Goal: Task Accomplishment & Management: Use online tool/utility

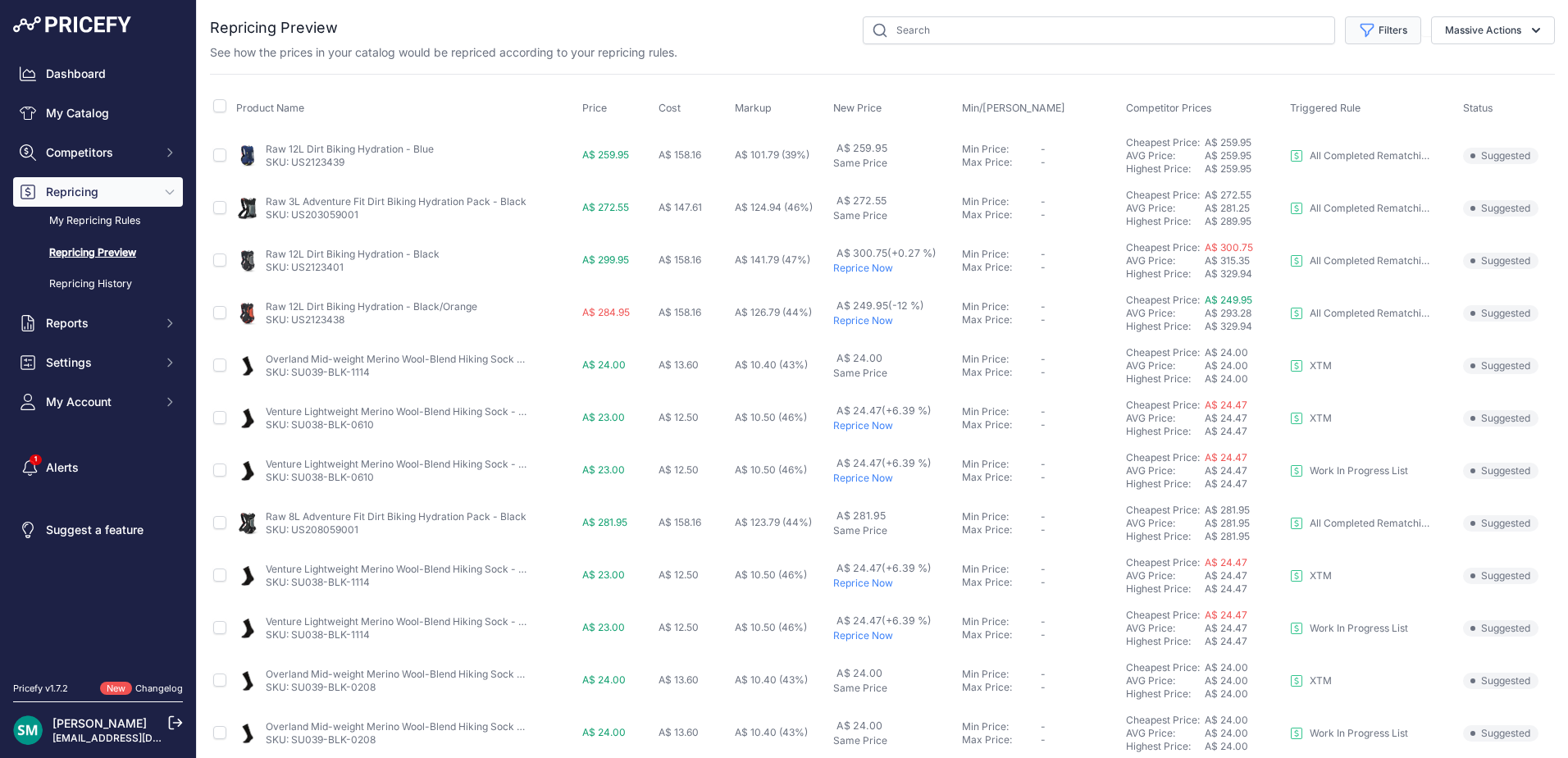
click at [1382, 28] on button "Filters" at bounding box center [1383, 30] width 76 height 28
click at [1351, 76] on label "Rule Name" at bounding box center [1329, 68] width 158 height 16
click at [1351, 80] on select "Select an option Orca Abus Black Diamond XTM All Completed Rematching Brands Re…" at bounding box center [1329, 94] width 158 height 28
click at [1360, 96] on select "Select an option Orca Abus Black Diamond XTM All Completed Rematching Brands Re…" at bounding box center [1329, 94] width 158 height 28
select select "9333"
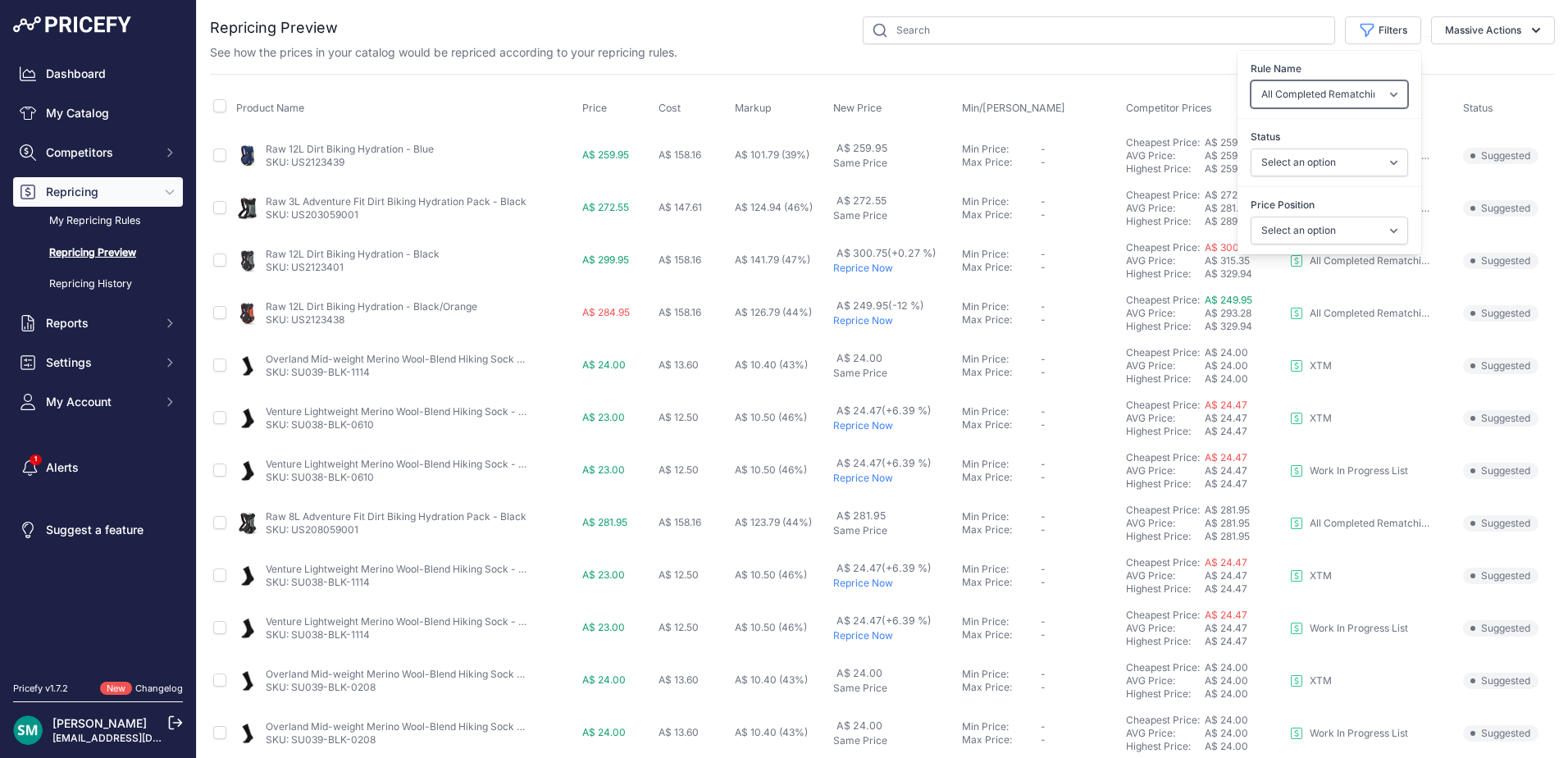
click at [1251, 80] on select "Select an option Orca Abus Black Diamond XTM All Completed Rematching Brands Re…" at bounding box center [1329, 94] width 158 height 28
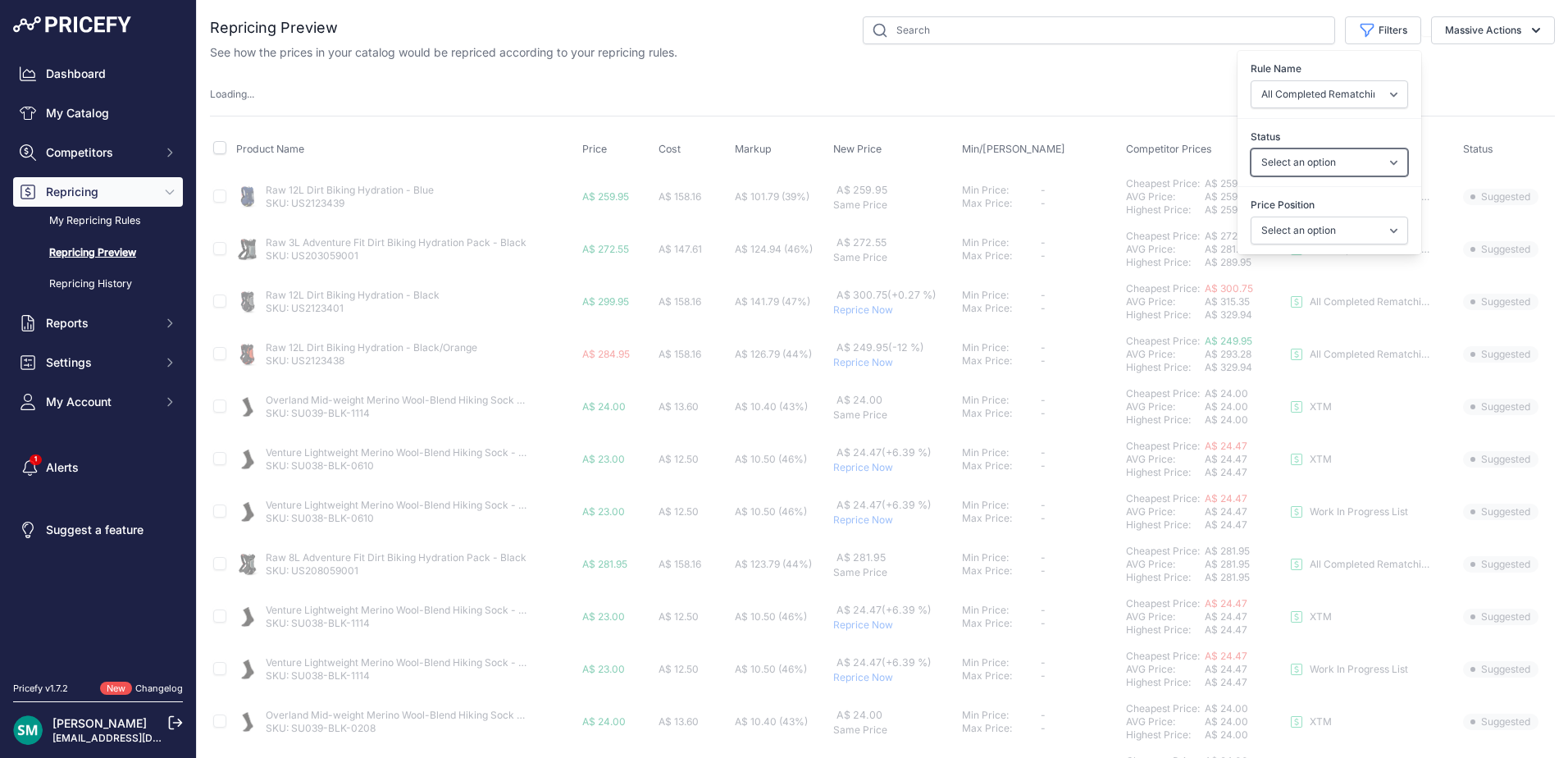
click at [1304, 170] on select "Select an option Skipped Repriced Suggested In Error" at bounding box center [1329, 162] width 158 height 28
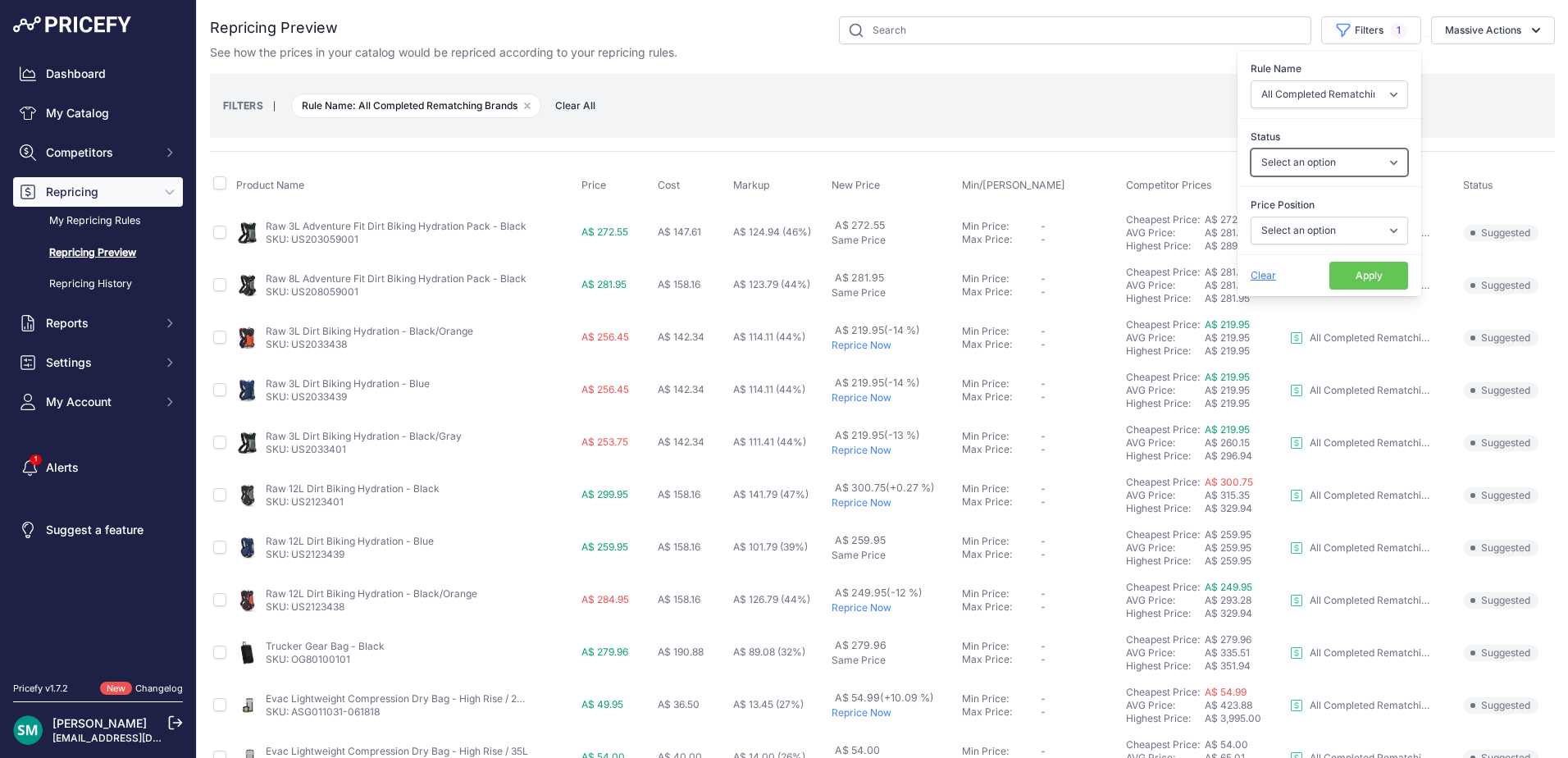
select select "suggested"
click at [1251, 148] on select "Select an option Skipped Repriced Suggested In Error" at bounding box center [1329, 162] width 158 height 28
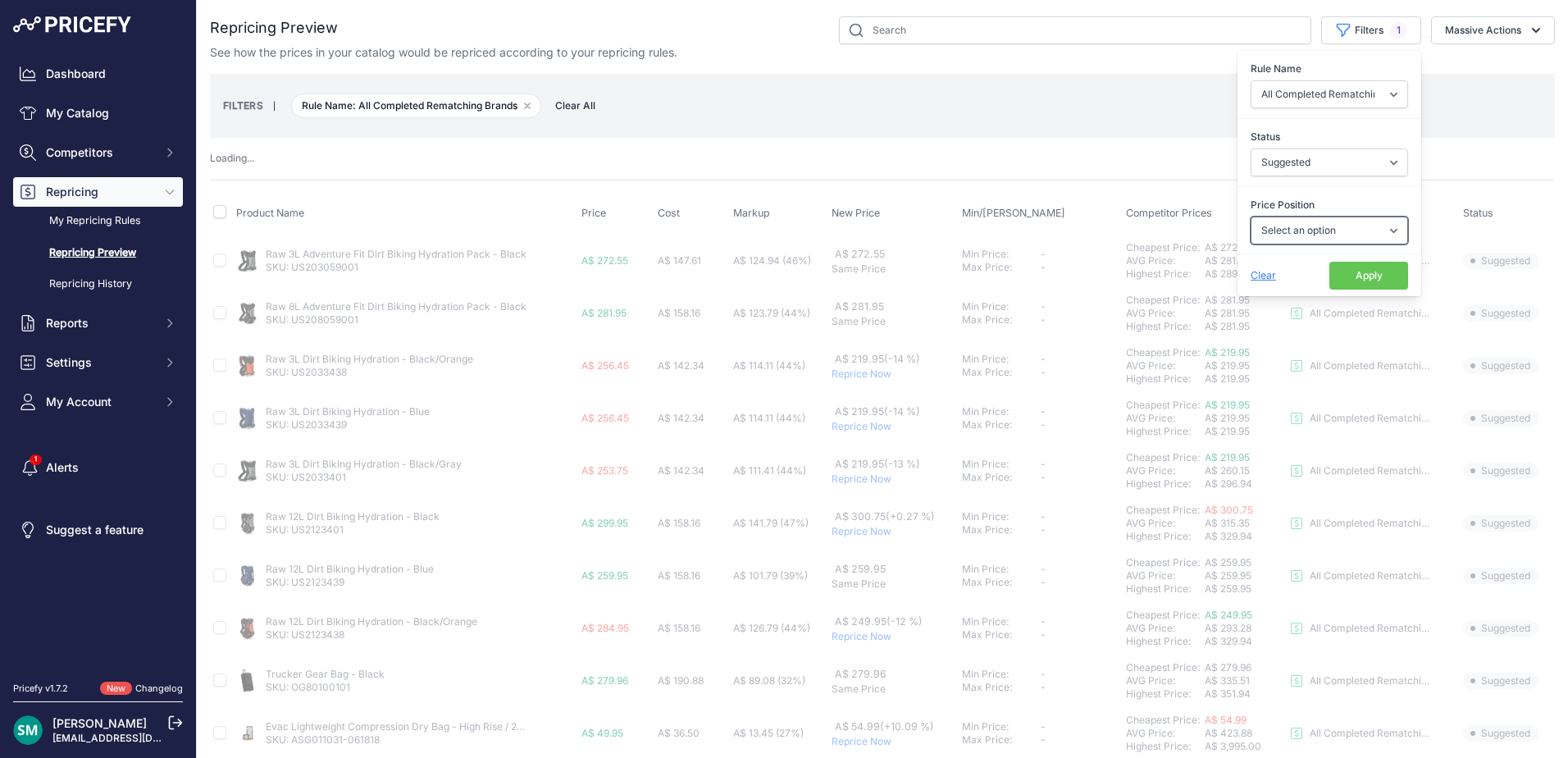
drag, startPoint x: 1335, startPoint y: 237, endPoint x: 1341, endPoint y: 245, distance: 10.0
click at [1335, 237] on select "Select an option I am higher Same price I am lower" at bounding box center [1329, 229] width 158 height 28
select select "1"
click at [1251, 216] on select "Select an option I am higher Same price I am lower" at bounding box center [1329, 229] width 158 height 28
select select
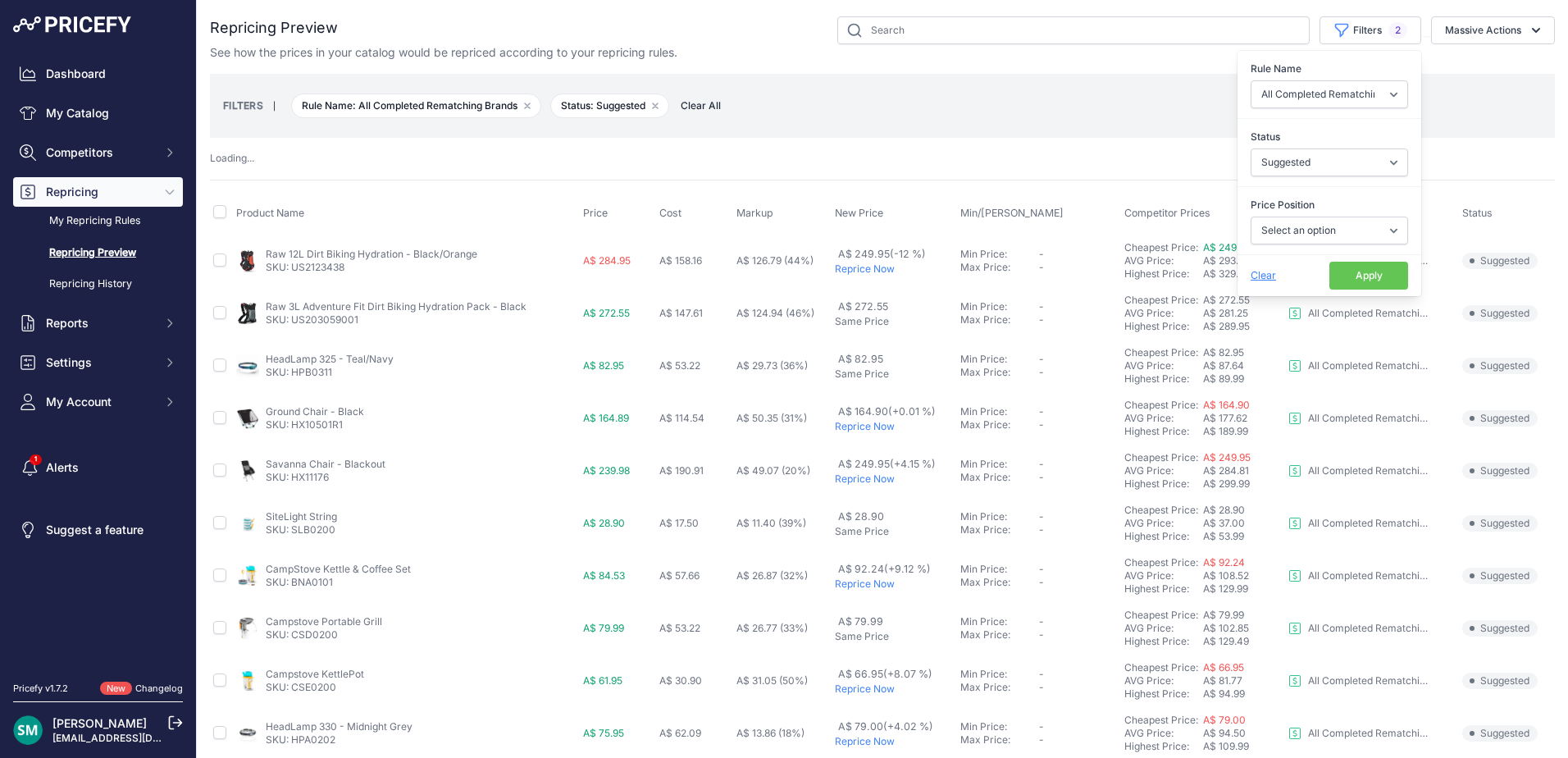
click at [1330, 278] on button "Apply" at bounding box center [1369, 275] width 78 height 28
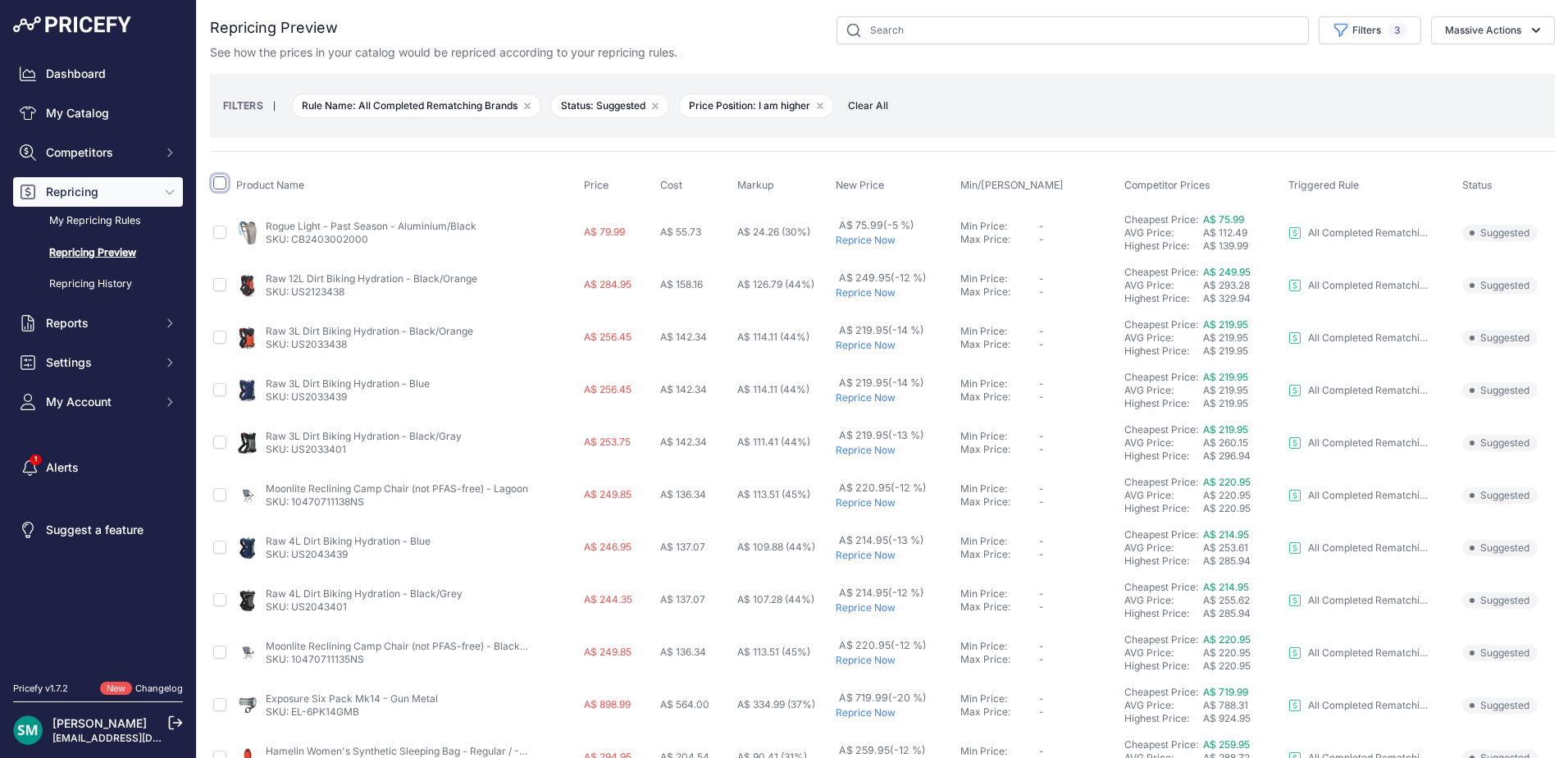
click at [223, 182] on input "checkbox" at bounding box center [220, 183] width 13 height 13
checkbox input "true"
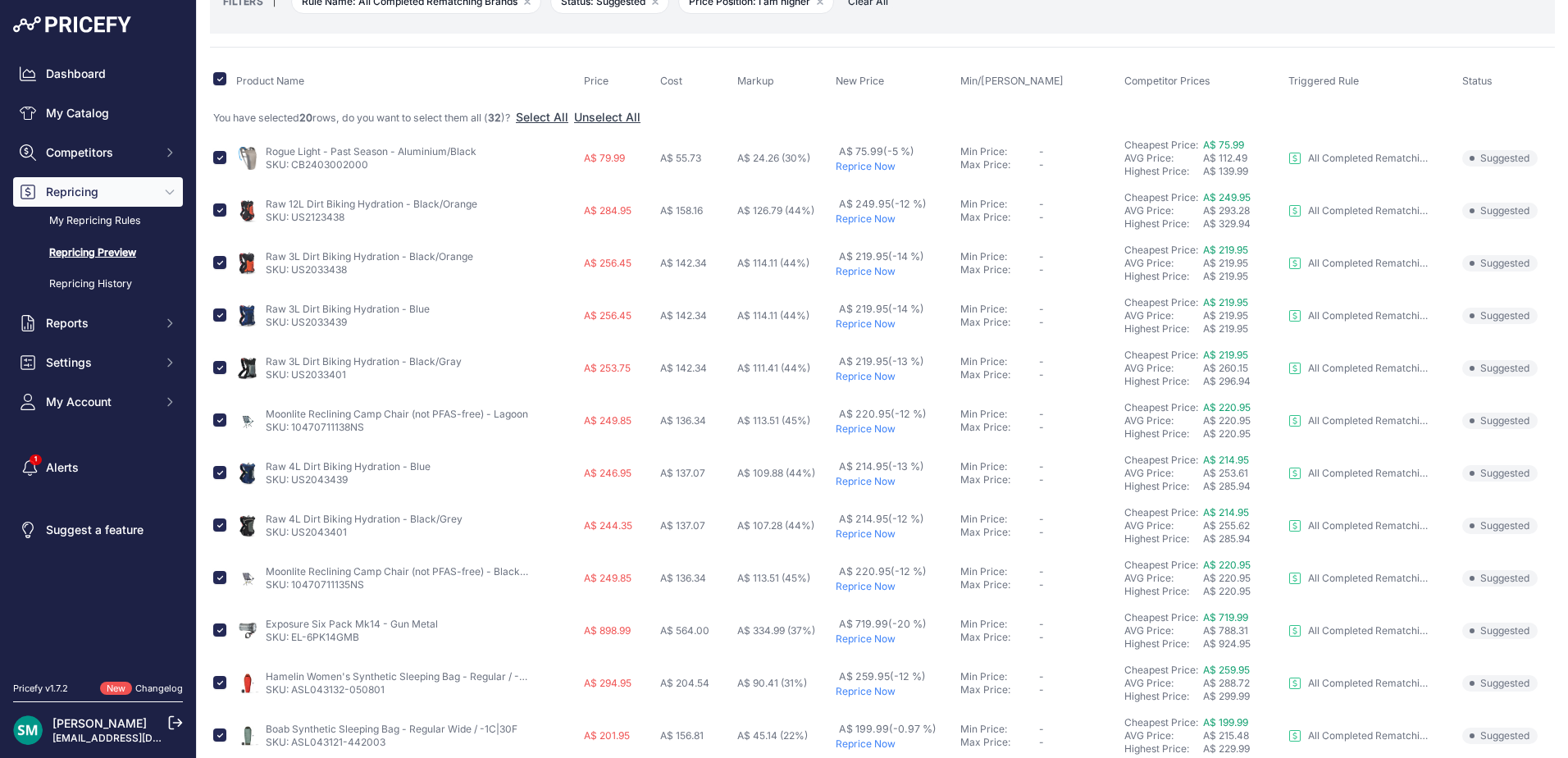
scroll to position [596, 0]
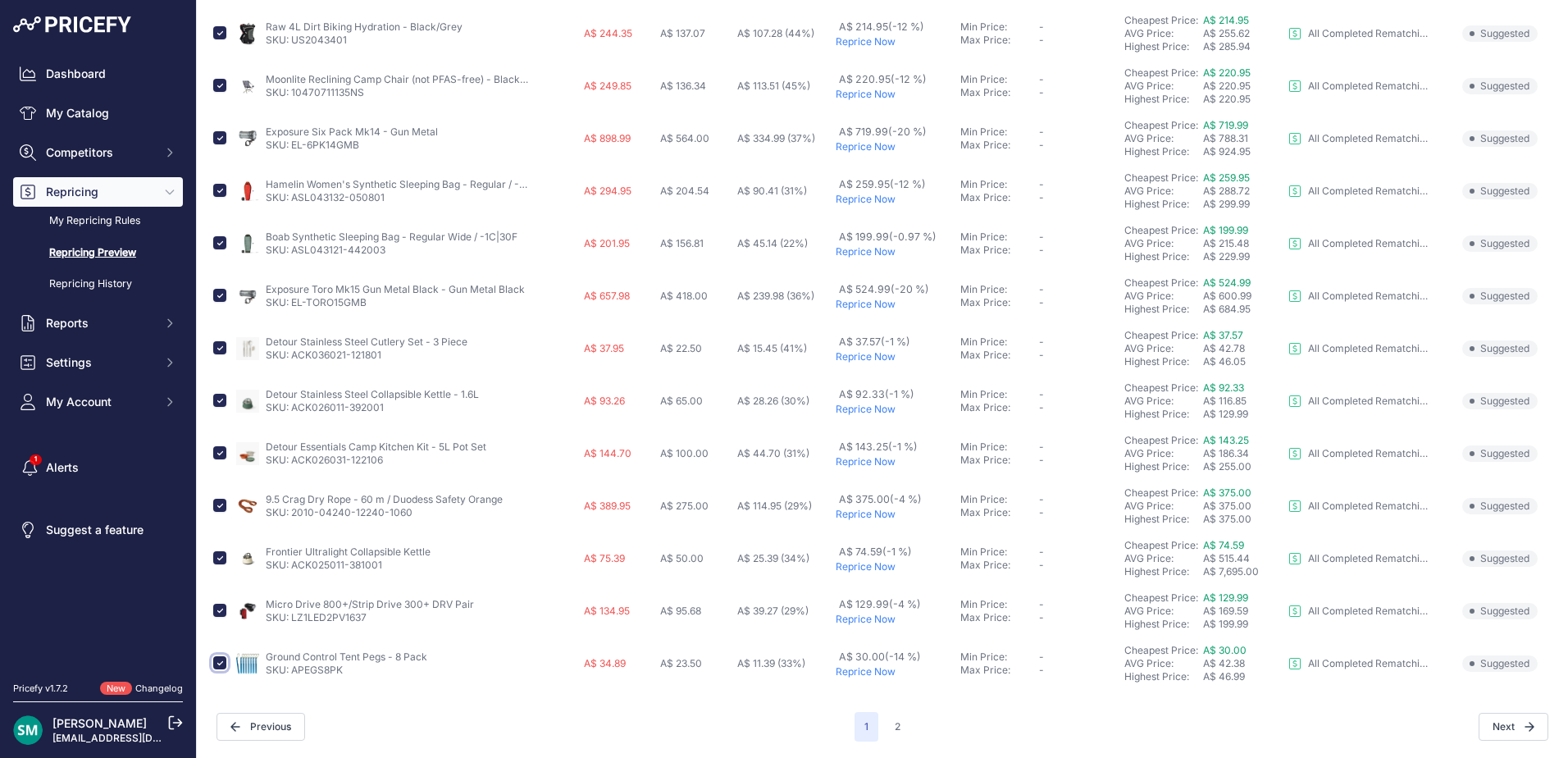
click at [223, 663] on input "checkbox" at bounding box center [220, 662] width 13 height 13
checkbox input "false"
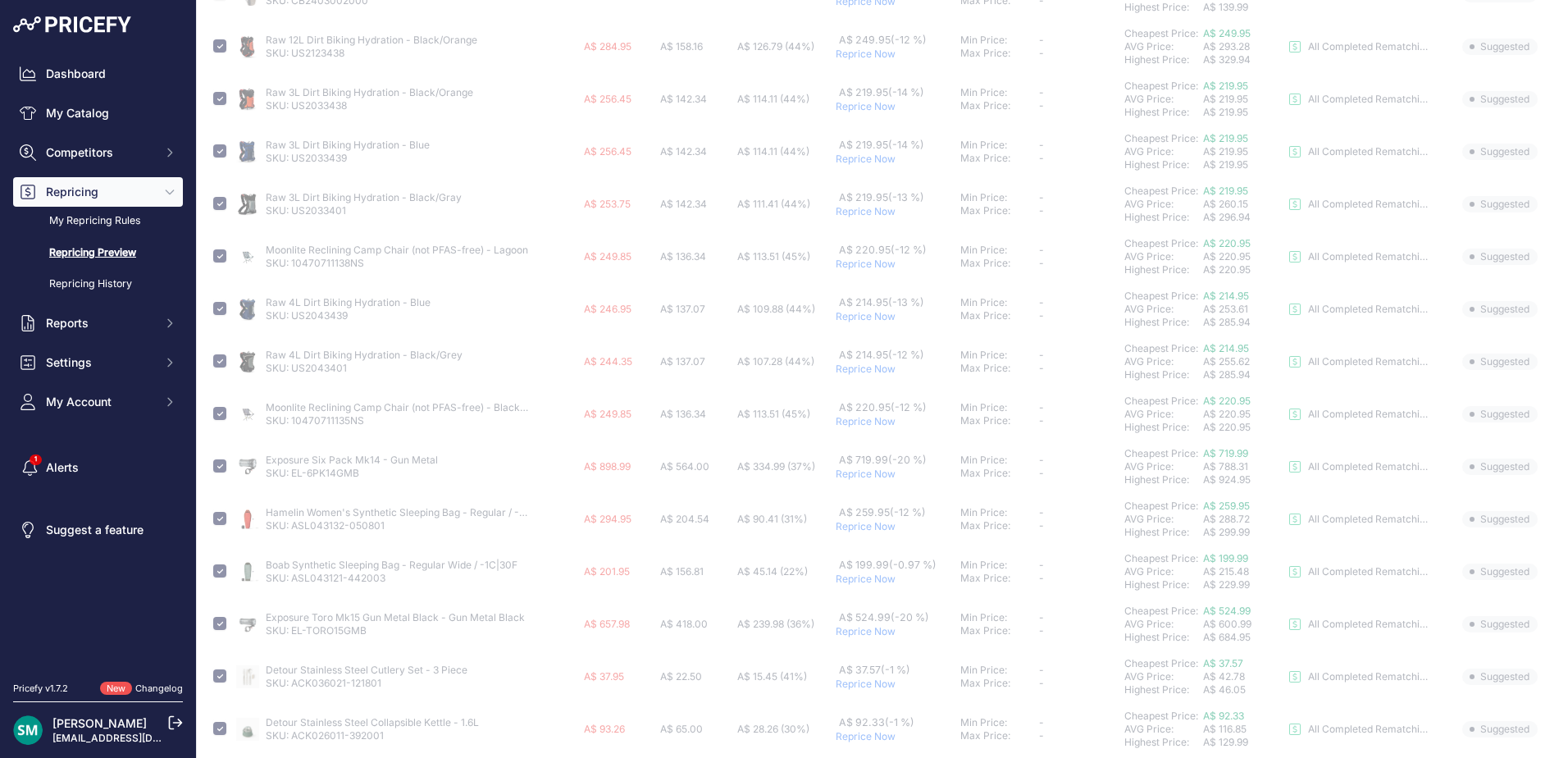
scroll to position [0, 0]
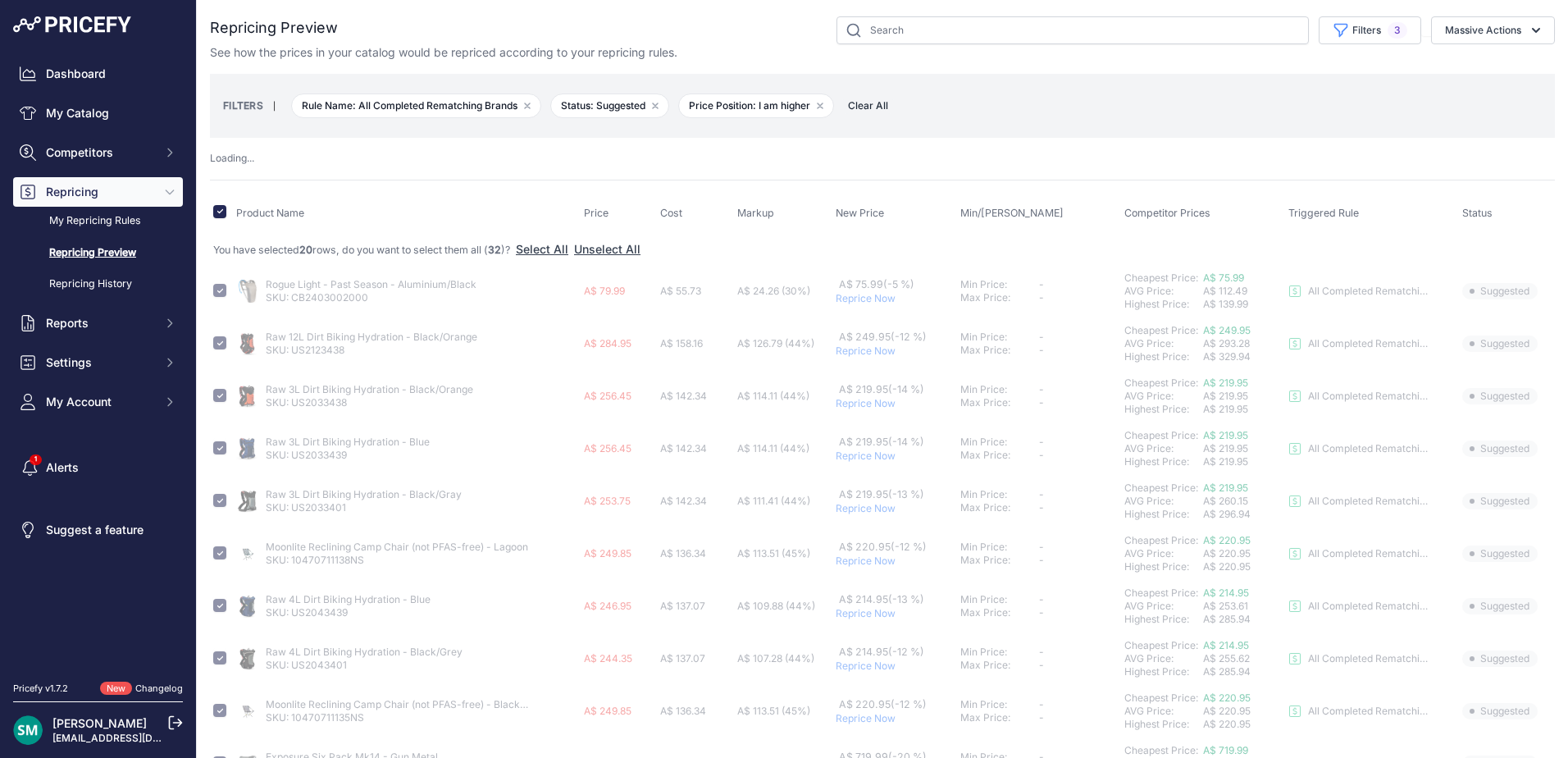
checkbox input "false"
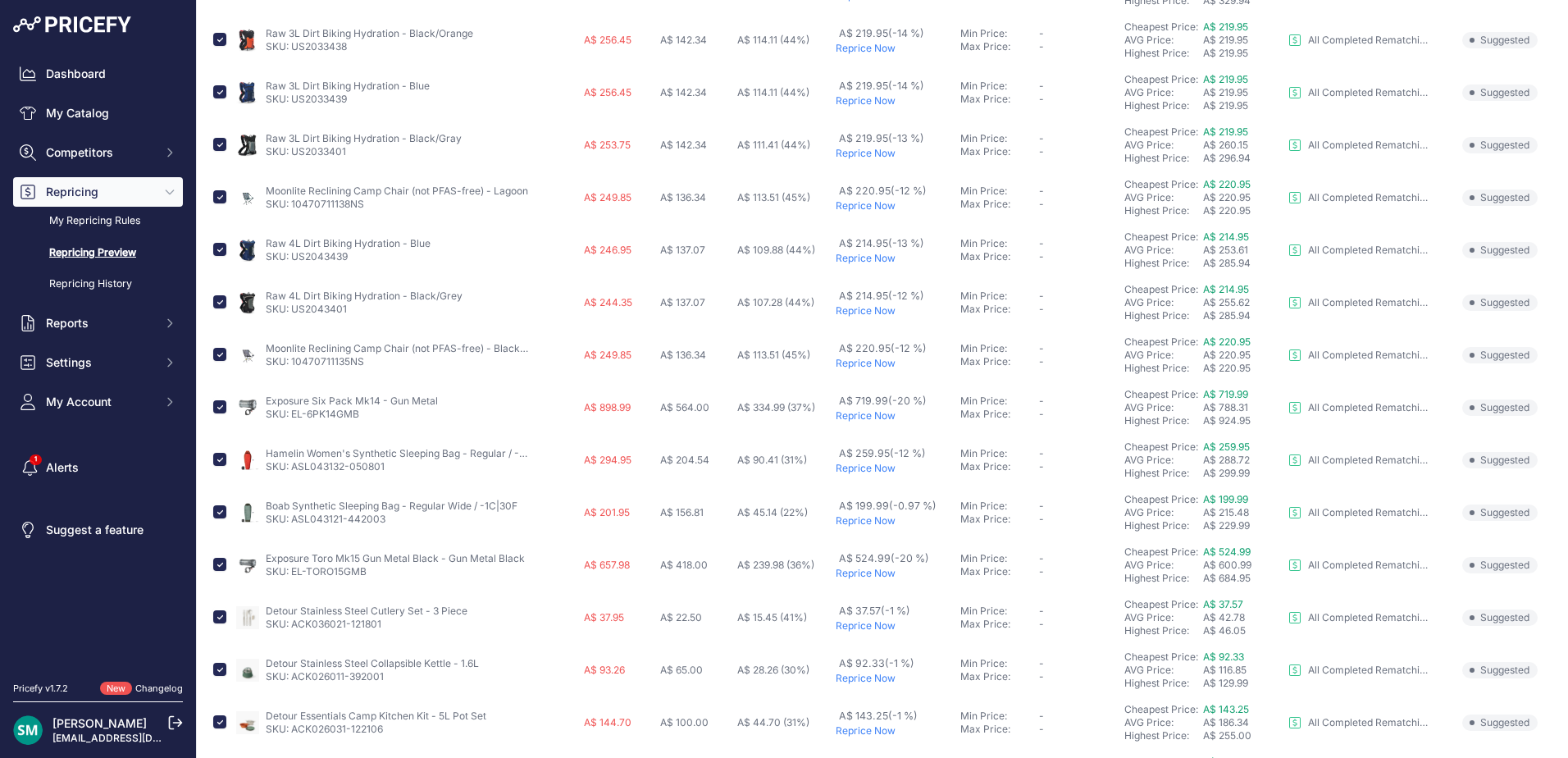
scroll to position [328, 0]
click at [221, 461] on input "checkbox" at bounding box center [220, 459] width 13 height 13
checkbox input "false"
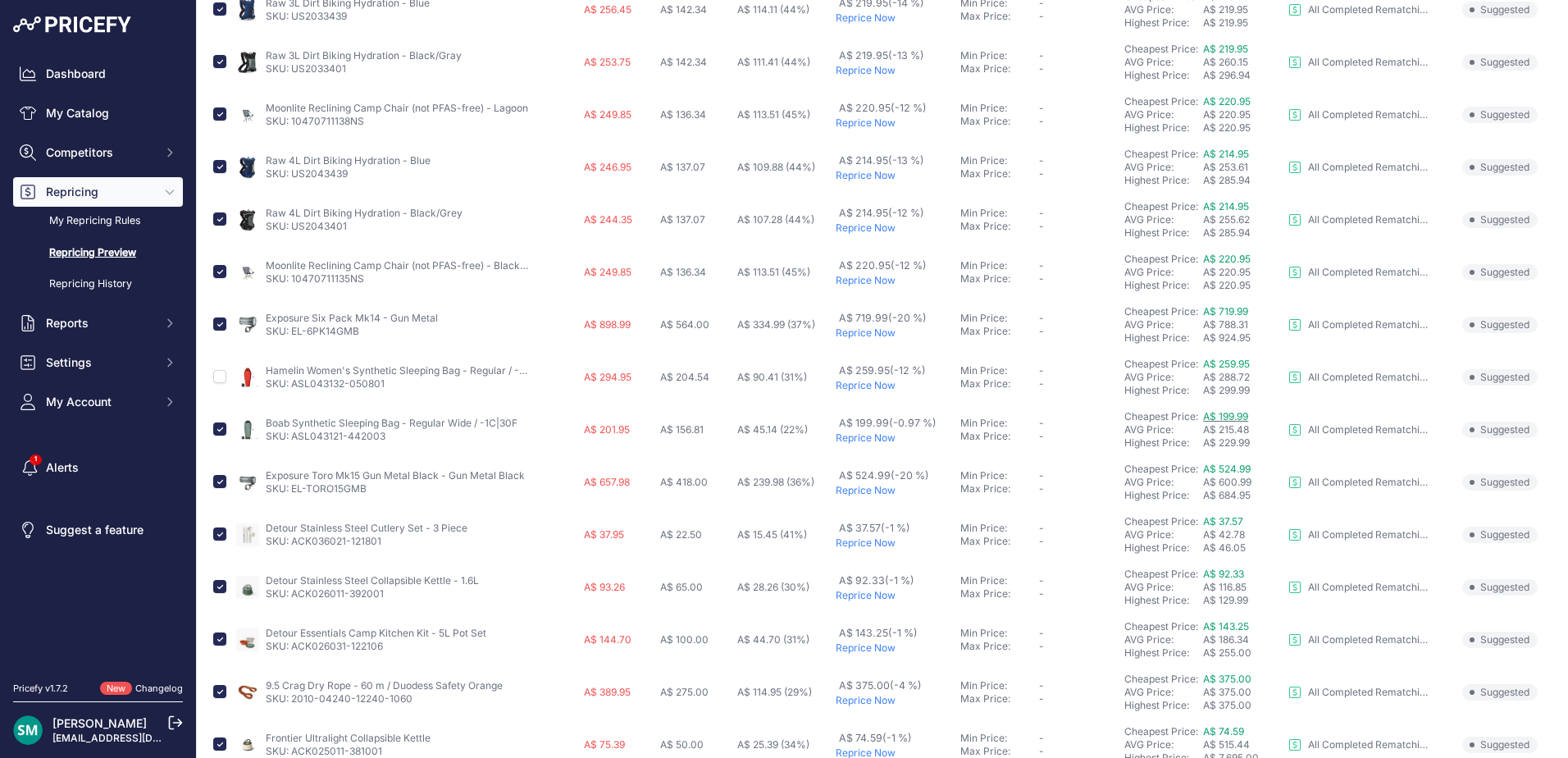
drag, startPoint x: 1230, startPoint y: 409, endPoint x: 1220, endPoint y: 417, distance: 12.8
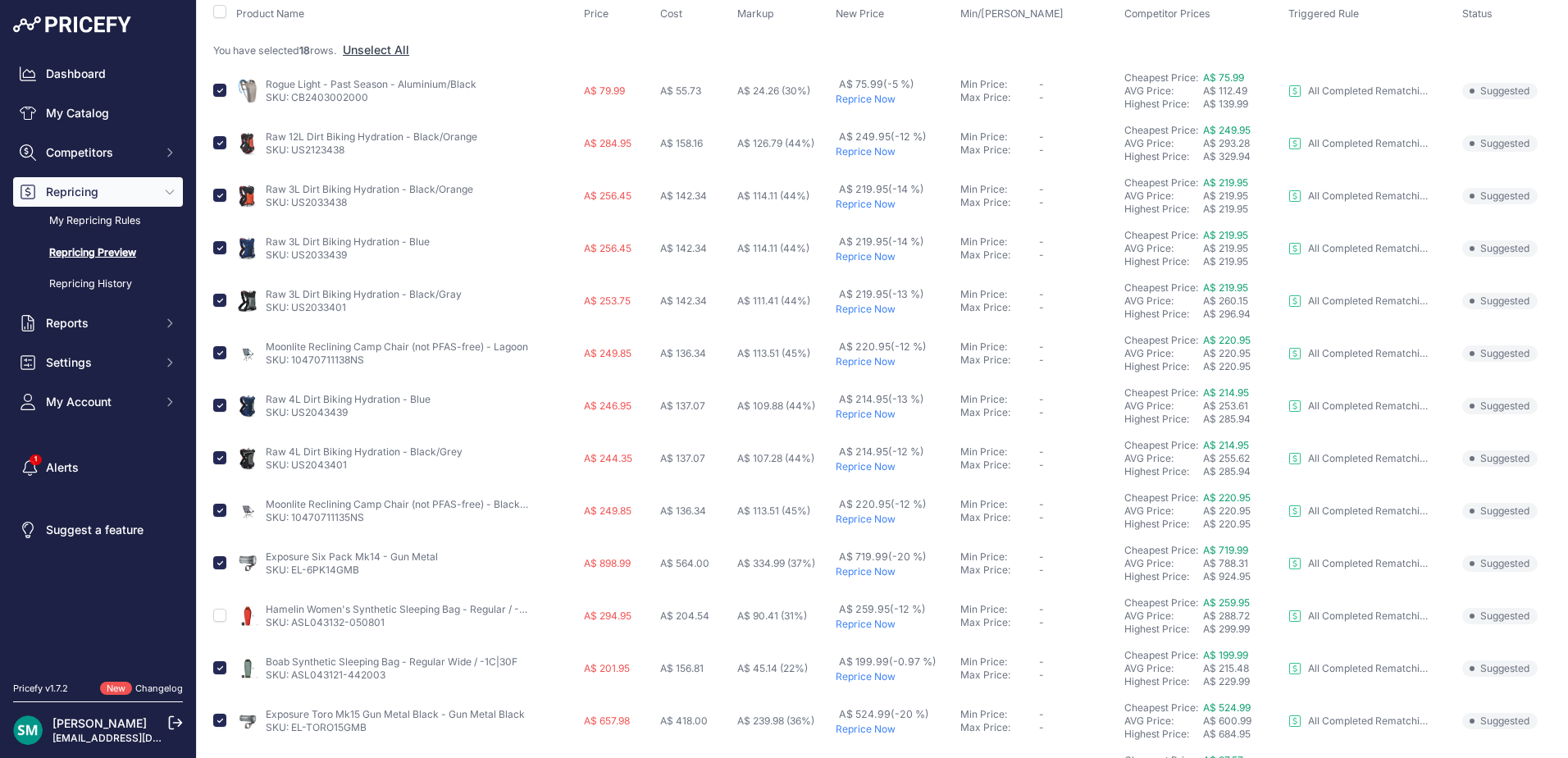
scroll to position [0, 0]
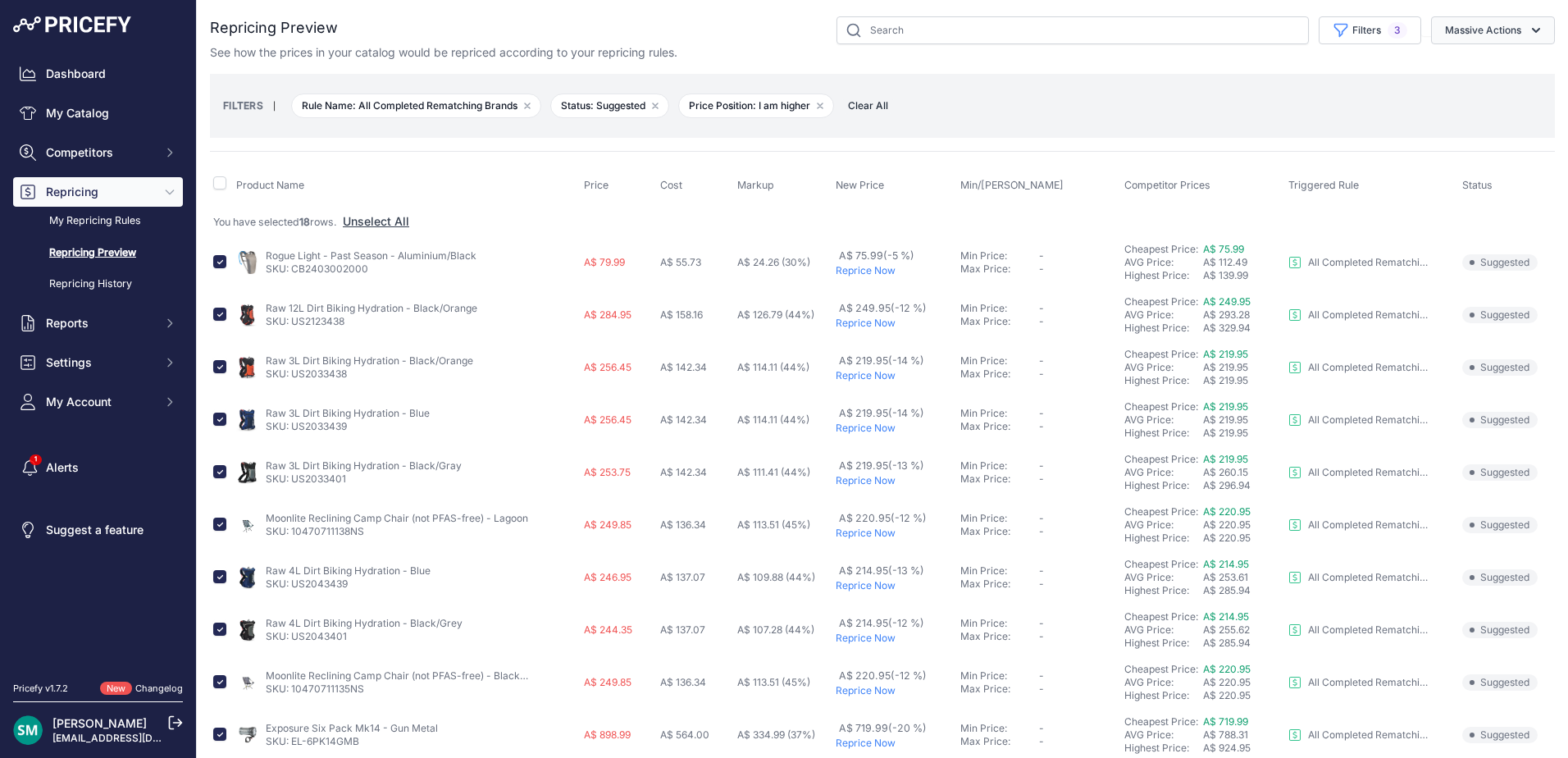
click at [1530, 29] on icon "button" at bounding box center [1535, 30] width 16 height 16
click at [1510, 72] on button "Reprice Now" at bounding box center [1489, 69] width 131 height 30
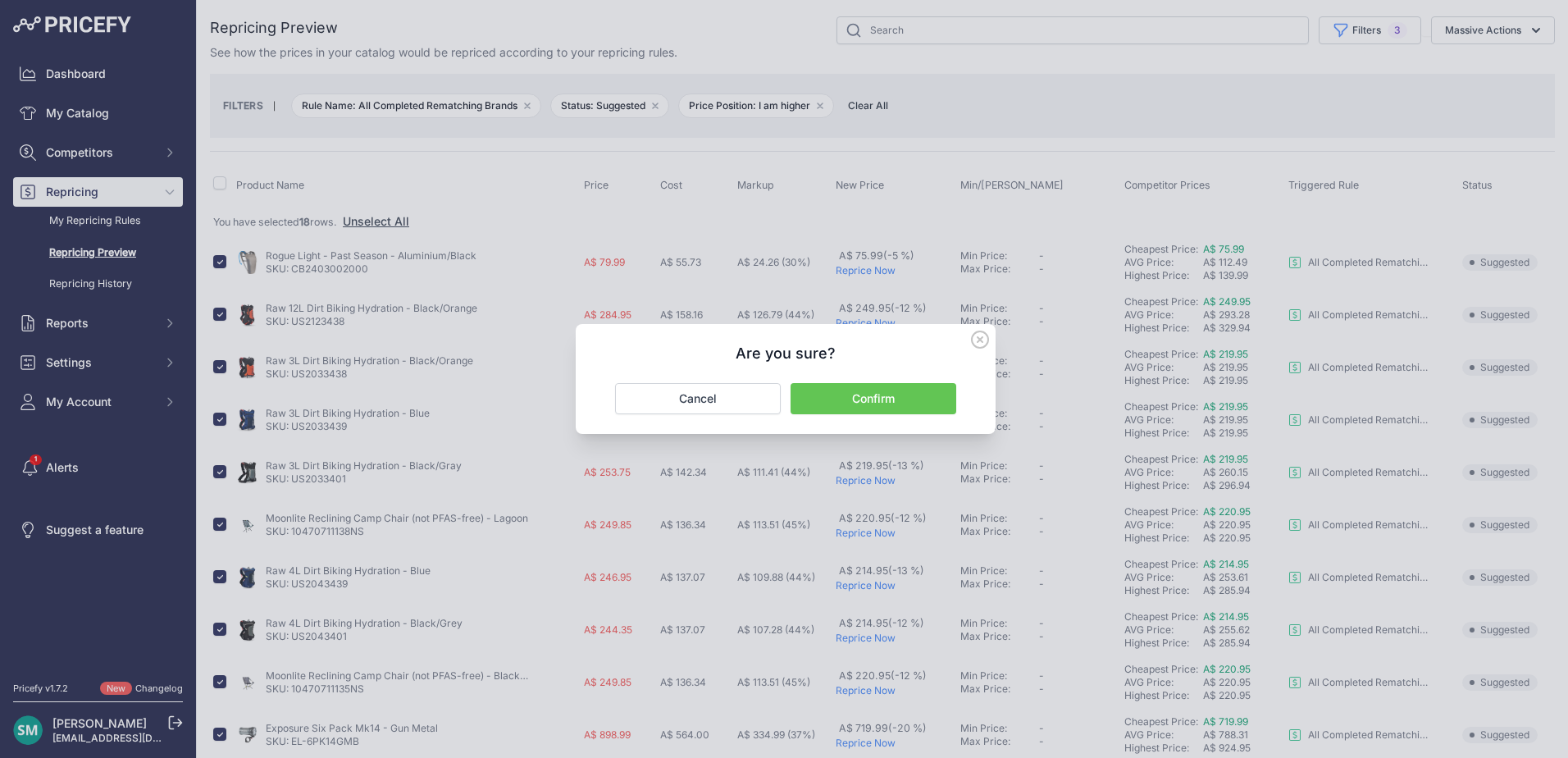
drag, startPoint x: 903, startPoint y: 406, endPoint x: 1016, endPoint y: 460, distance: 125.2
click at [903, 406] on button "Confirm" at bounding box center [873, 399] width 165 height 32
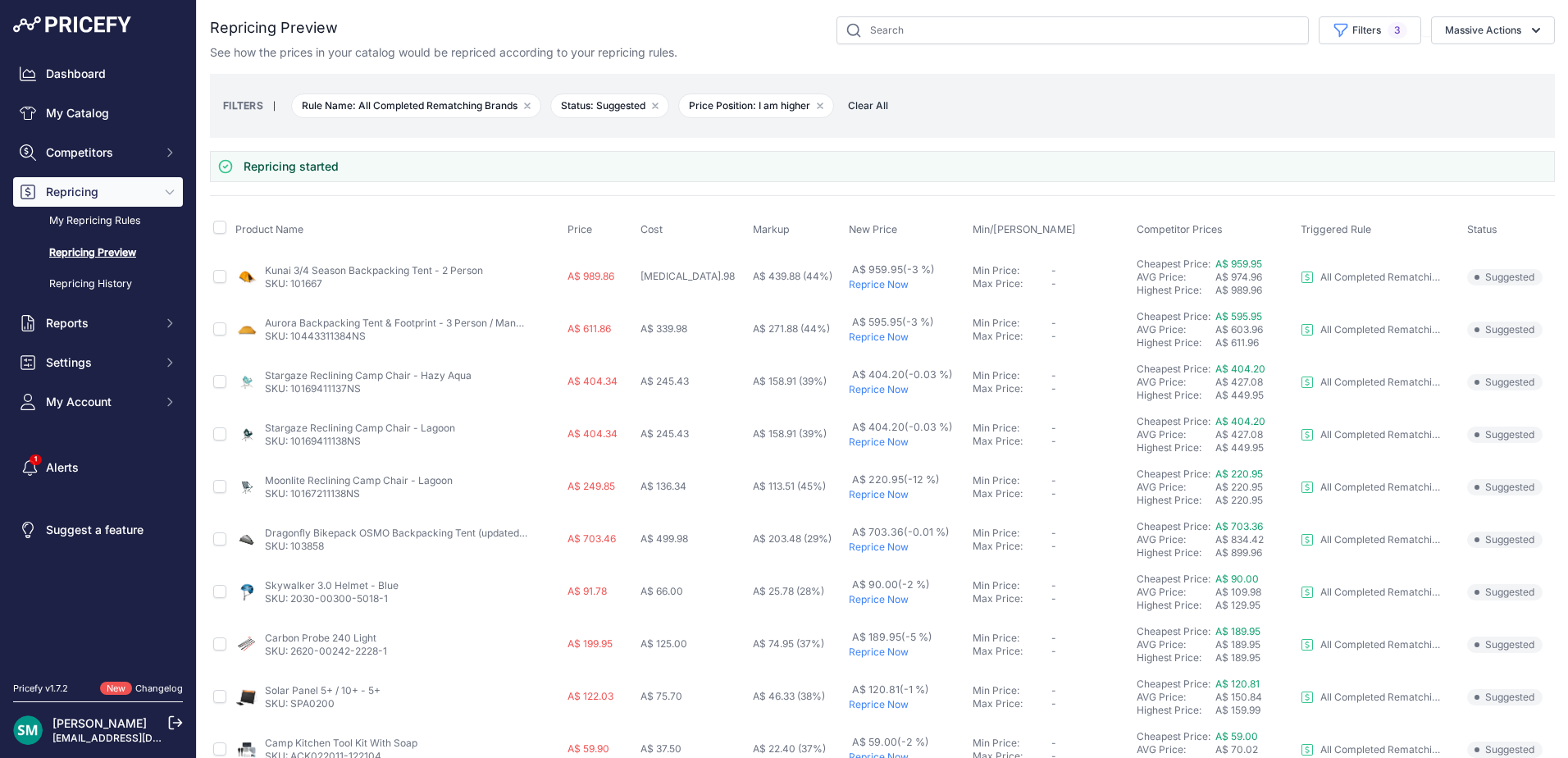
click at [219, 219] on th at bounding box center [221, 229] width 22 height 41
click at [222, 233] on input "checkbox" at bounding box center [220, 227] width 13 height 13
checkbox input "true"
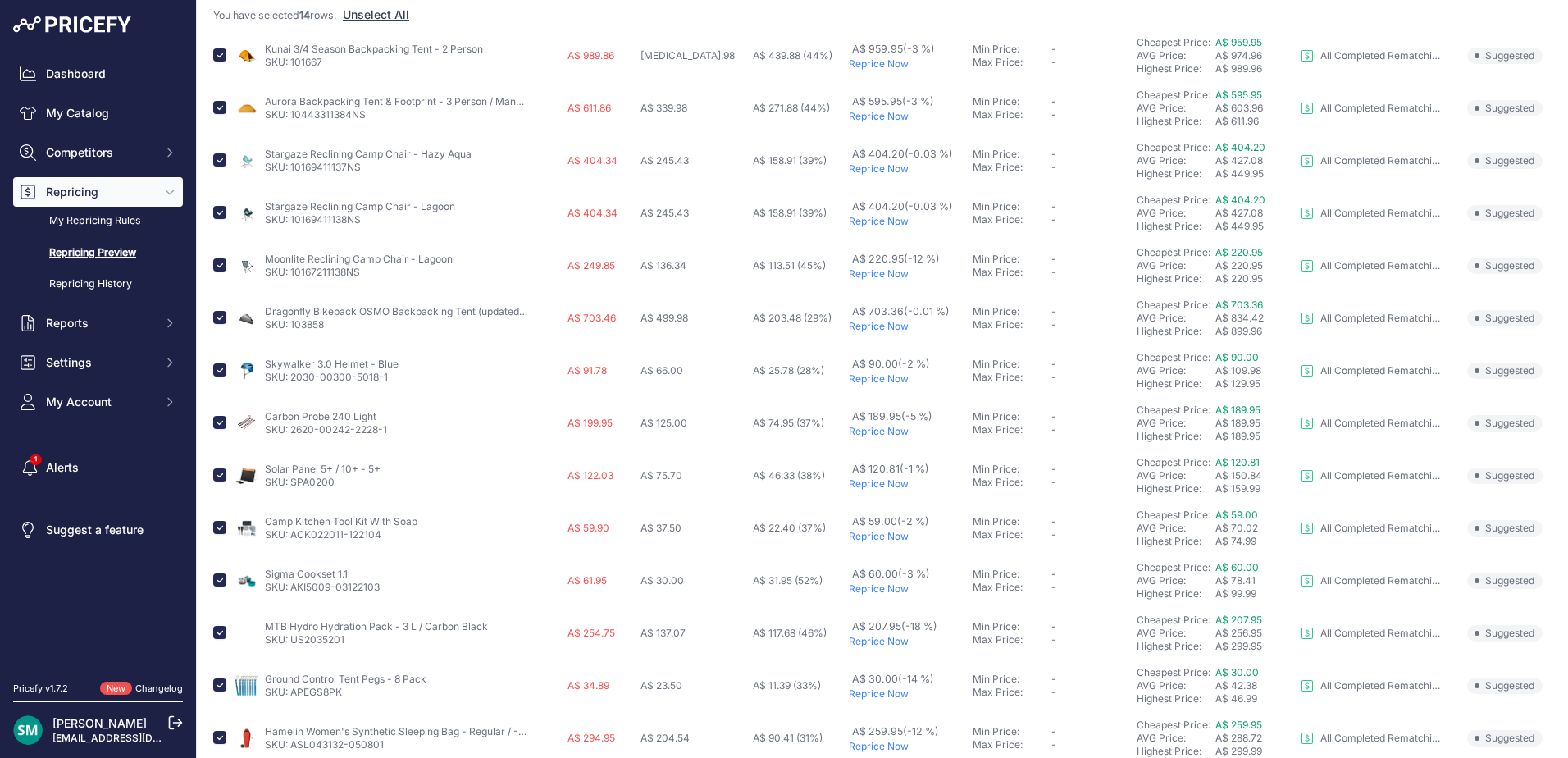
scroll to position [229, 0]
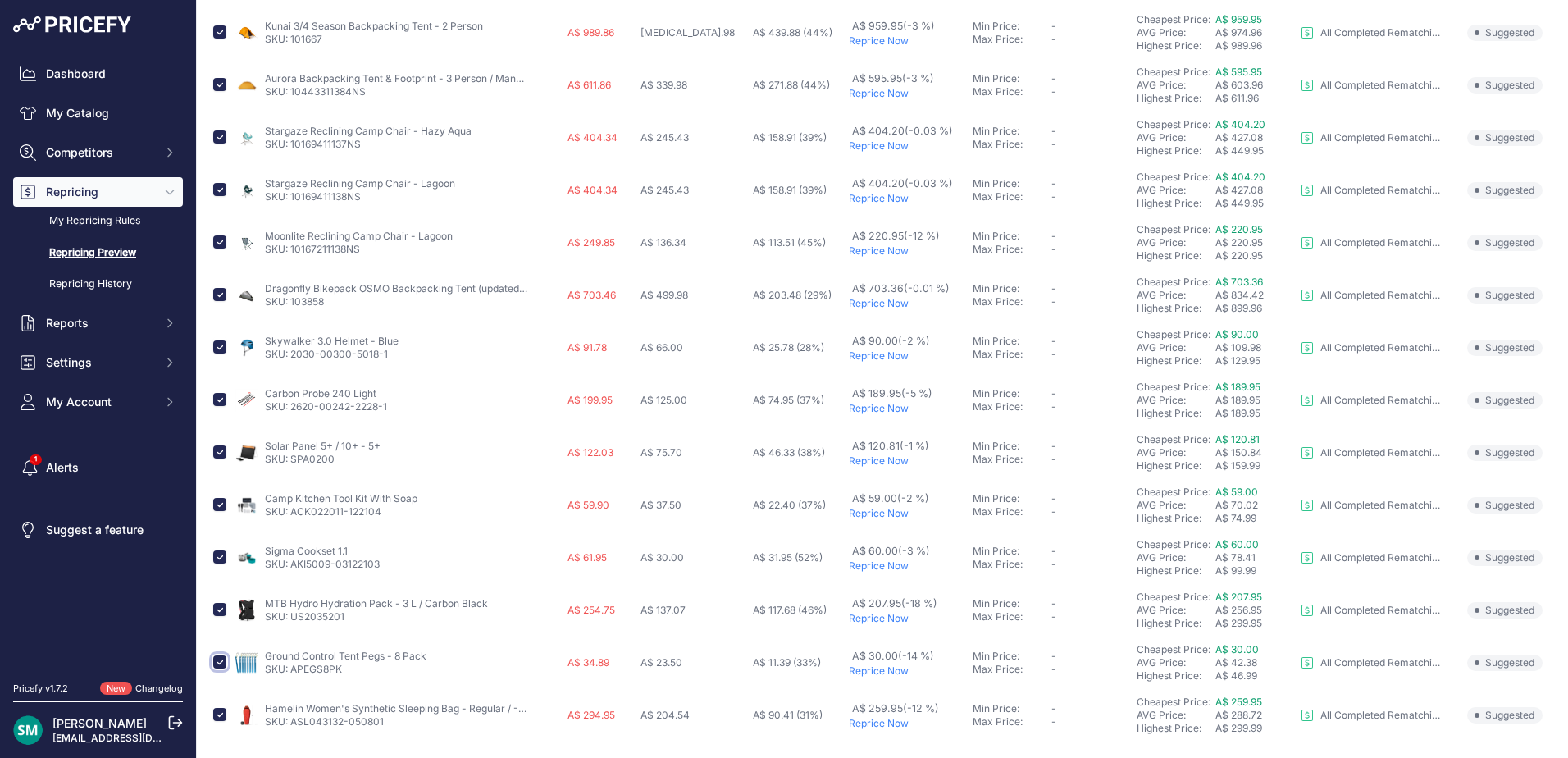
click at [215, 660] on input "checkbox" at bounding box center [220, 661] width 13 height 13
checkbox input "false"
click at [221, 718] on input "checkbox" at bounding box center [220, 714] width 13 height 13
checkbox input "false"
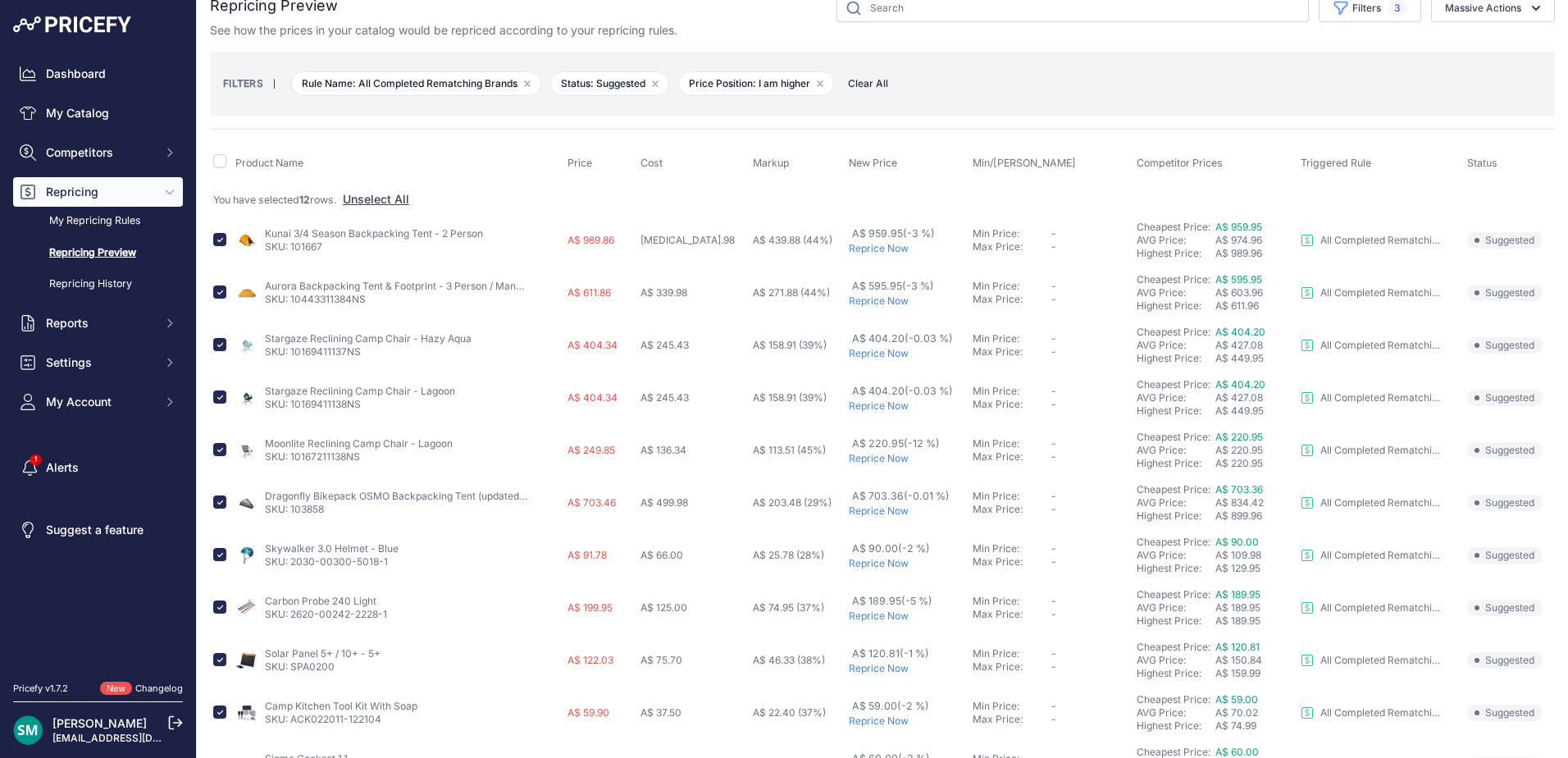
scroll to position [0, 0]
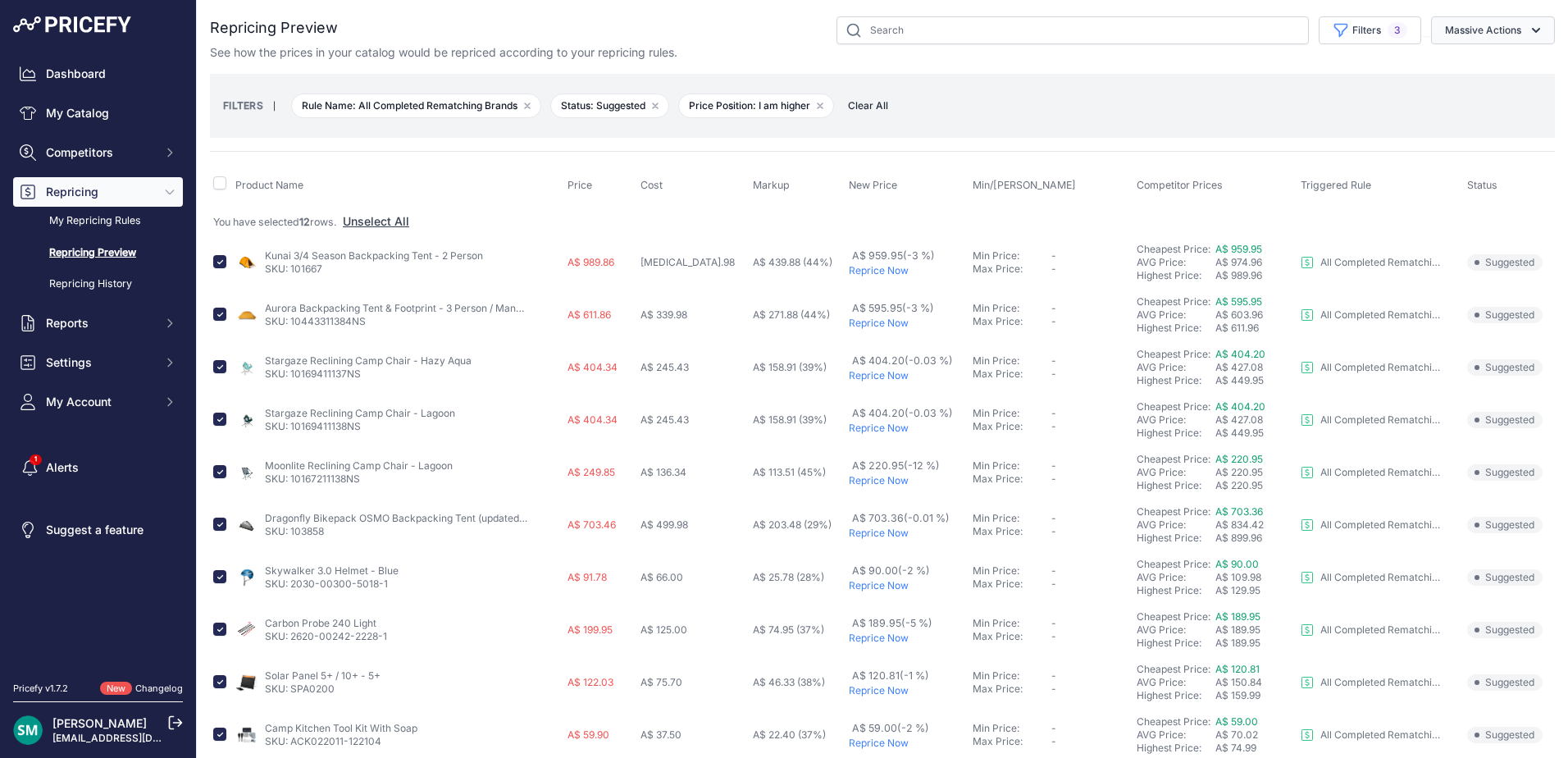
click at [1501, 42] on button "Massive Actions" at bounding box center [1493, 30] width 124 height 28
click at [1489, 60] on button "Reprice Now" at bounding box center [1489, 69] width 131 height 30
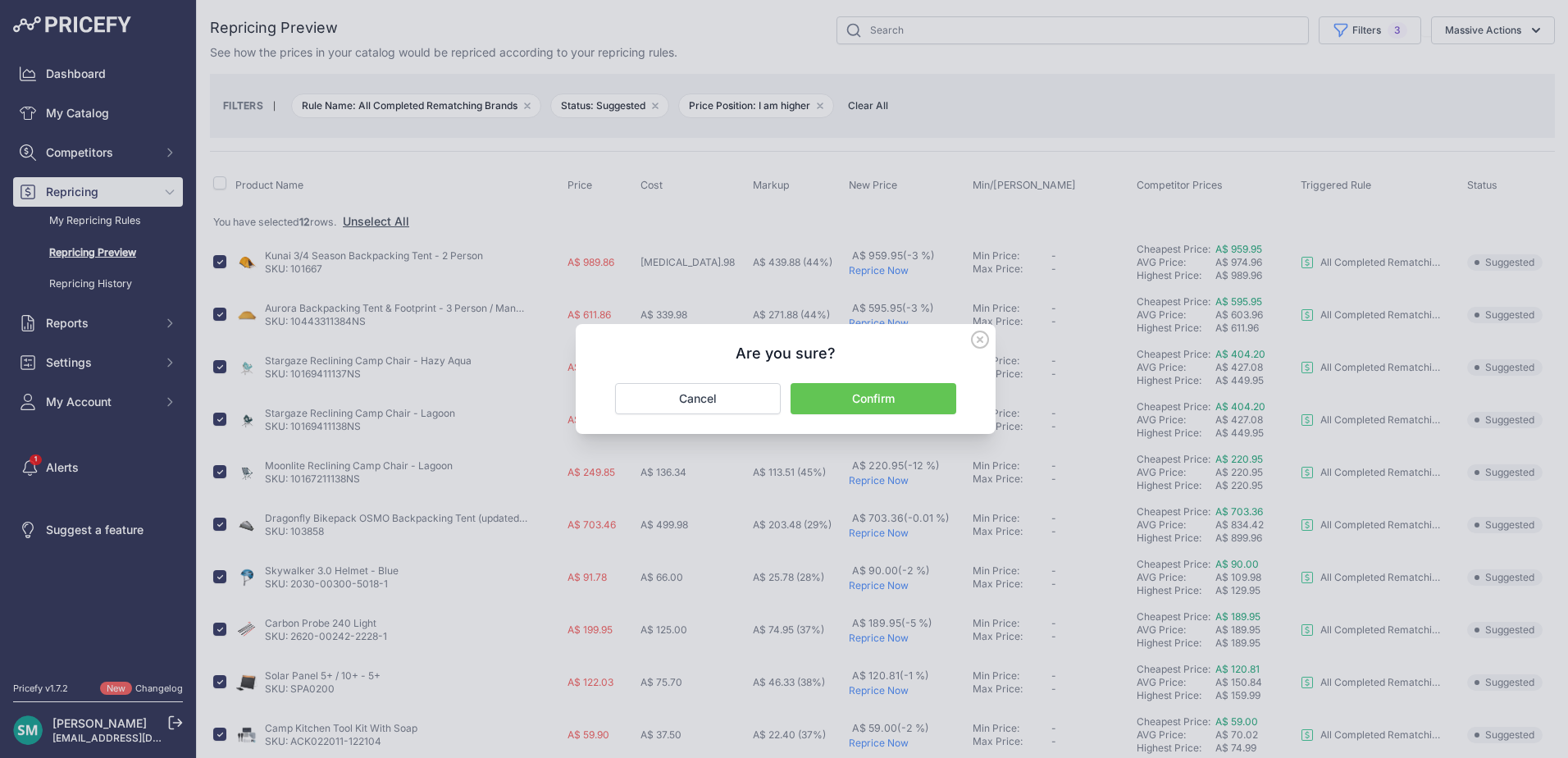
click at [928, 389] on button "Confirm" at bounding box center [873, 399] width 165 height 32
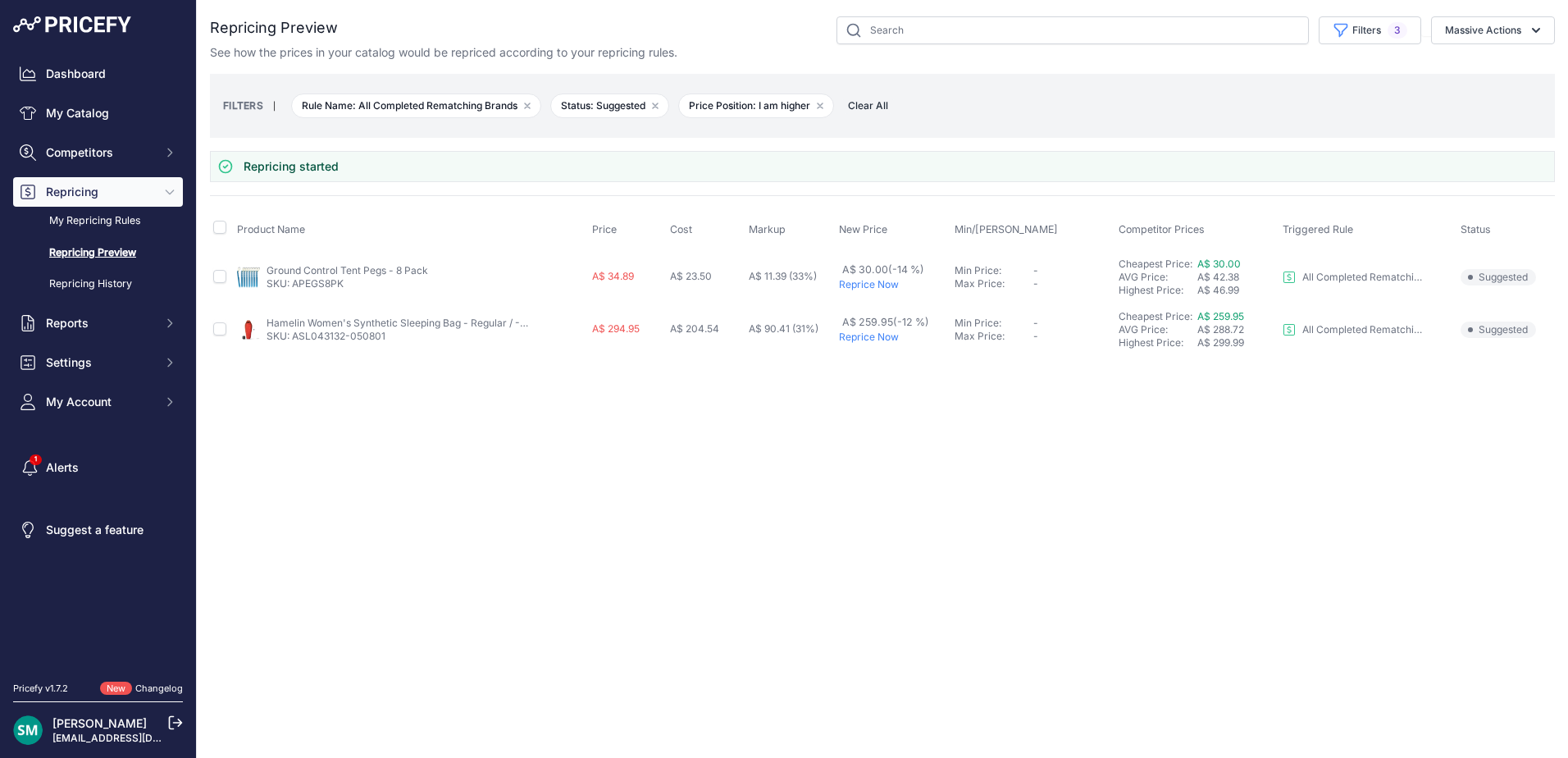
click at [981, 499] on div "Close You are not connected to the internet." at bounding box center [882, 379] width 1371 height 758
click at [1476, 36] on button "Massive Actions" at bounding box center [1493, 30] width 124 height 28
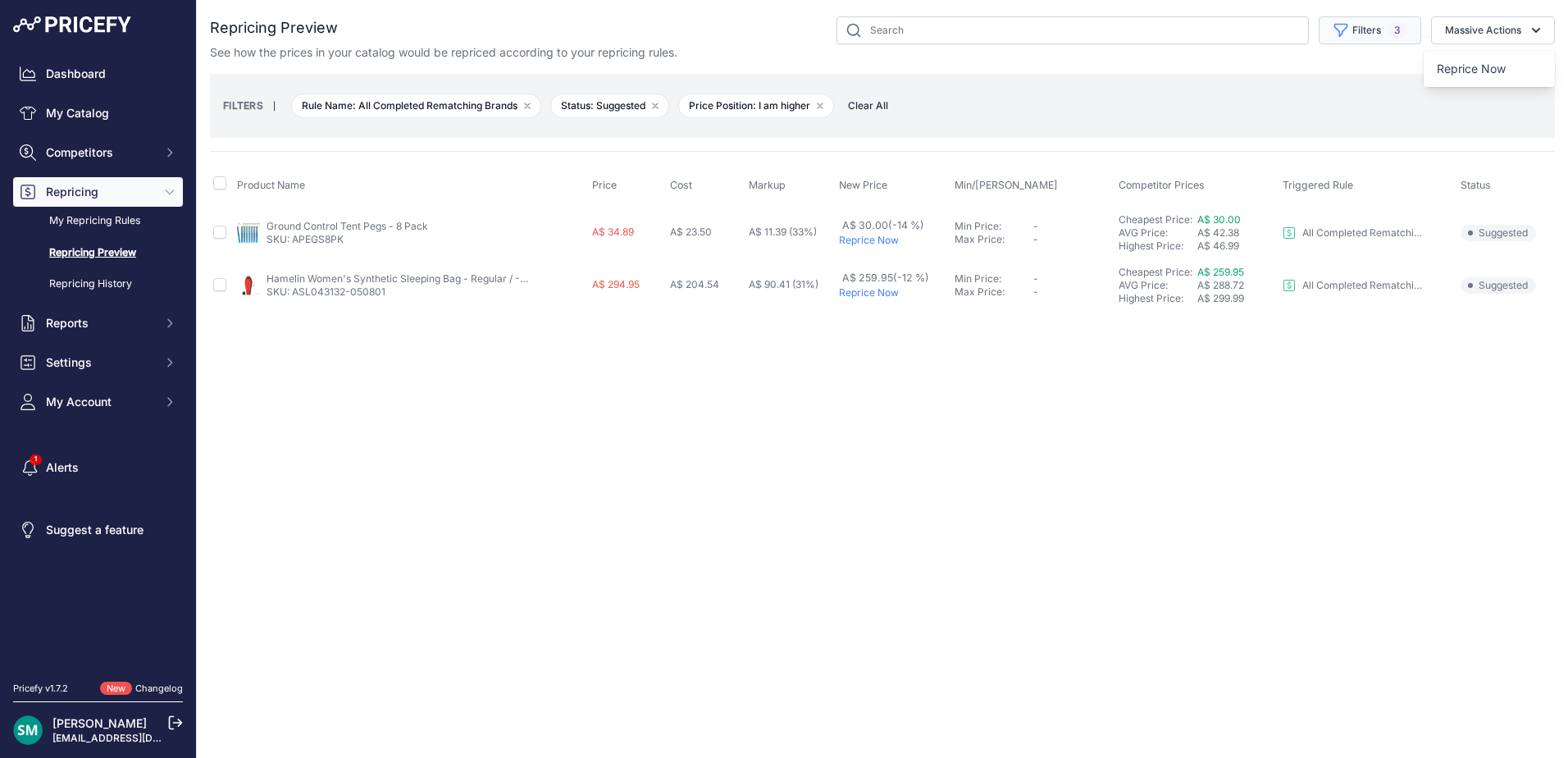
click at [1359, 18] on button "Filters 3" at bounding box center [1369, 30] width 102 height 28
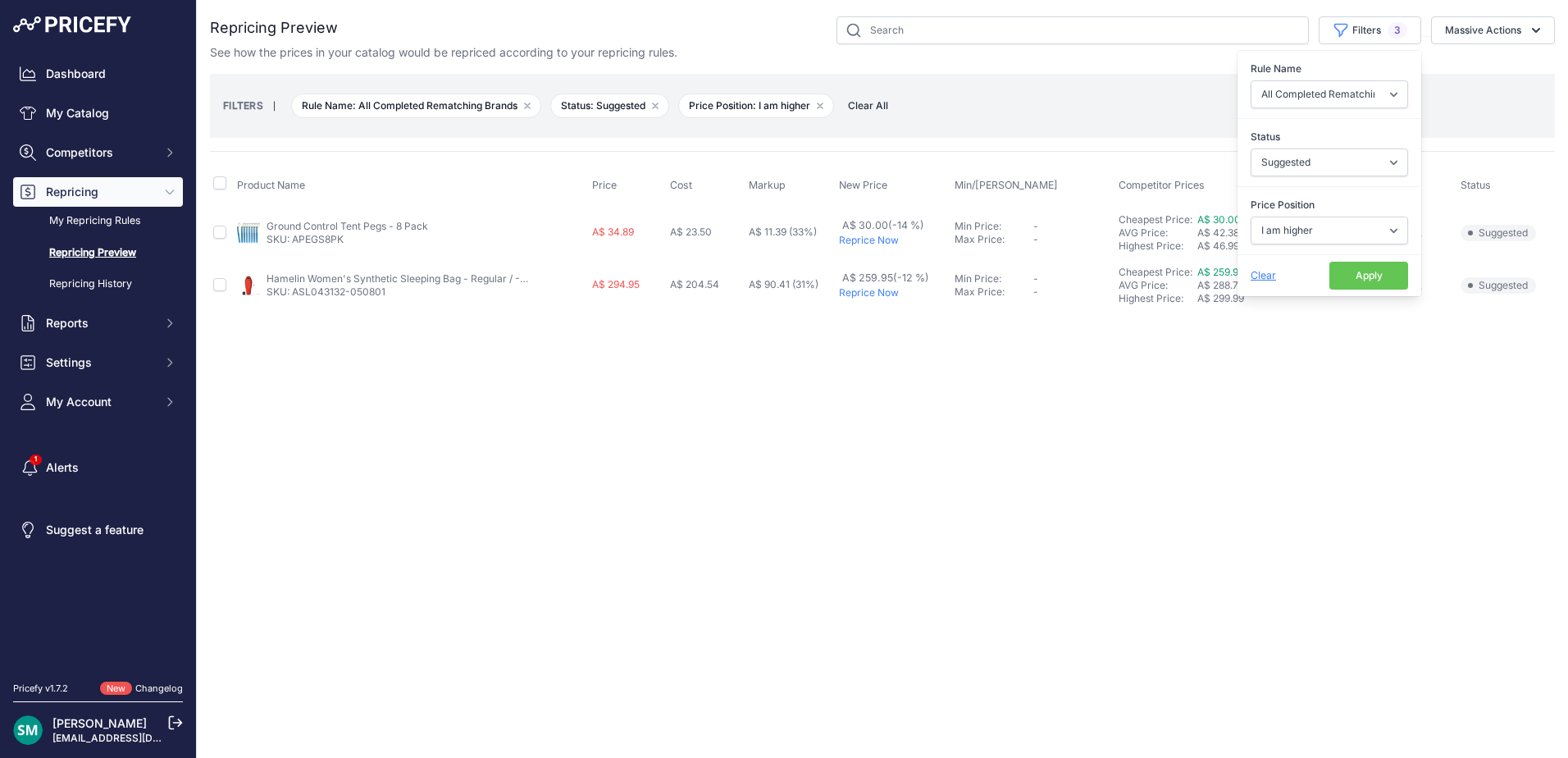
click at [1427, 109] on div "FILTERS | Rule Name: All Completed Rematching Brands Remove filter option Statu…" at bounding box center [882, 105] width 1318 height 44
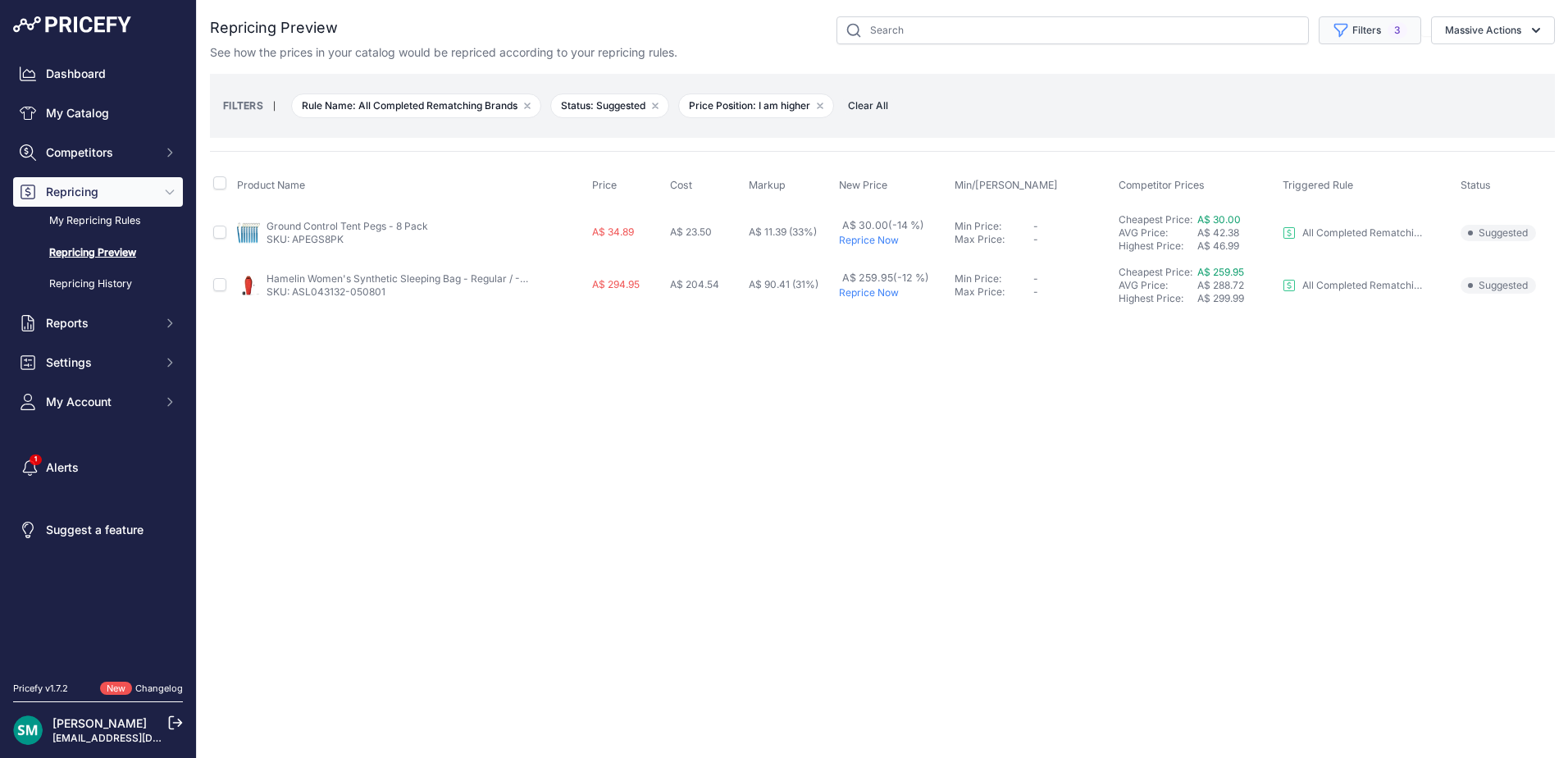
click at [1374, 28] on button "Filters 3" at bounding box center [1369, 30] width 102 height 28
click at [1364, 93] on select "Select an option Orca Abus Black Diamond XTM All Completed Rematching Brands Re…" at bounding box center [1329, 94] width 158 height 28
select select "9390"
click at [1251, 80] on select "Select an option Orca Abus Black Diamond XTM All Completed Rematching Brands Re…" at bounding box center [1329, 94] width 158 height 28
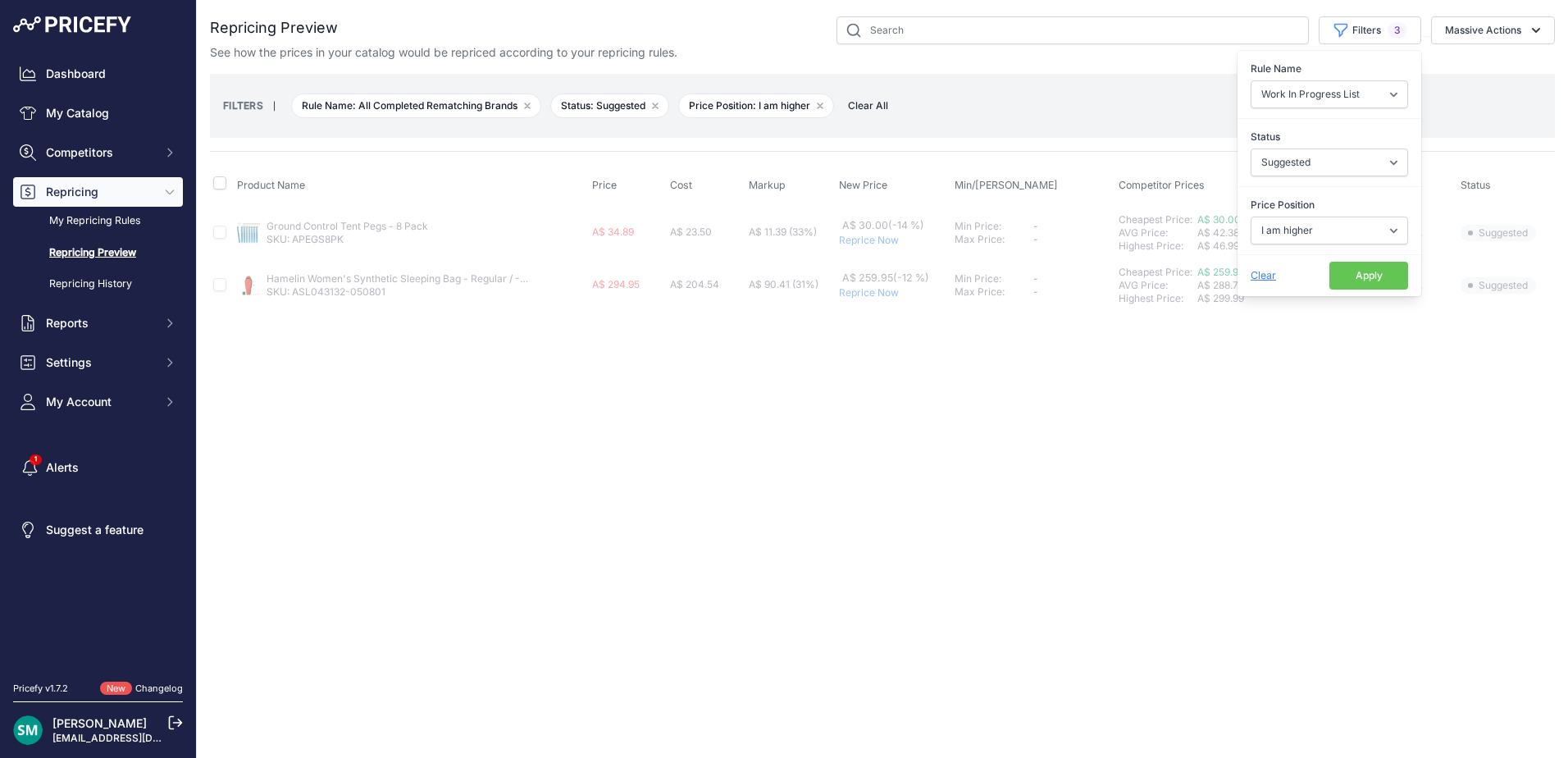
click at [1350, 286] on button "Apply" at bounding box center [1369, 275] width 78 height 28
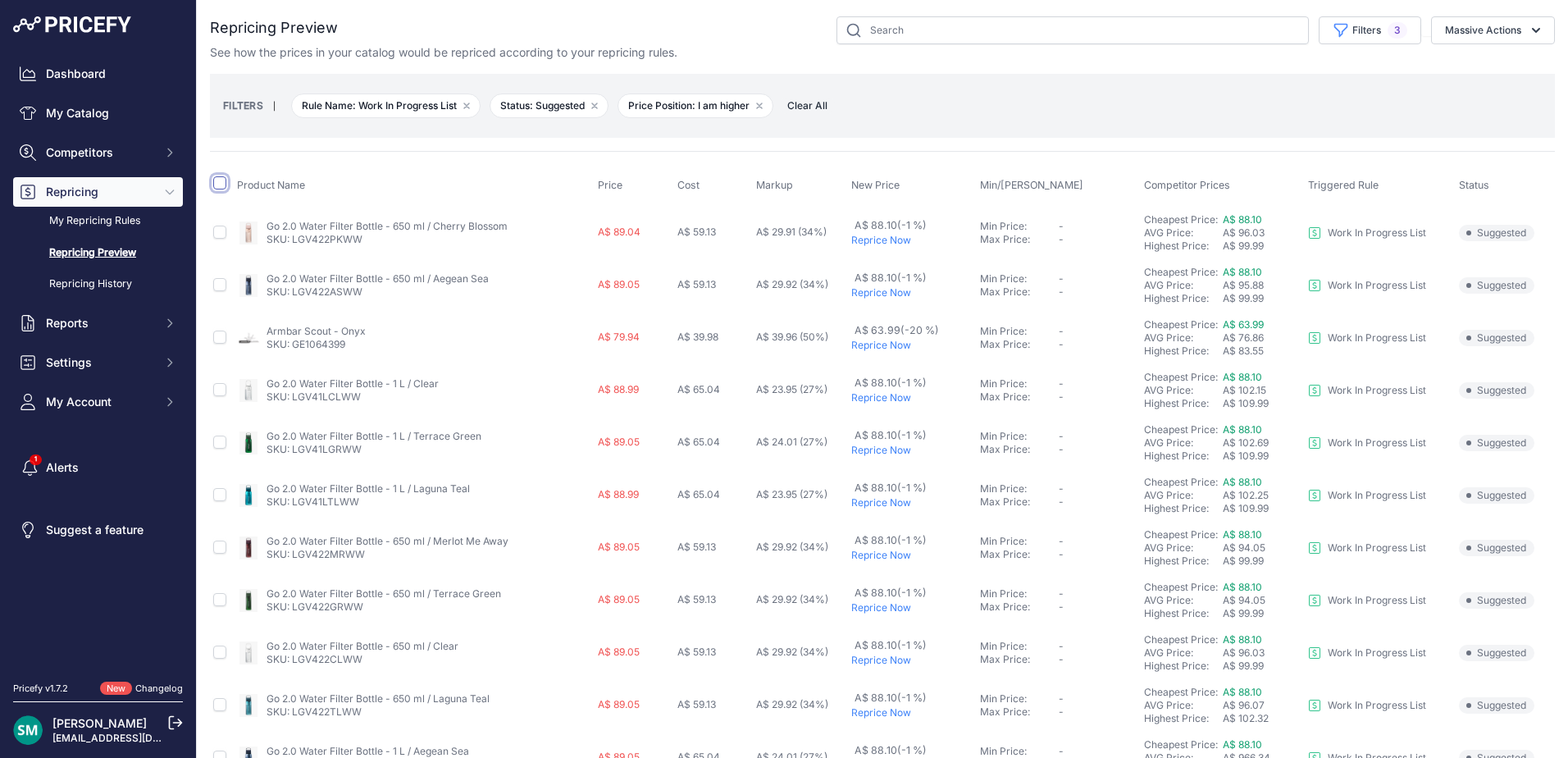
drag, startPoint x: 216, startPoint y: 181, endPoint x: 370, endPoint y: 245, distance: 166.8
click at [216, 181] on input "checkbox" at bounding box center [220, 183] width 13 height 13
checkbox input "true"
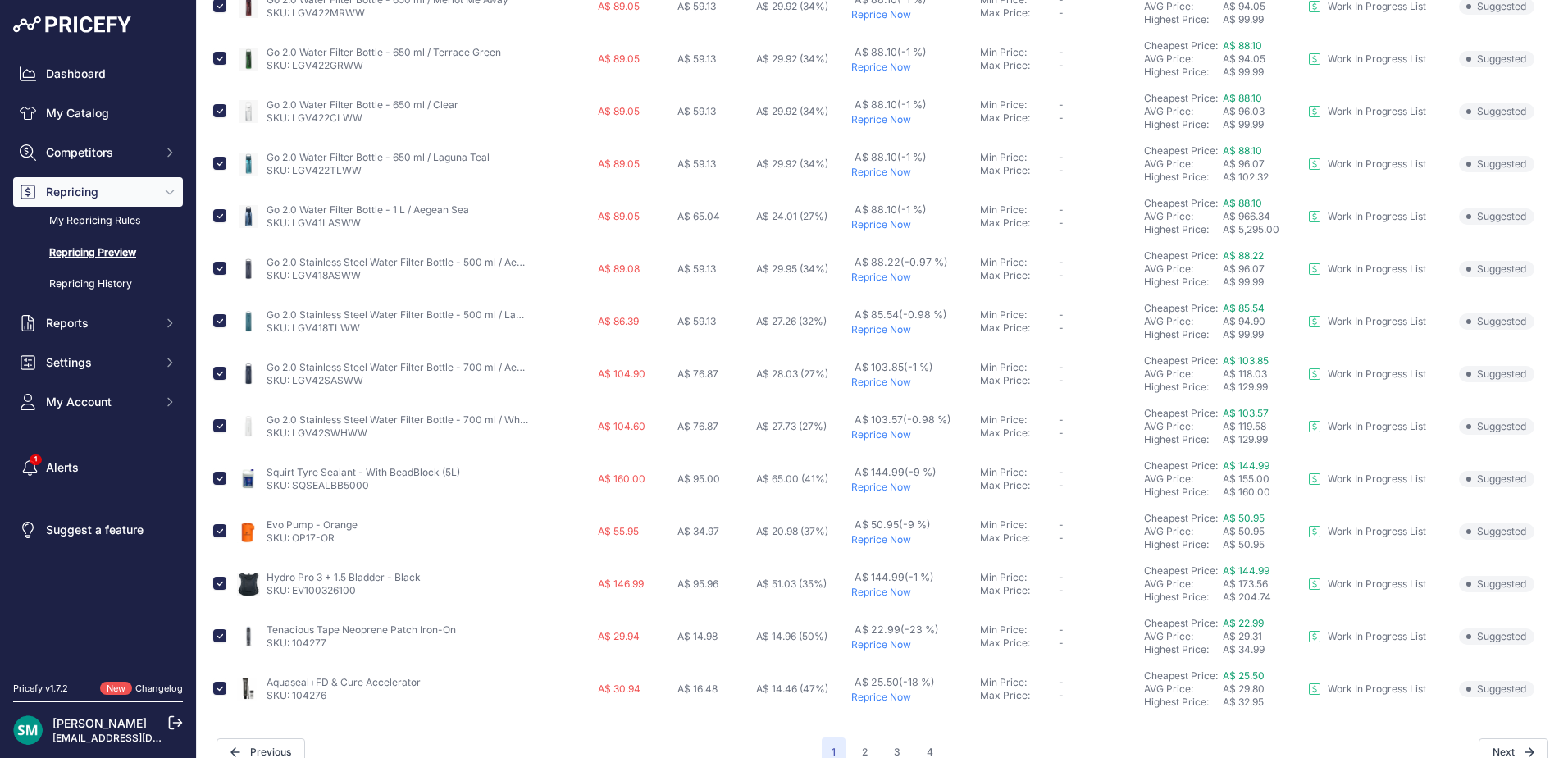
scroll to position [596, 0]
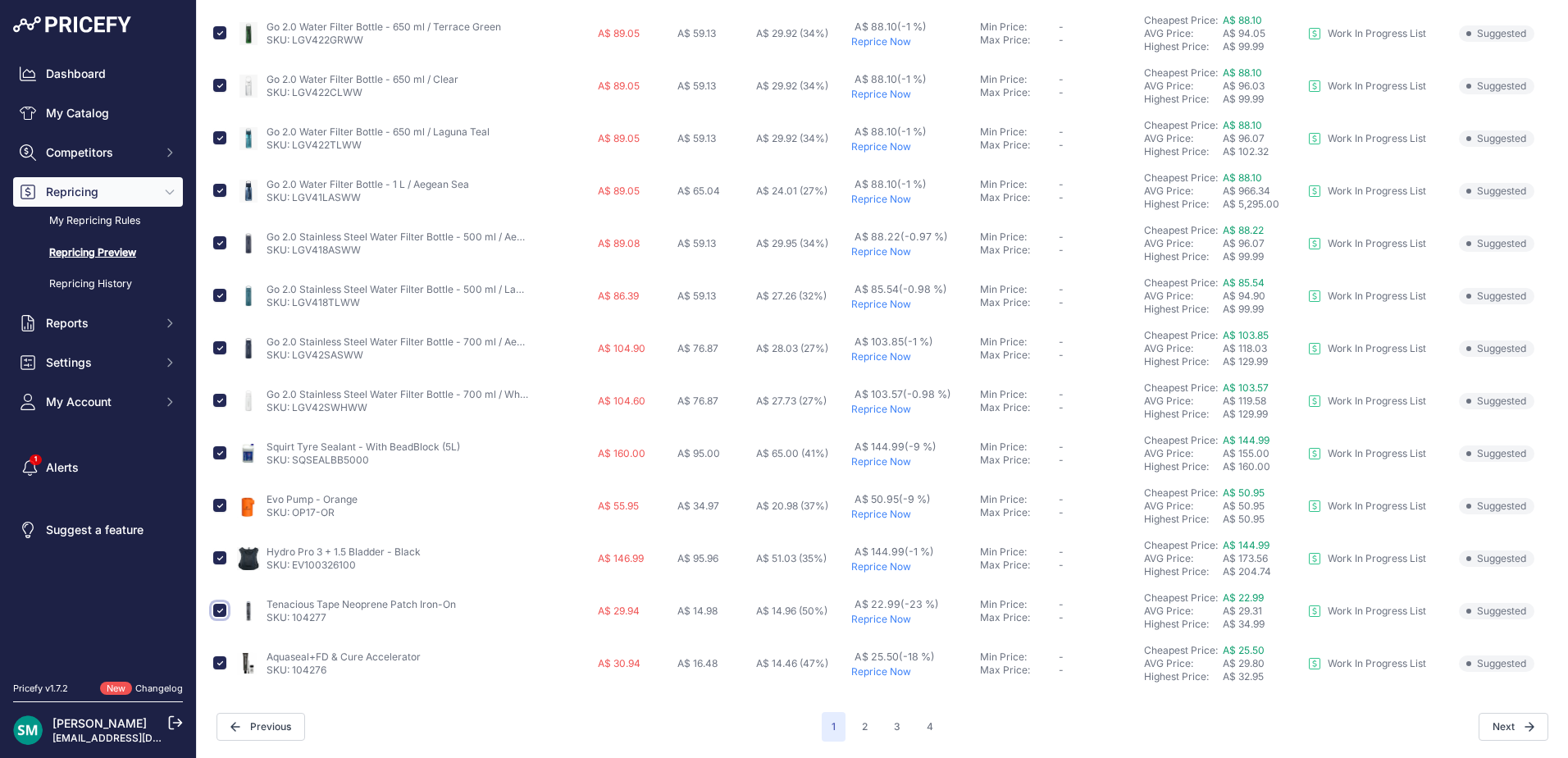
click at [219, 610] on input "checkbox" at bounding box center [220, 610] width 13 height 13
checkbox input "false"
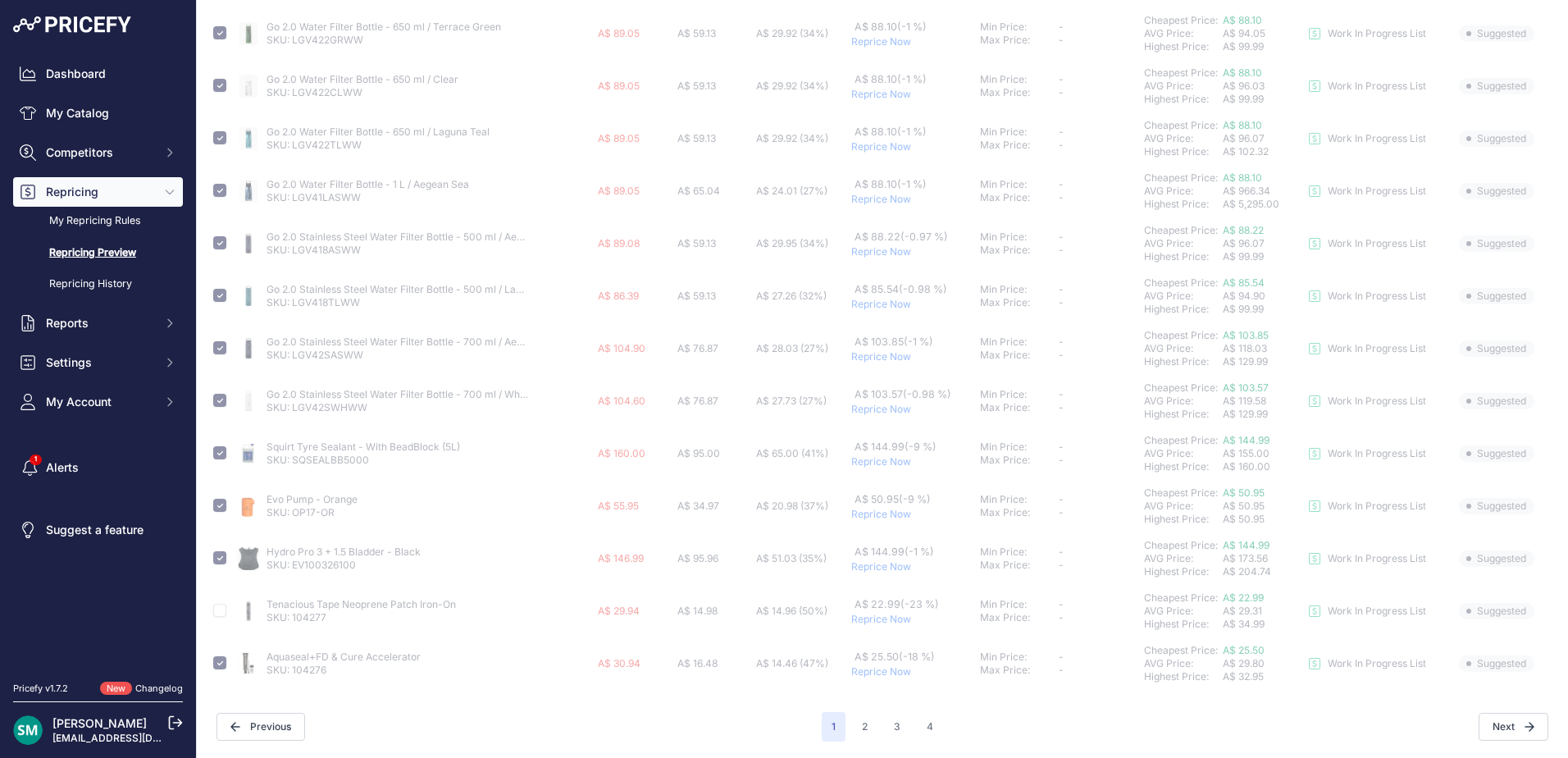
checkbox input "false"
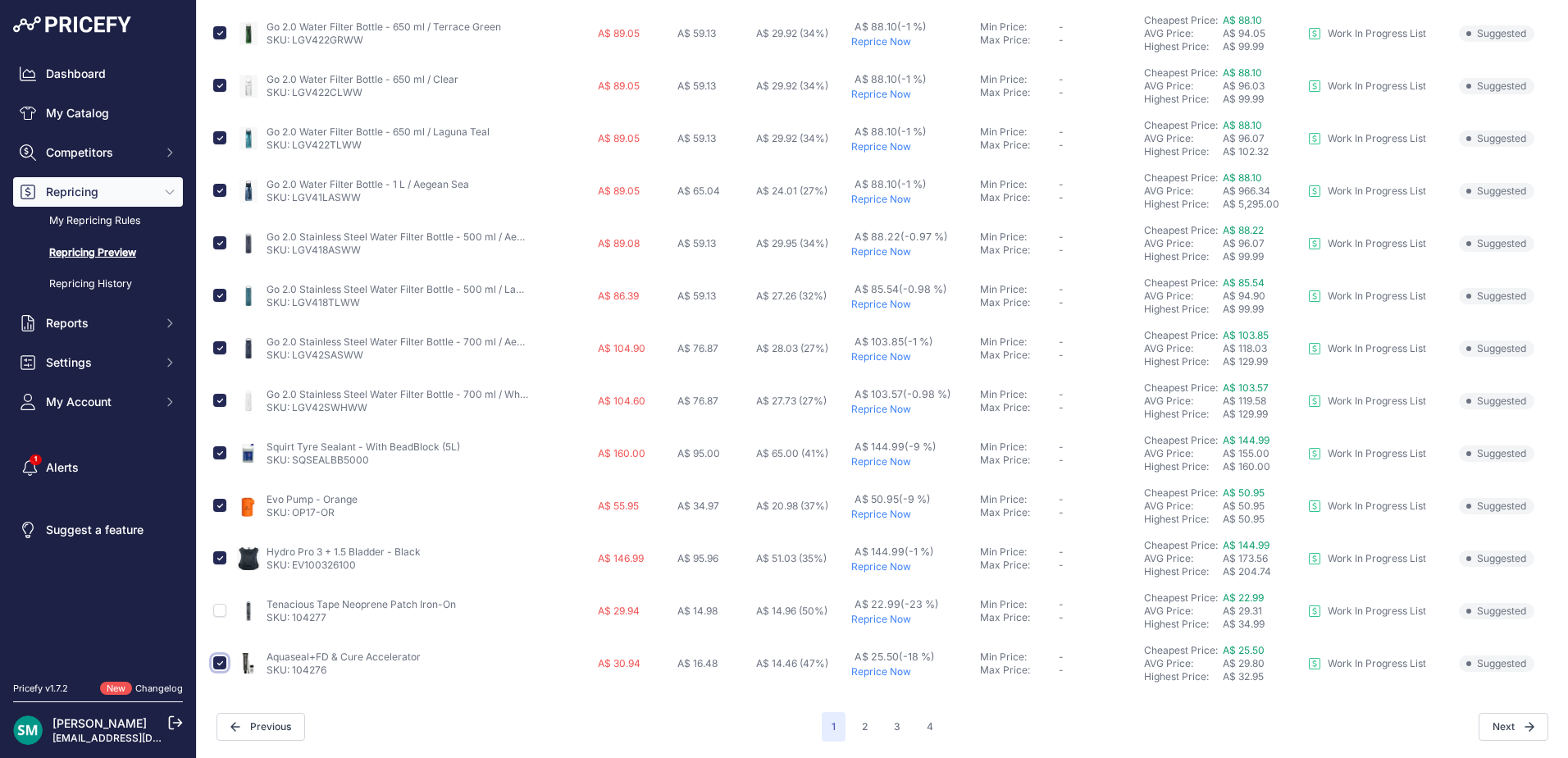
click at [219, 664] on input "checkbox" at bounding box center [220, 662] width 13 height 13
checkbox input "false"
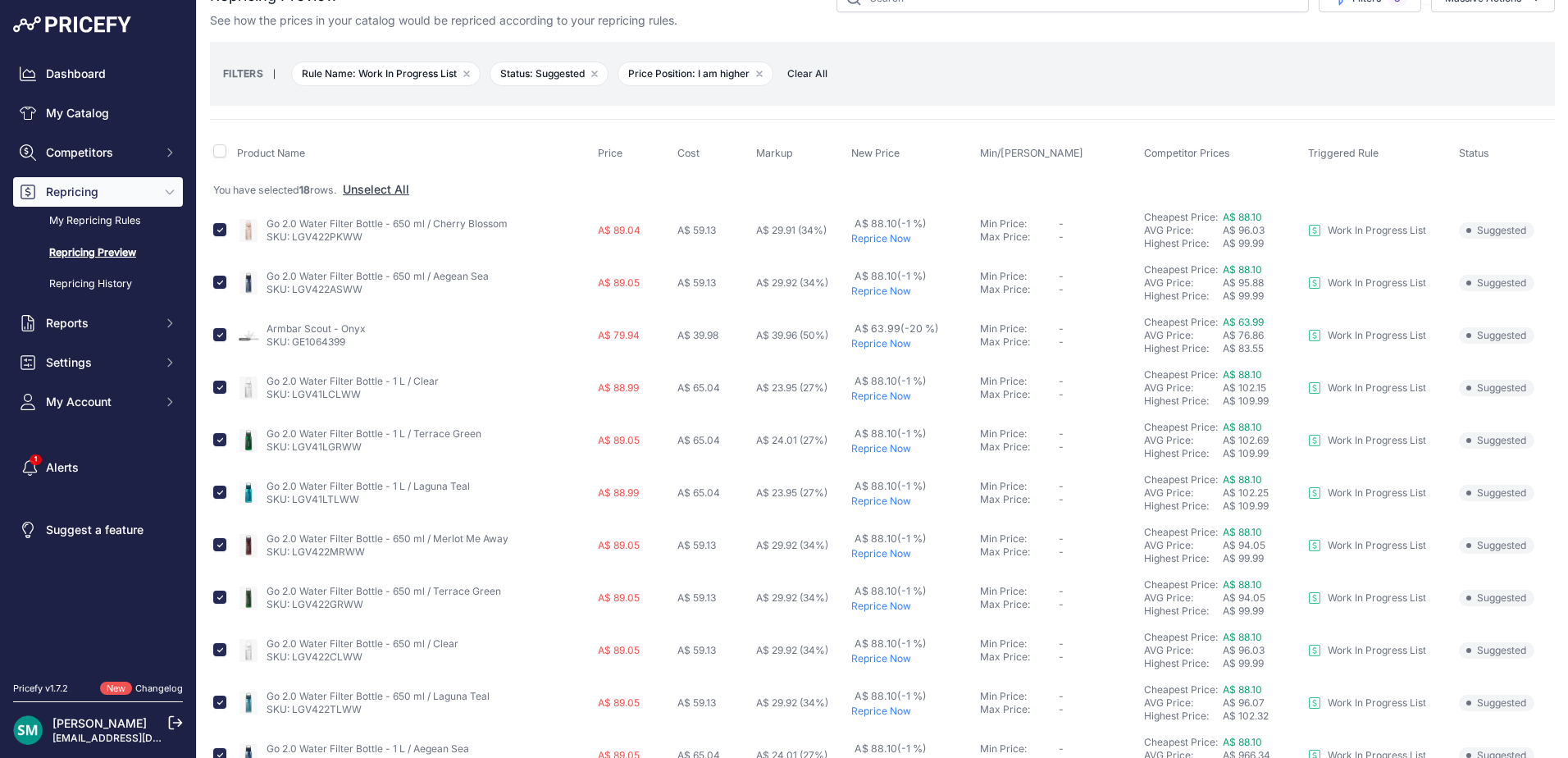
scroll to position [0, 0]
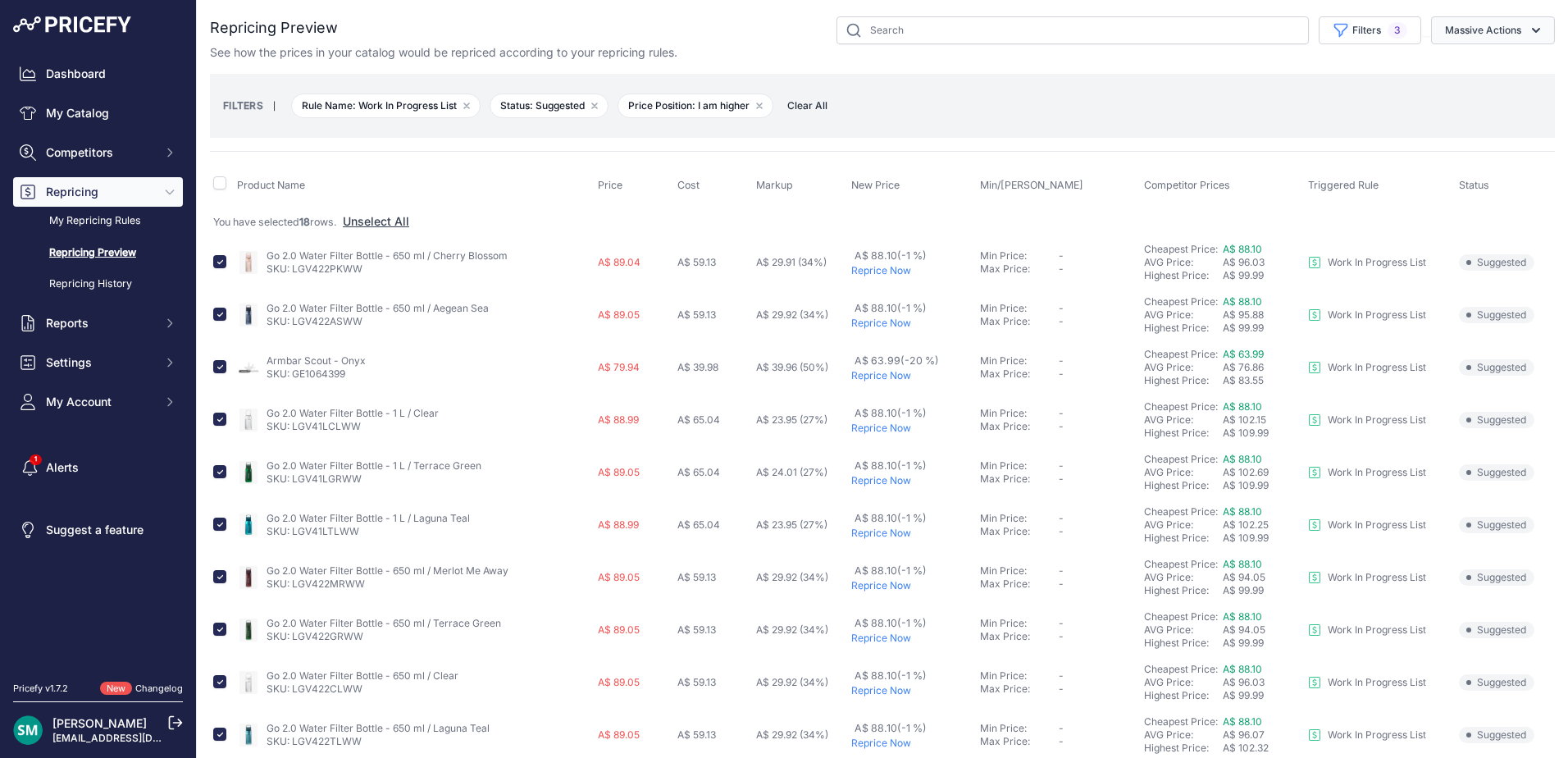
click at [1475, 31] on button "Massive Actions" at bounding box center [1493, 30] width 124 height 28
click at [1460, 74] on span "Reprice Now" at bounding box center [1471, 68] width 69 height 14
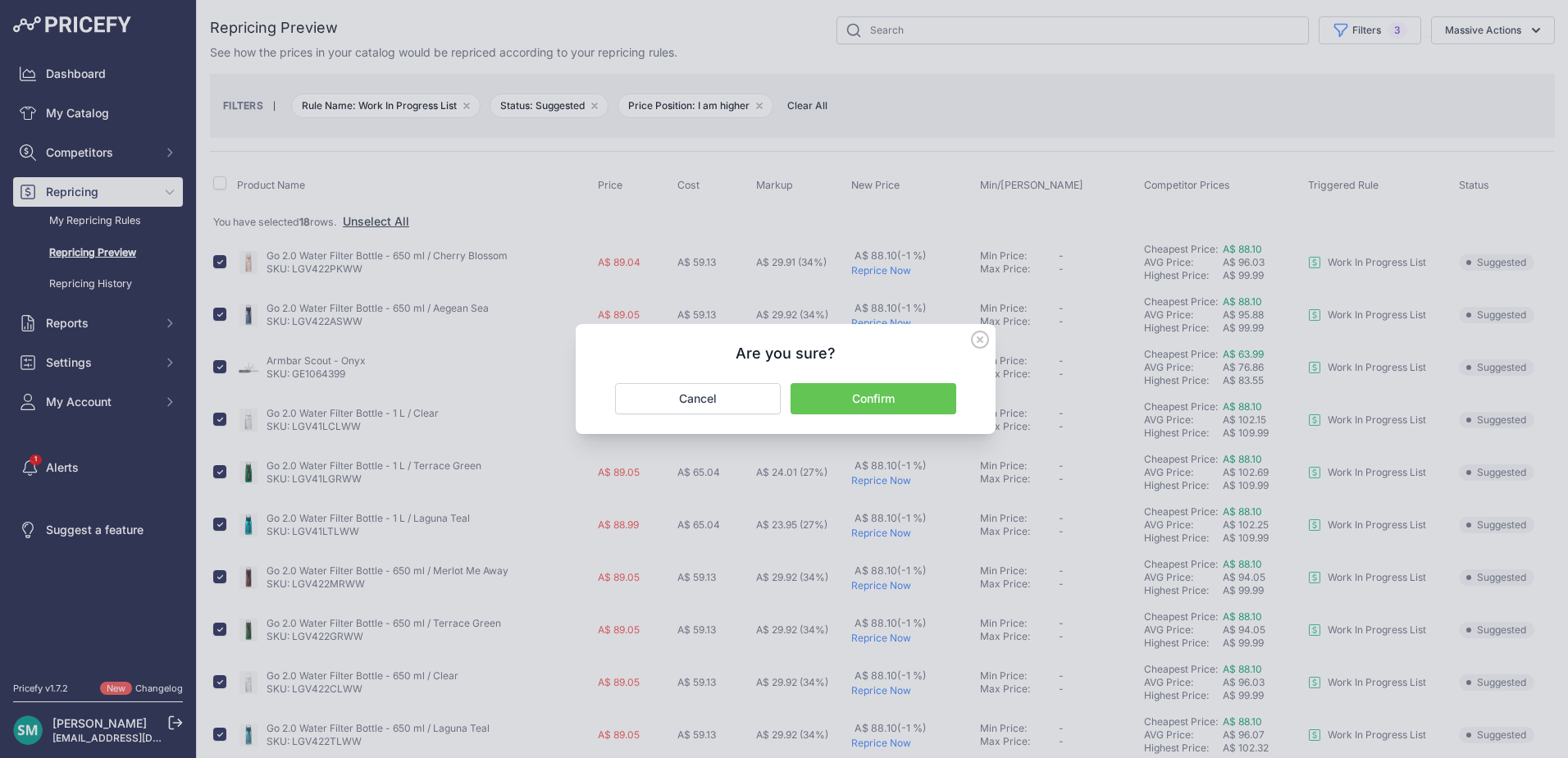
click at [868, 401] on button "Confirm" at bounding box center [873, 399] width 165 height 32
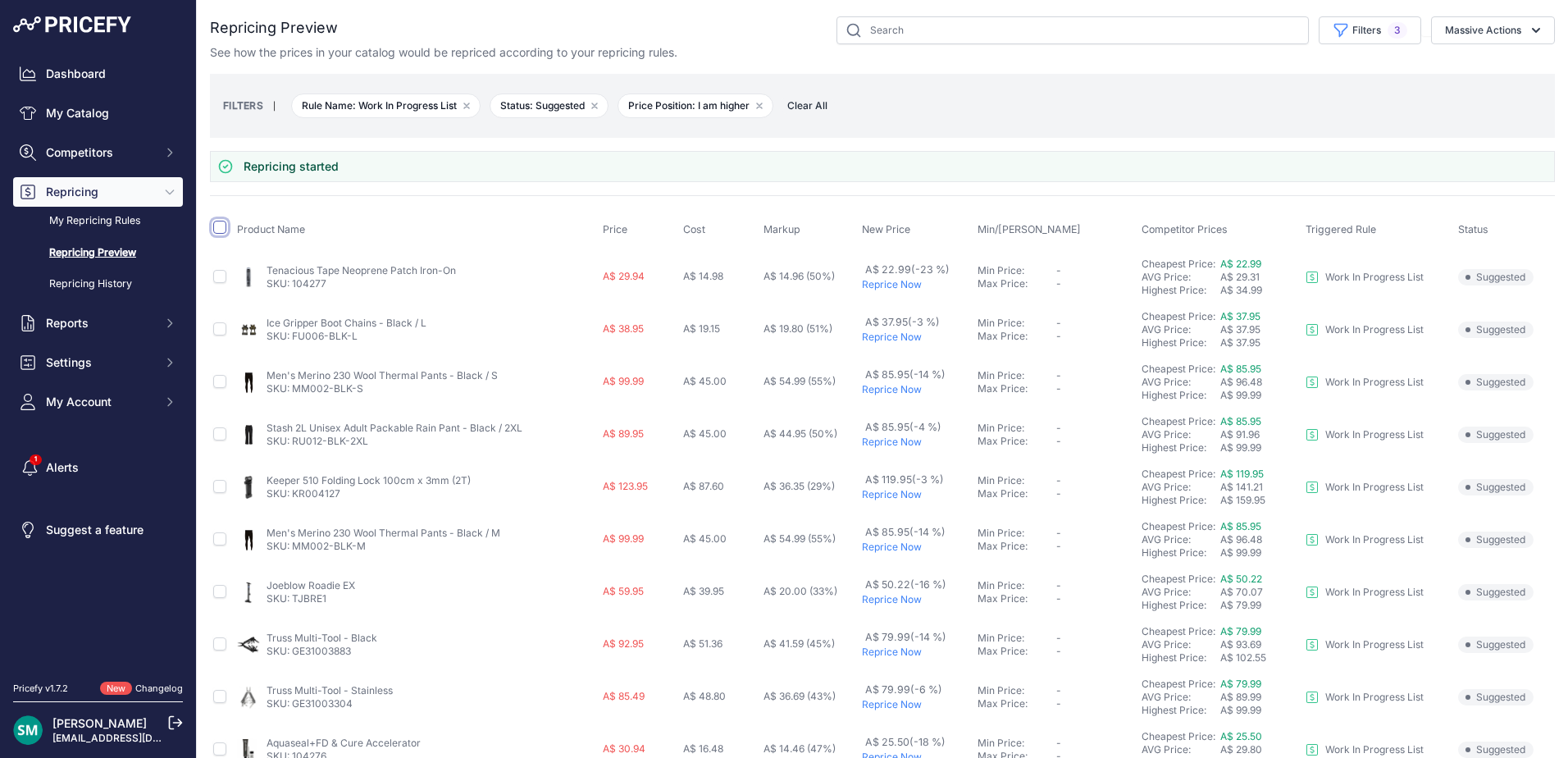
click at [216, 229] on input "checkbox" at bounding box center [220, 227] width 13 height 13
checkbox input "true"
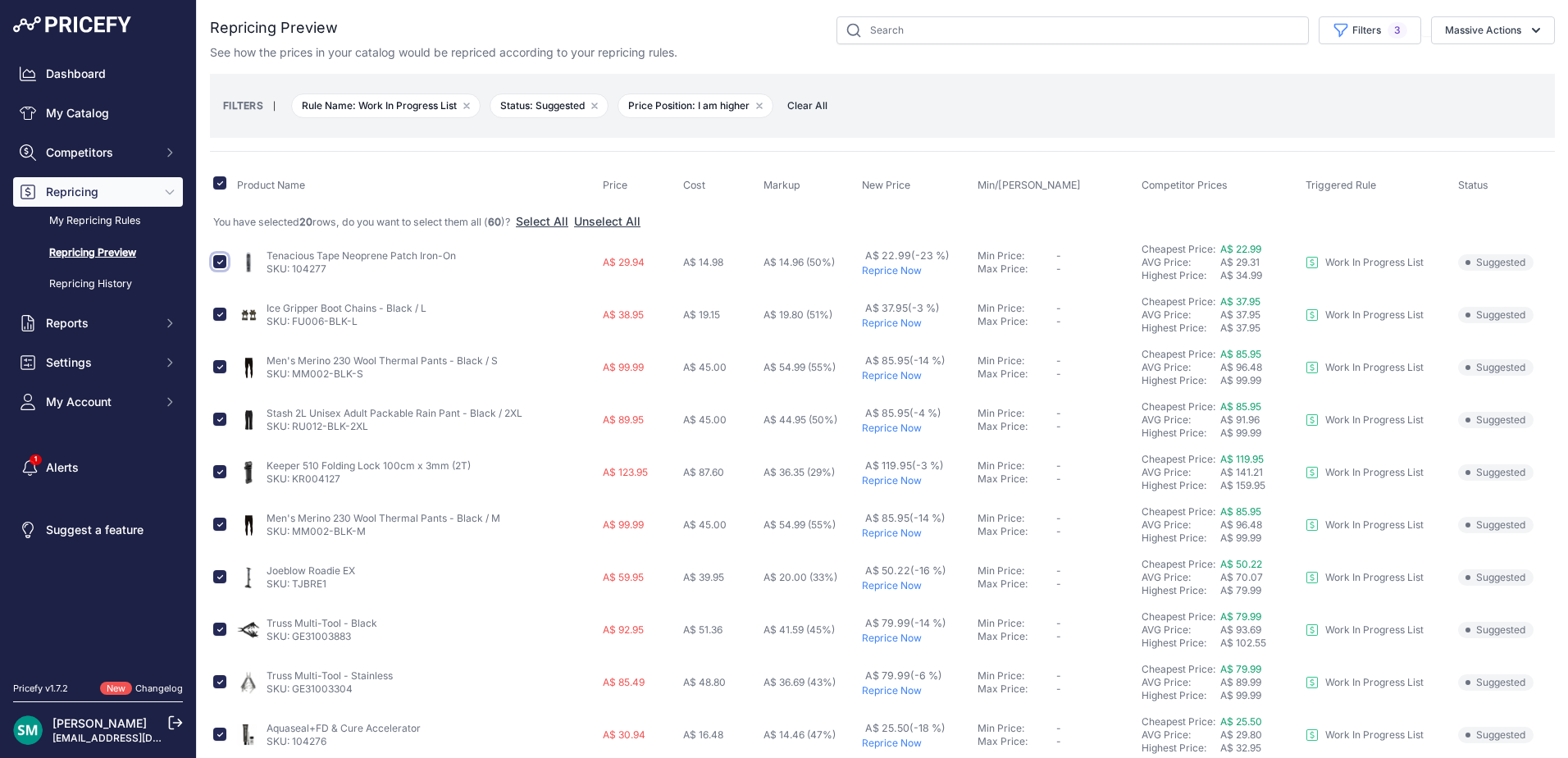
click at [216, 264] on input "checkbox" at bounding box center [220, 262] width 13 height 13
checkbox input "false"
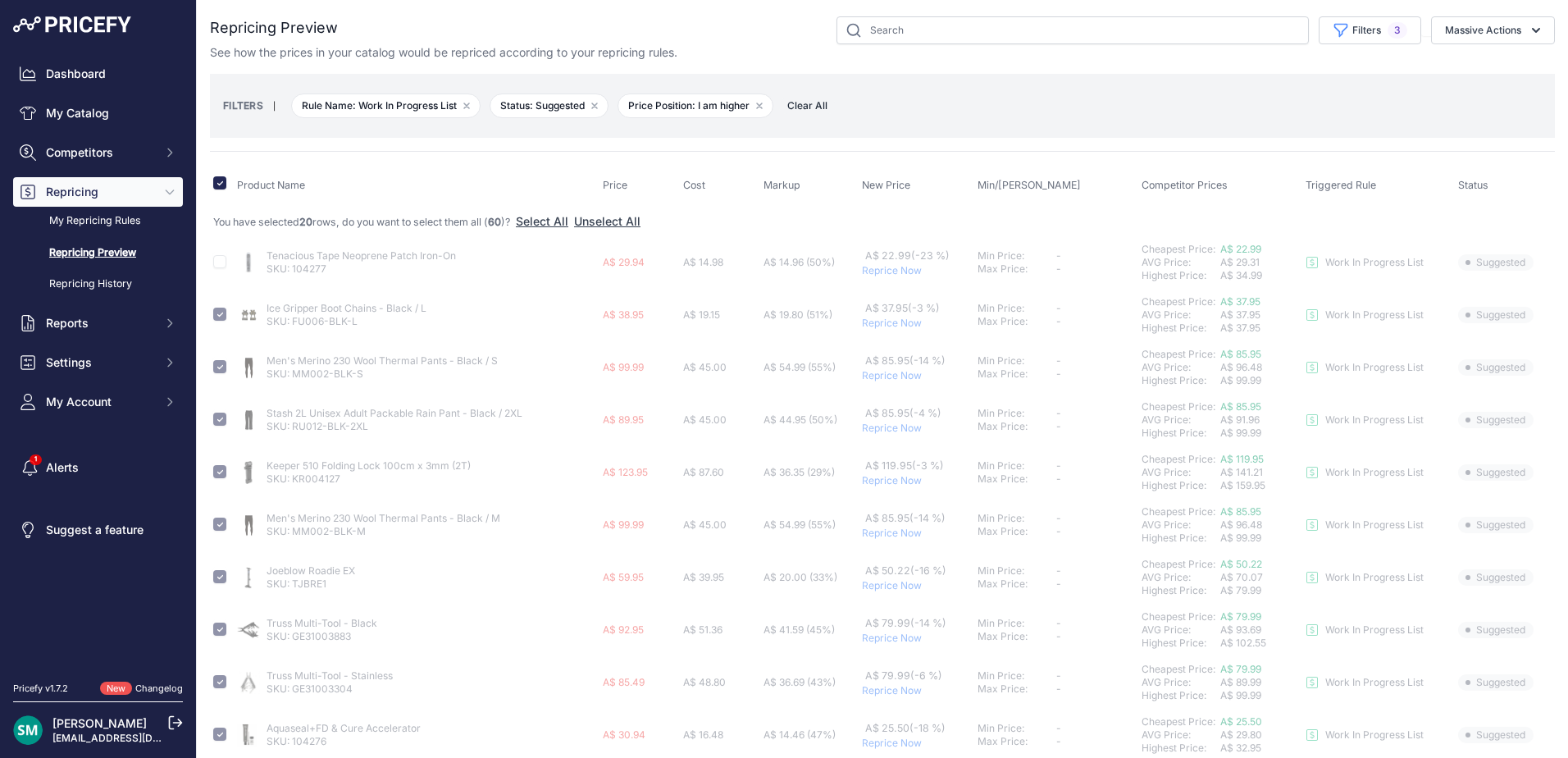
checkbox input "false"
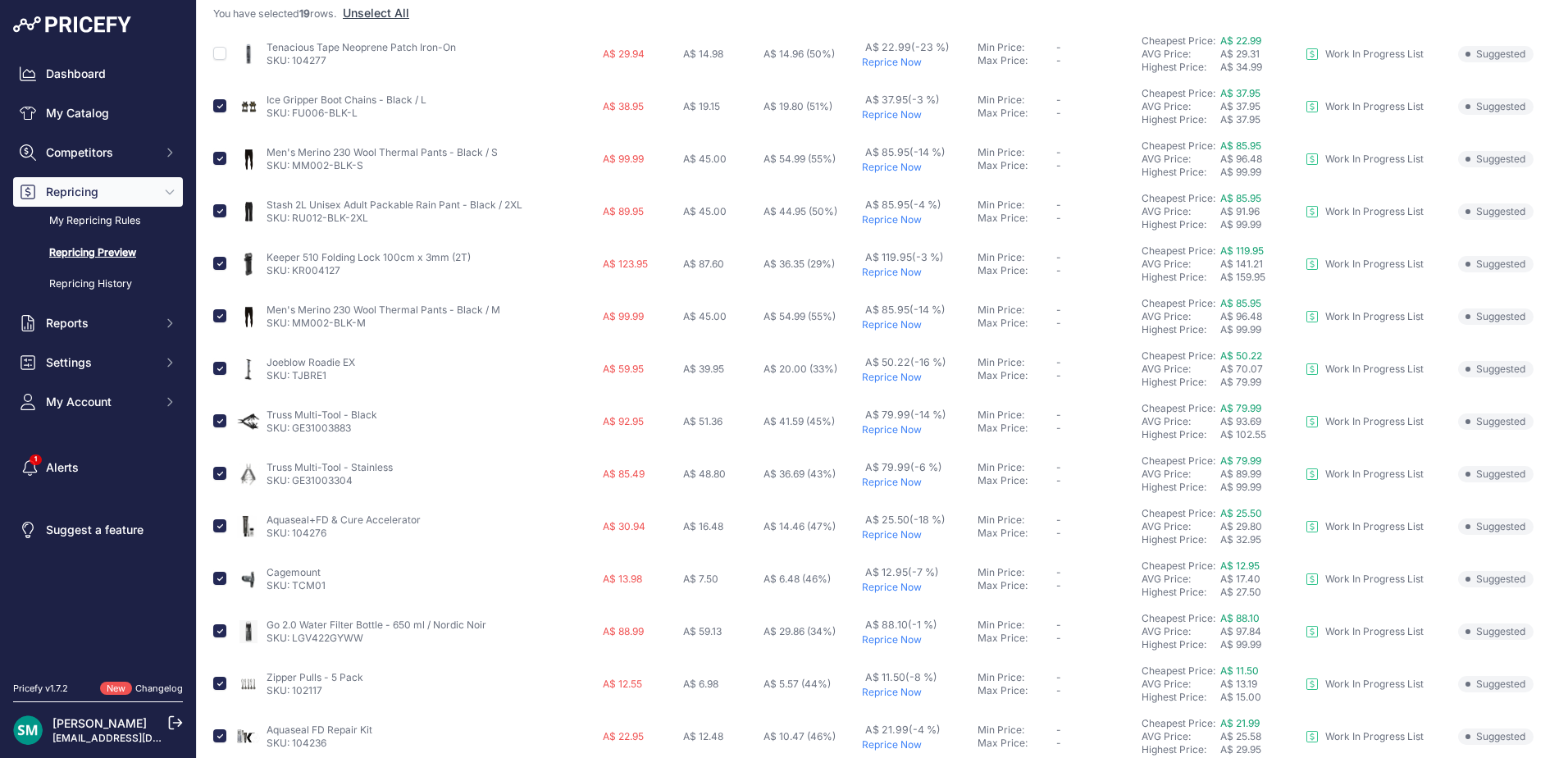
scroll to position [246, 0]
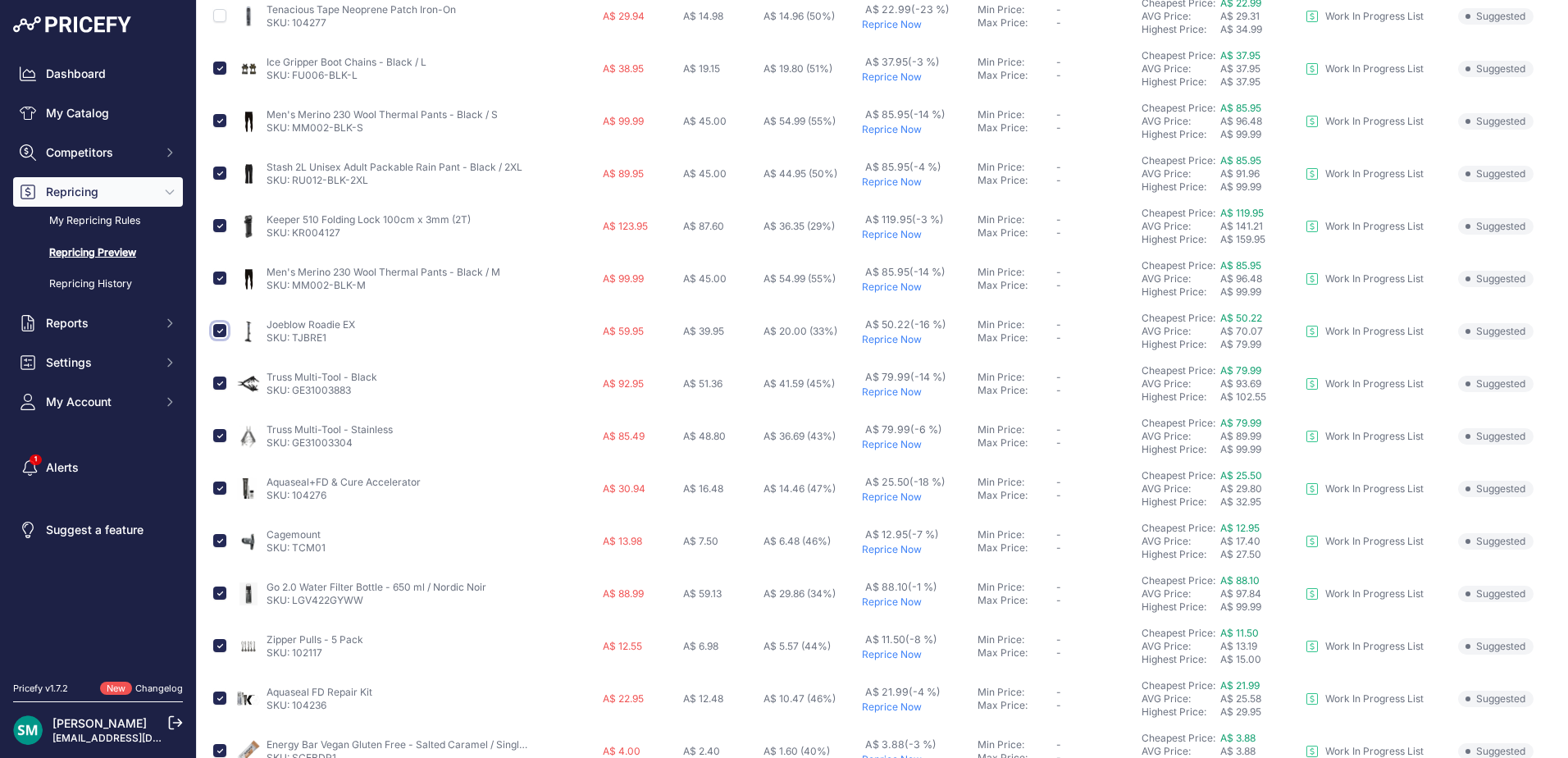
click at [222, 336] on input "checkbox" at bounding box center [220, 331] width 13 height 13
checkbox input "false"
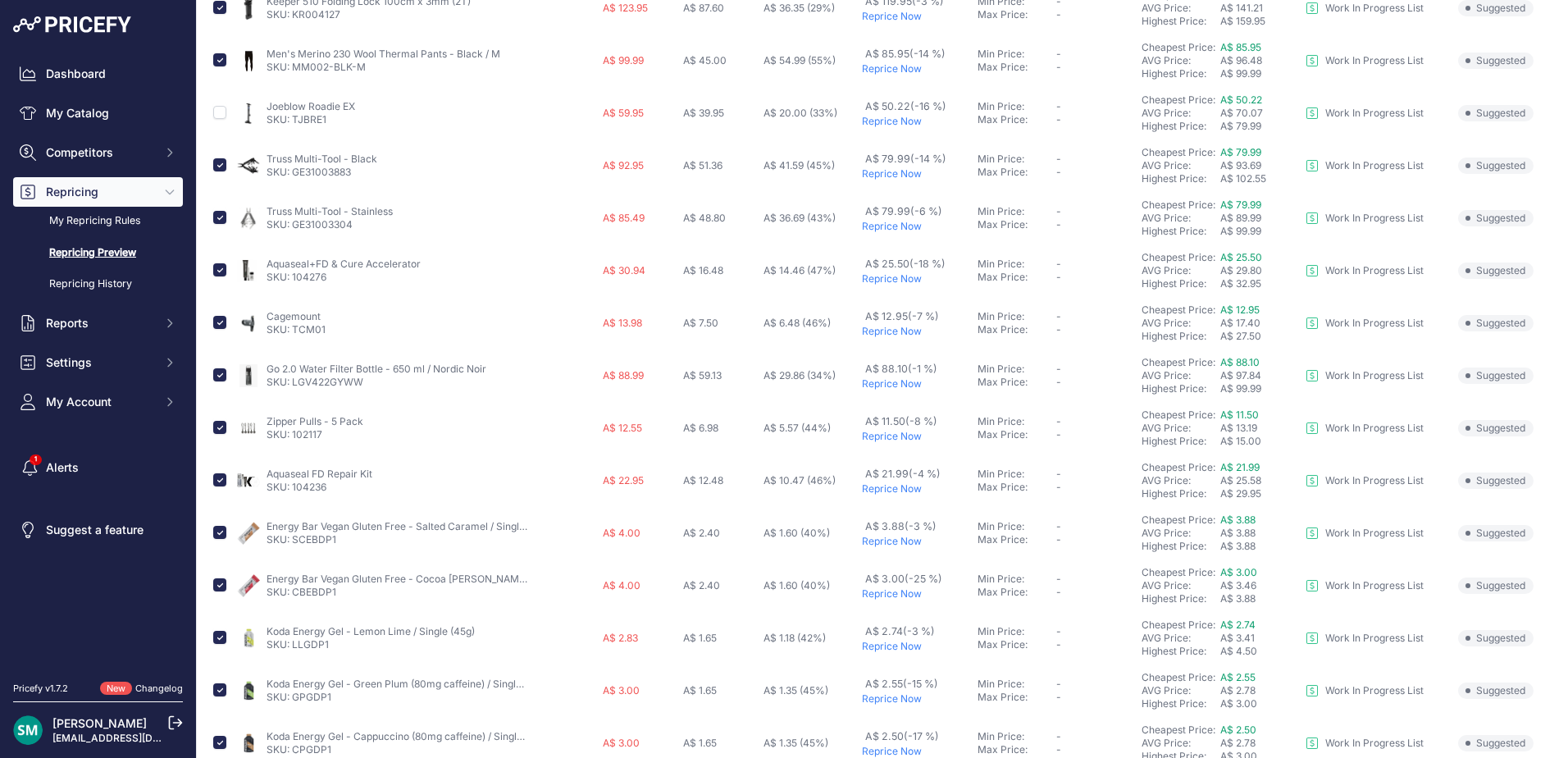
scroll to position [492, 0]
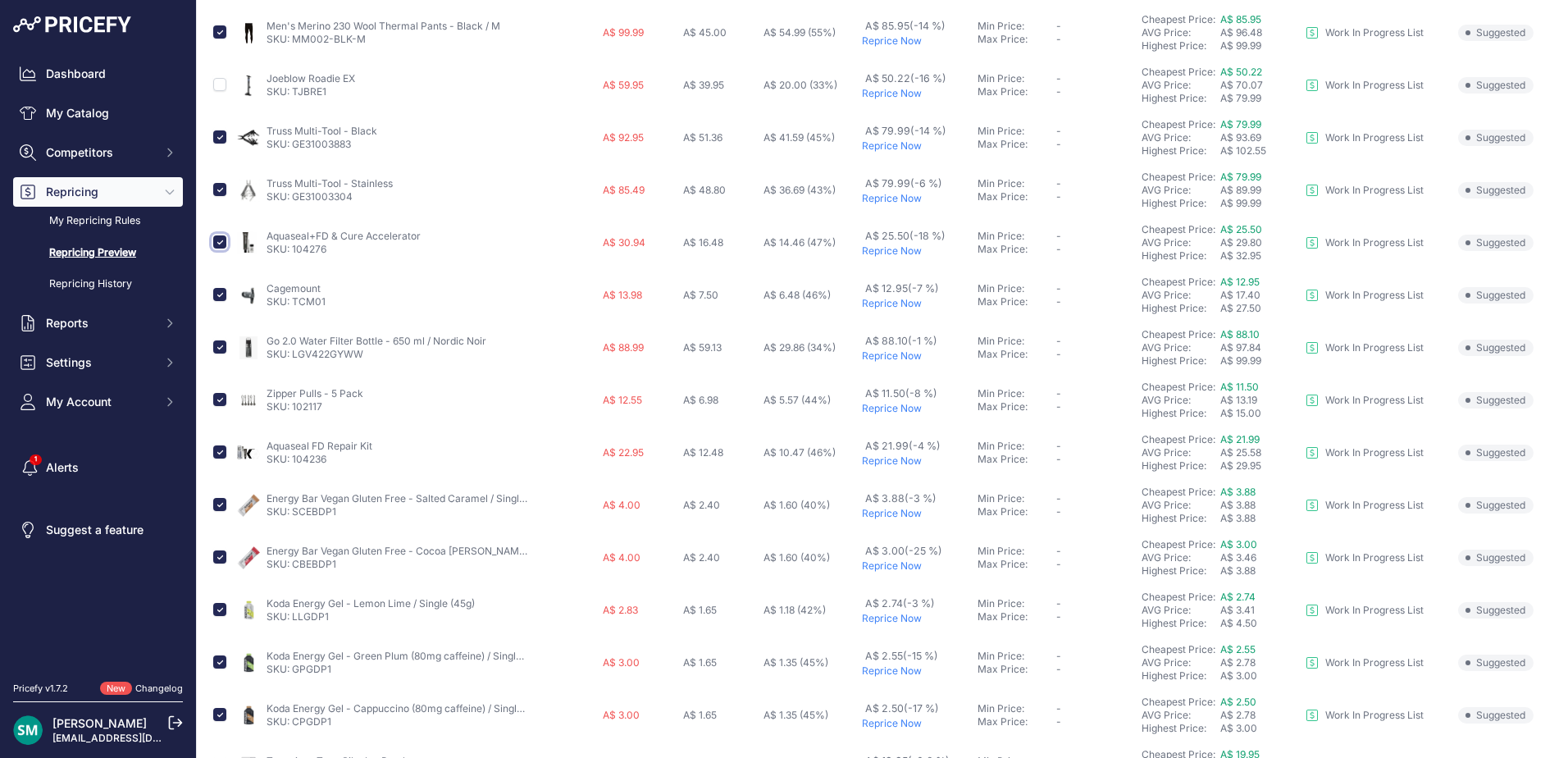
click at [216, 244] on input "checkbox" at bounding box center [220, 242] width 13 height 13
checkbox input "false"
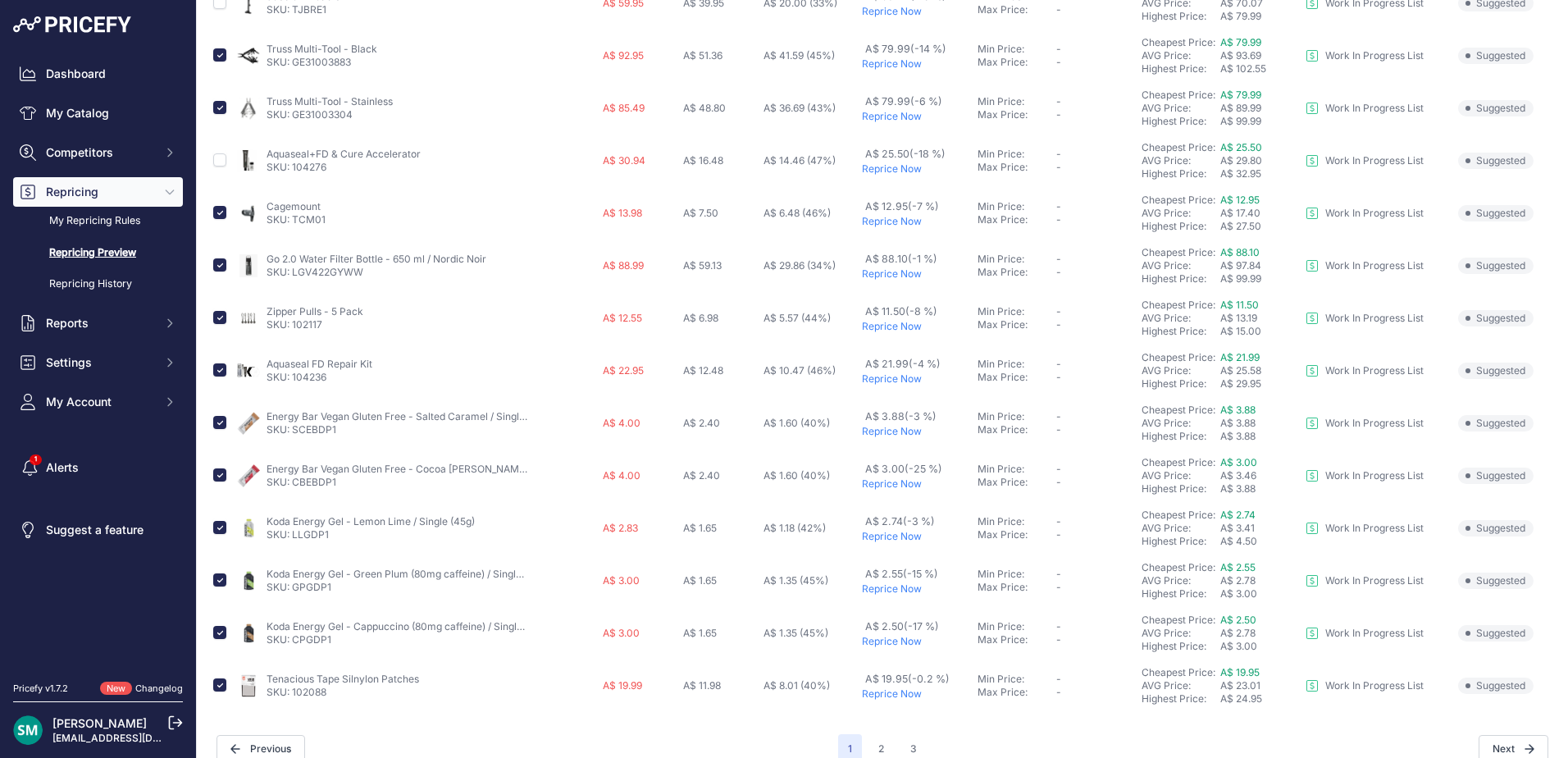
scroll to position [596, 0]
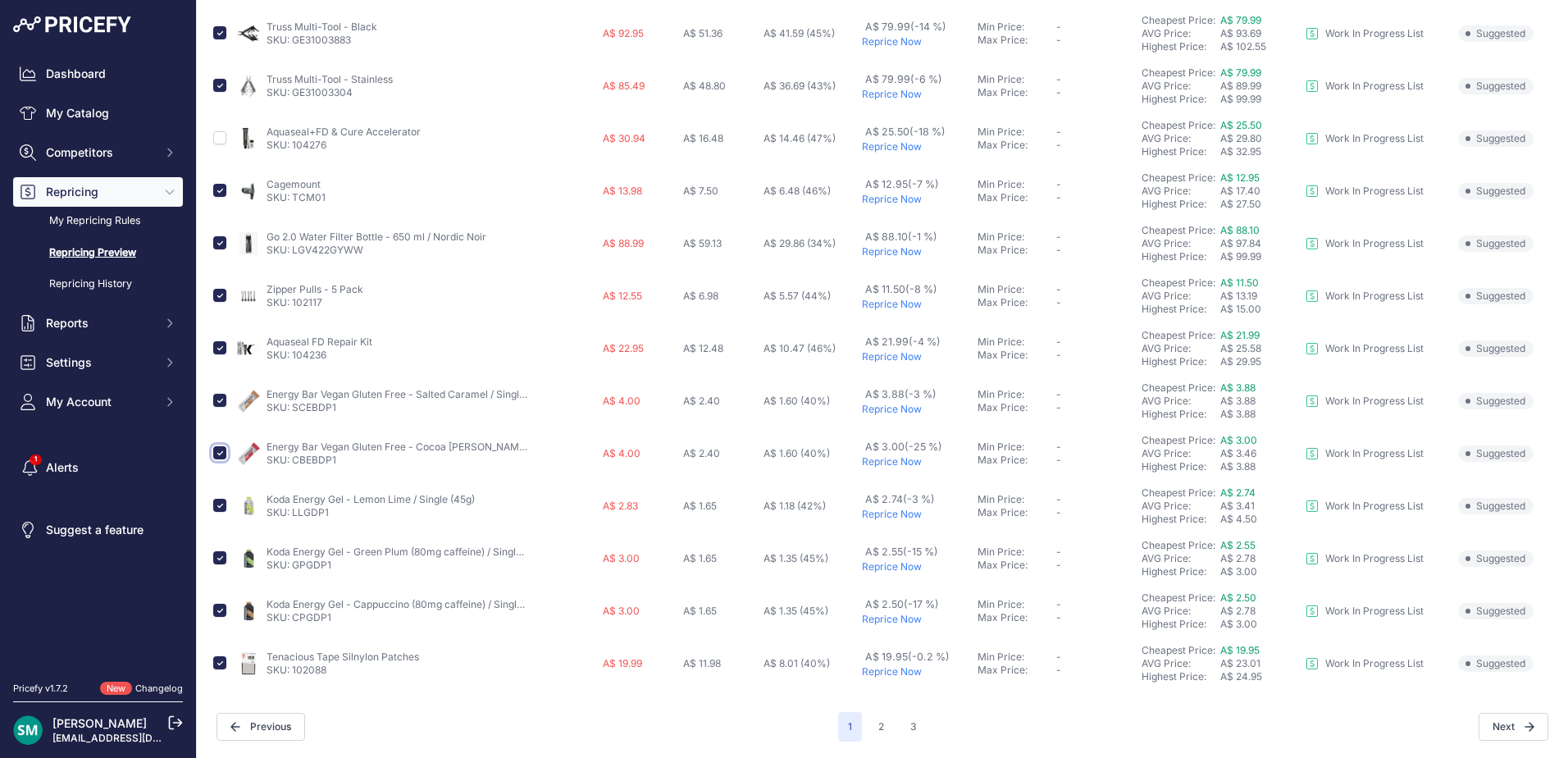
click at [218, 453] on input "checkbox" at bounding box center [220, 453] width 13 height 13
checkbox input "false"
drag, startPoint x: 1237, startPoint y: 552, endPoint x: 1226, endPoint y: 545, distance: 13.0
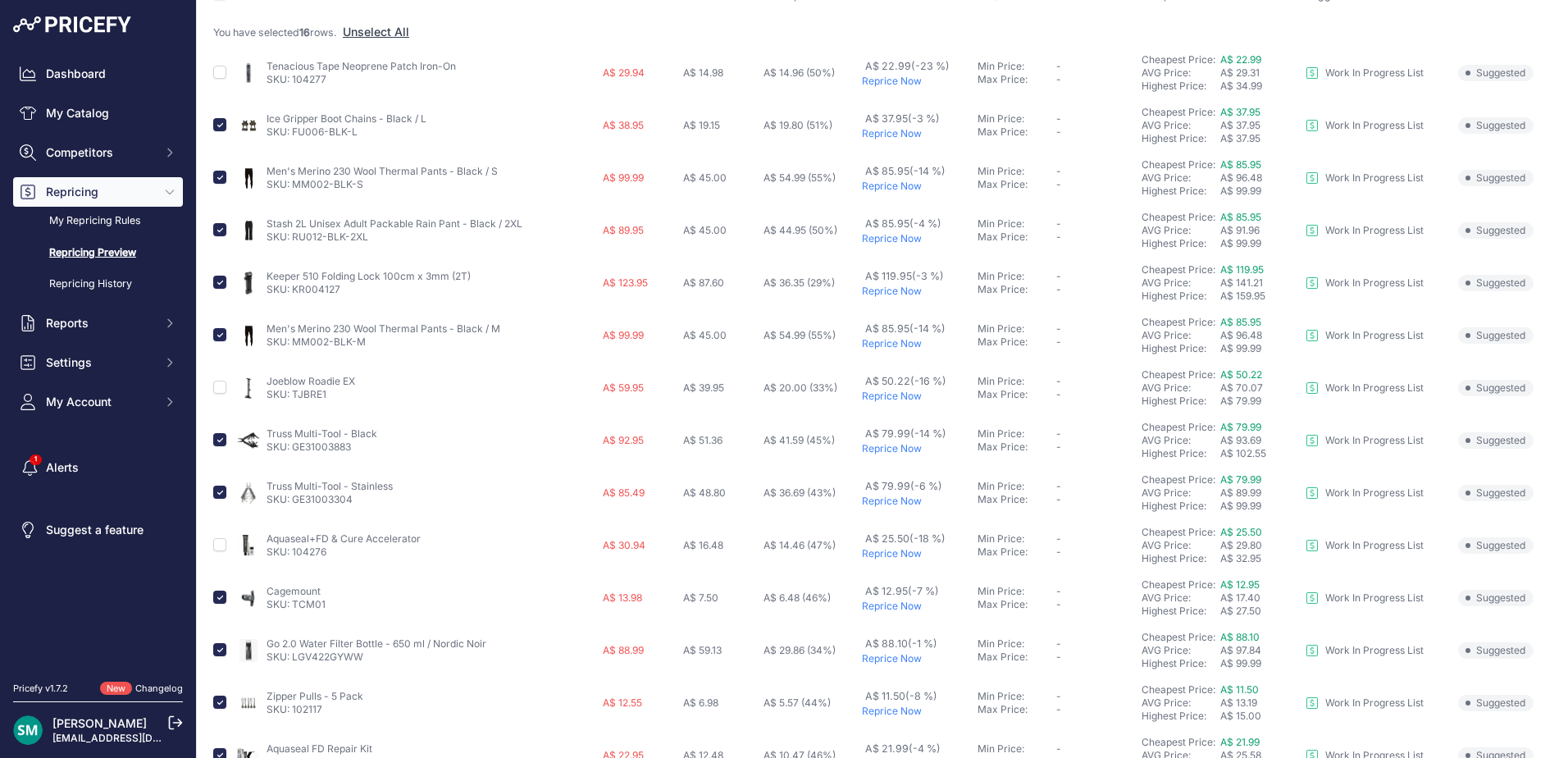
scroll to position [0, 0]
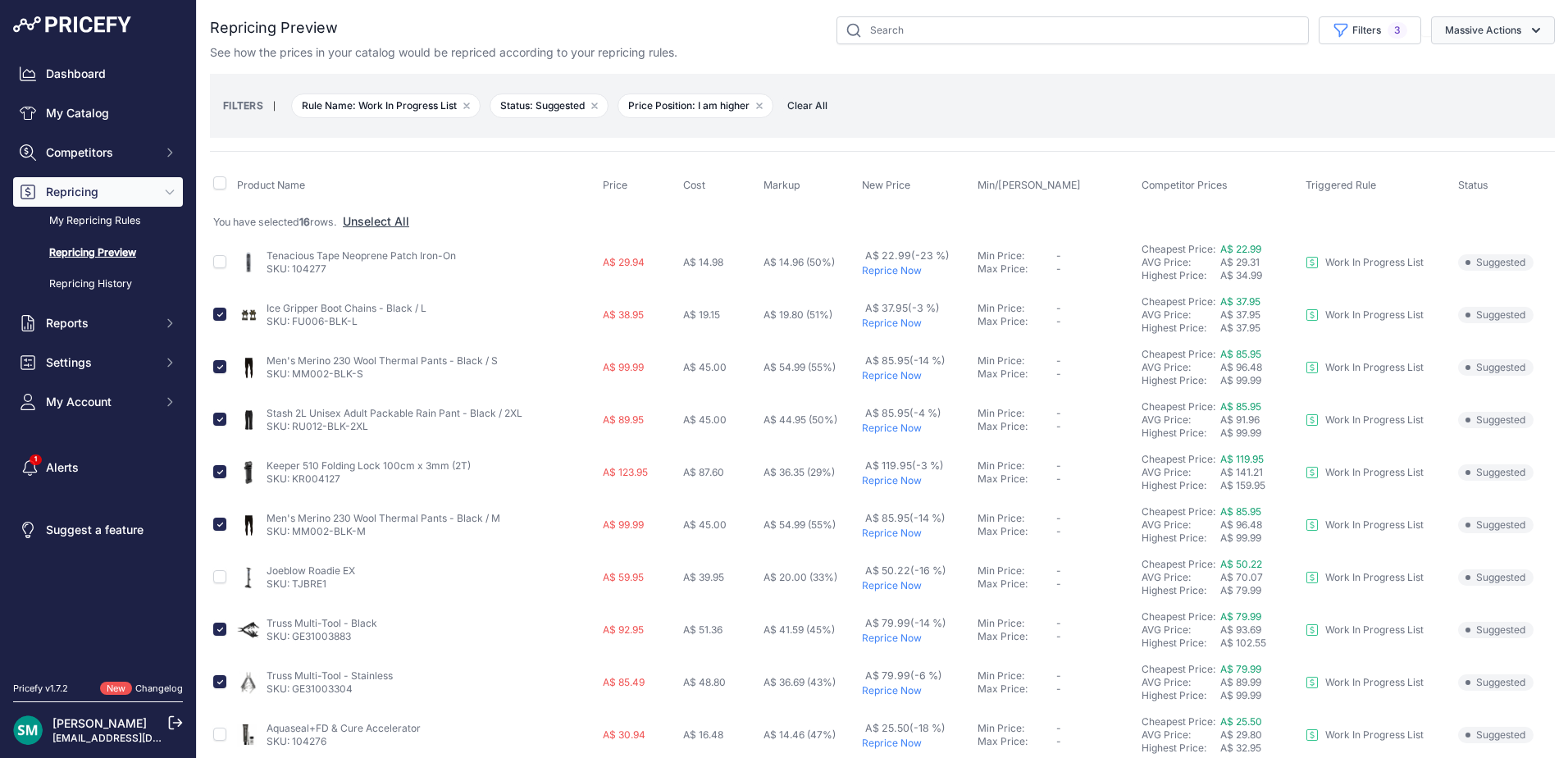
click at [1491, 24] on button "Massive Actions" at bounding box center [1493, 30] width 124 height 28
click at [1501, 64] on button "Reprice Now" at bounding box center [1489, 69] width 131 height 30
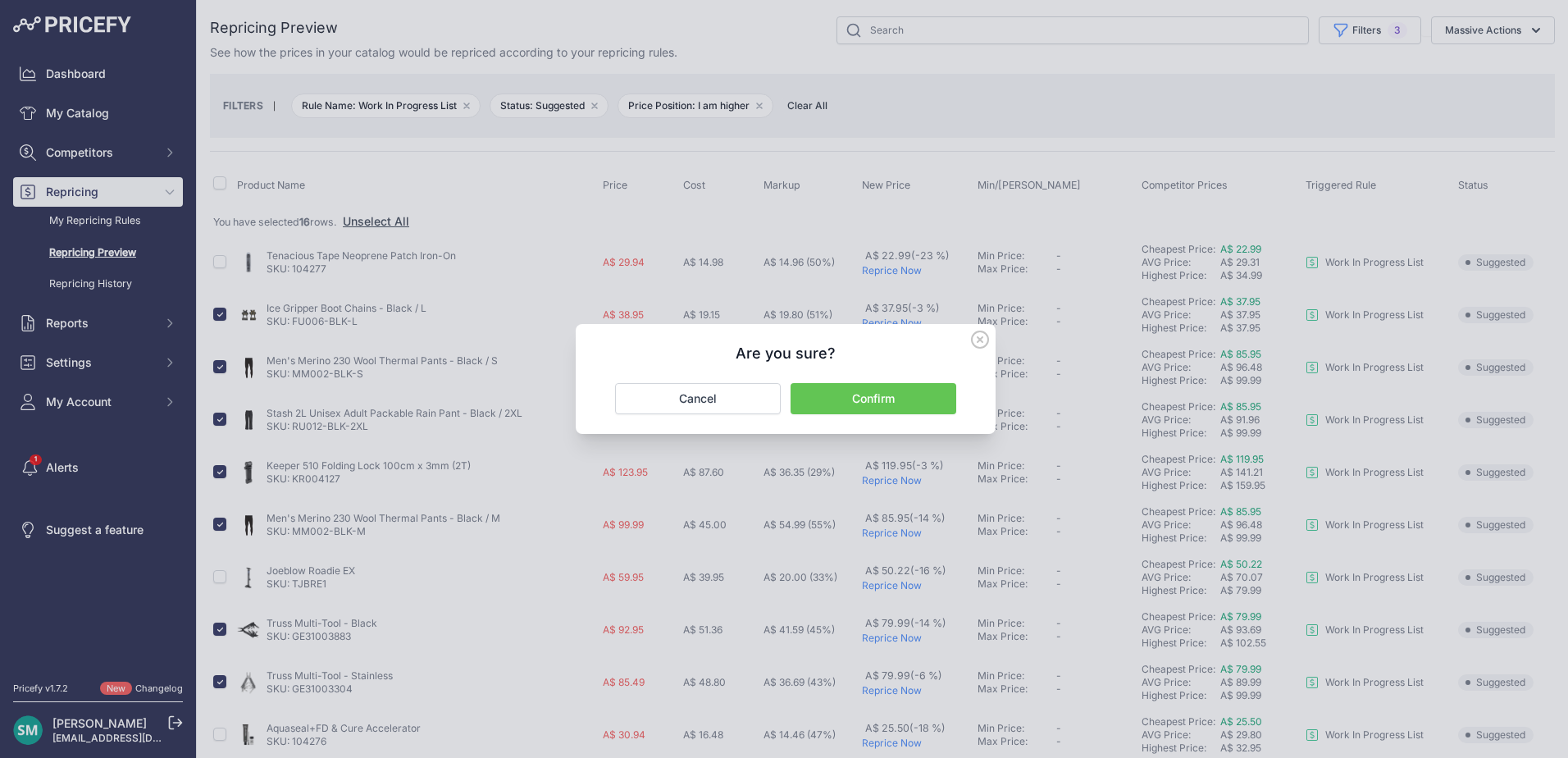
click at [908, 394] on button "Confirm" at bounding box center [873, 399] width 165 height 32
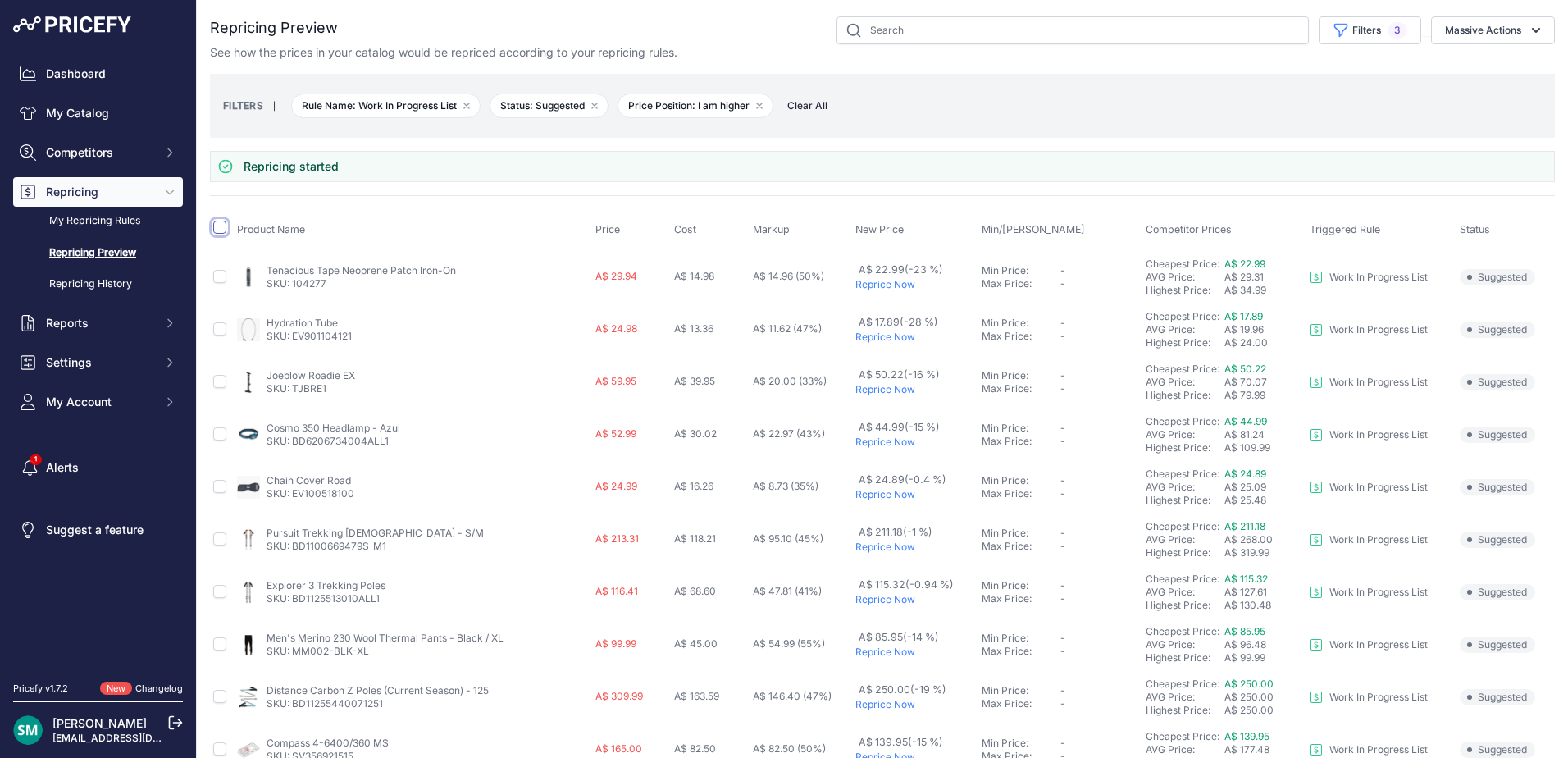
click at [219, 227] on input "checkbox" at bounding box center [220, 227] width 13 height 13
checkbox input "true"
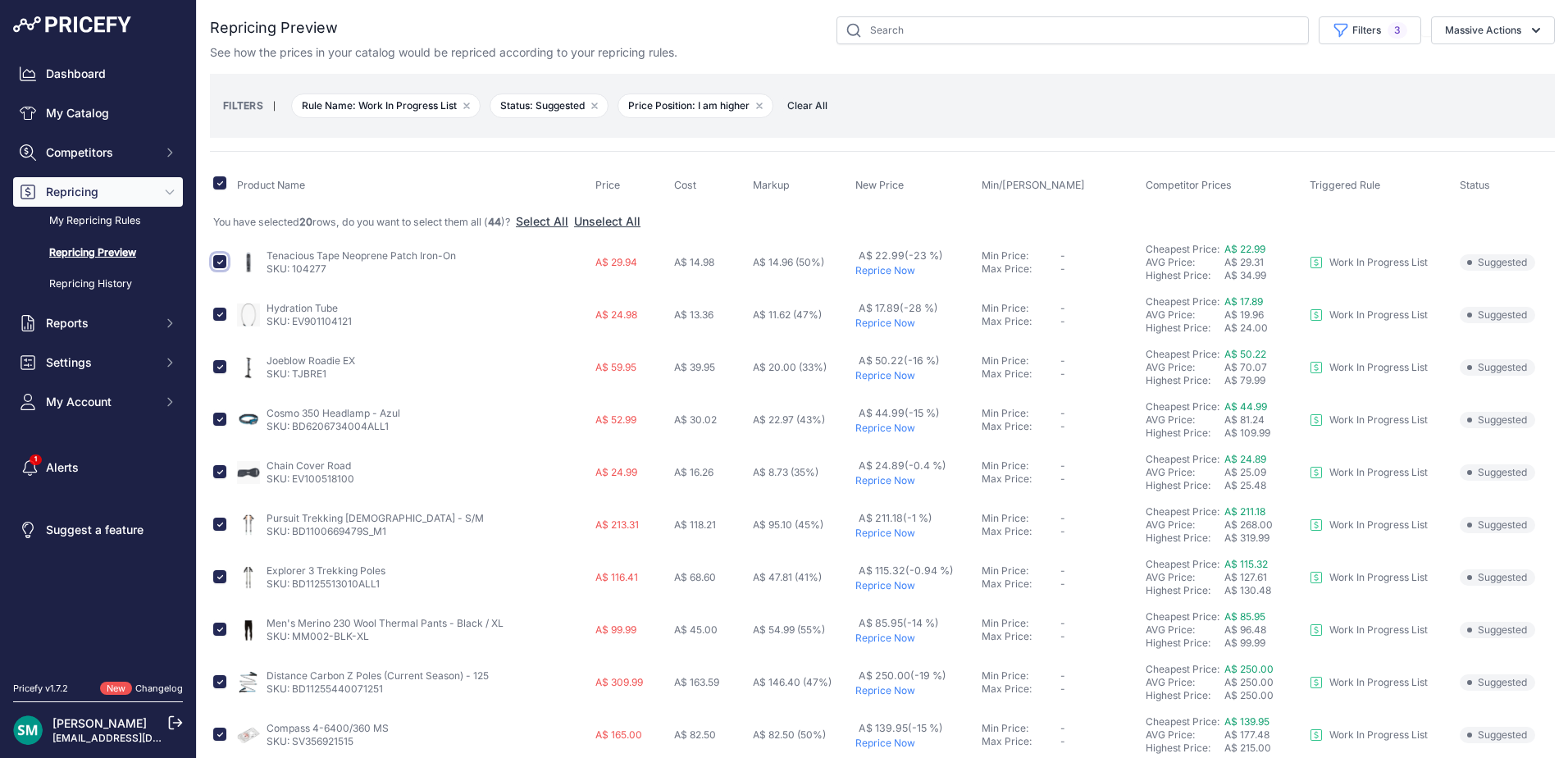
click at [218, 262] on input "checkbox" at bounding box center [220, 262] width 13 height 13
checkbox input "false"
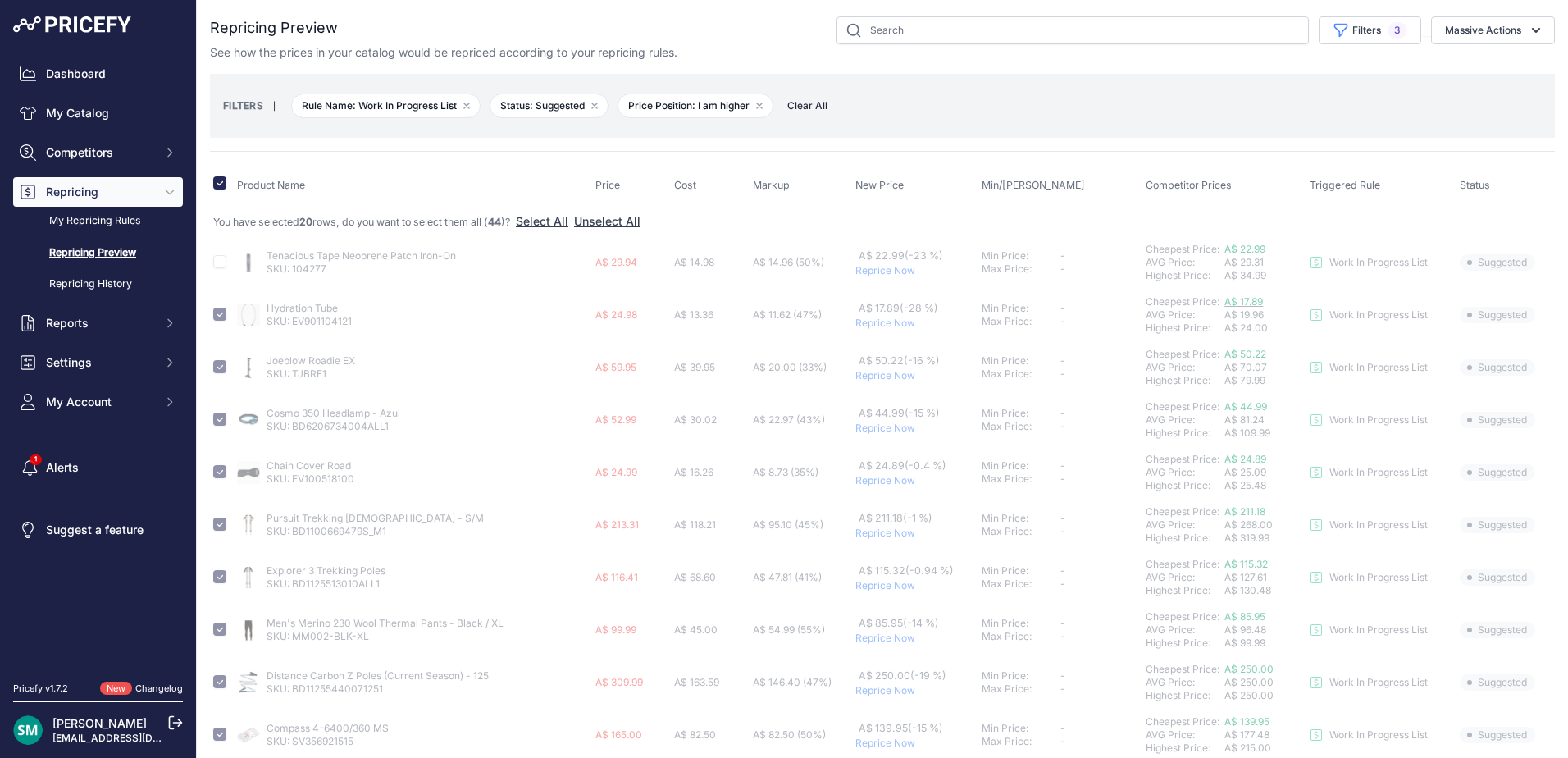
checkbox input "false"
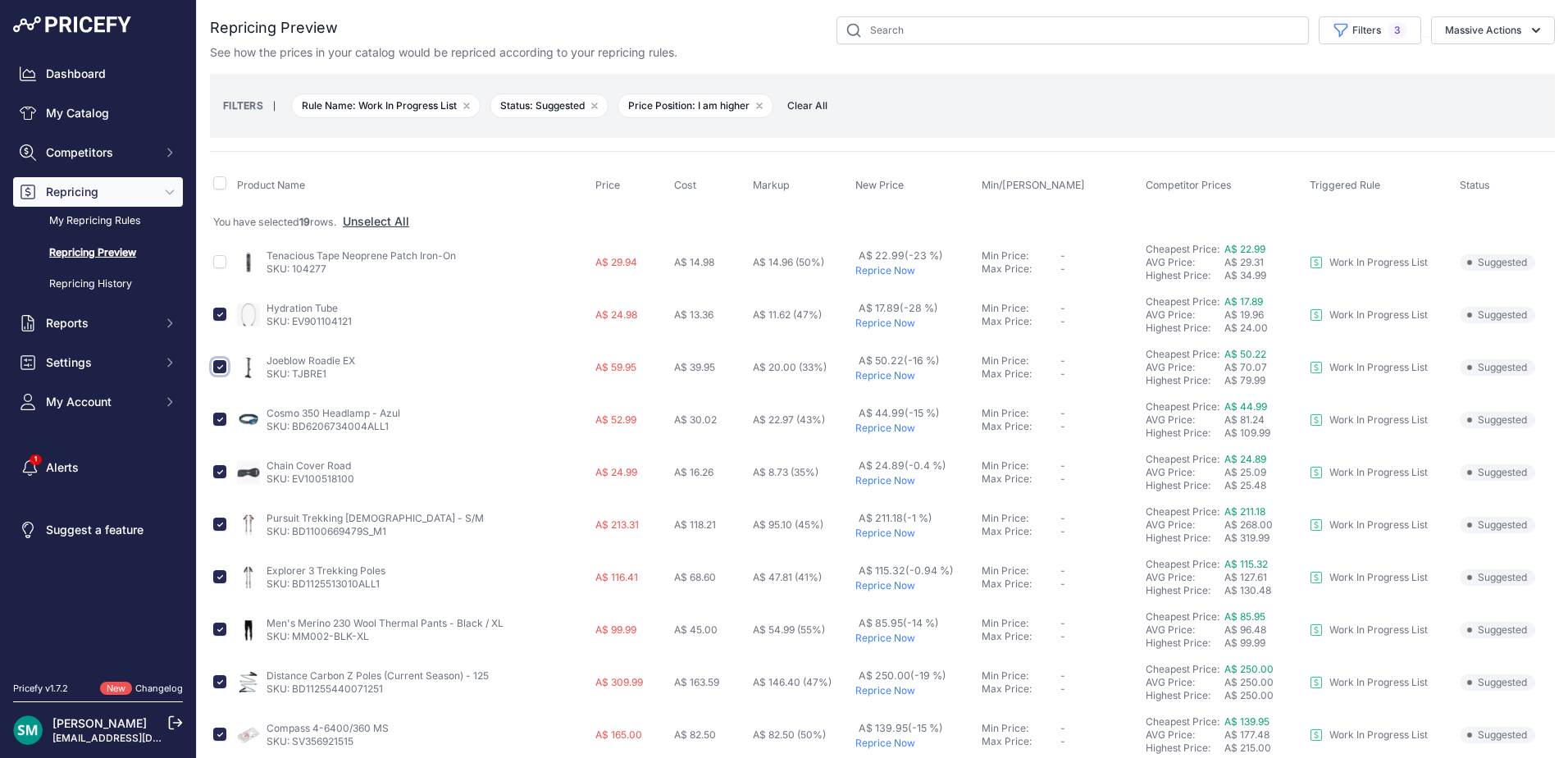
drag, startPoint x: 218, startPoint y: 368, endPoint x: 242, endPoint y: 388, distance: 31.2
click at [218, 368] on input "checkbox" at bounding box center [220, 367] width 13 height 13
checkbox input "false"
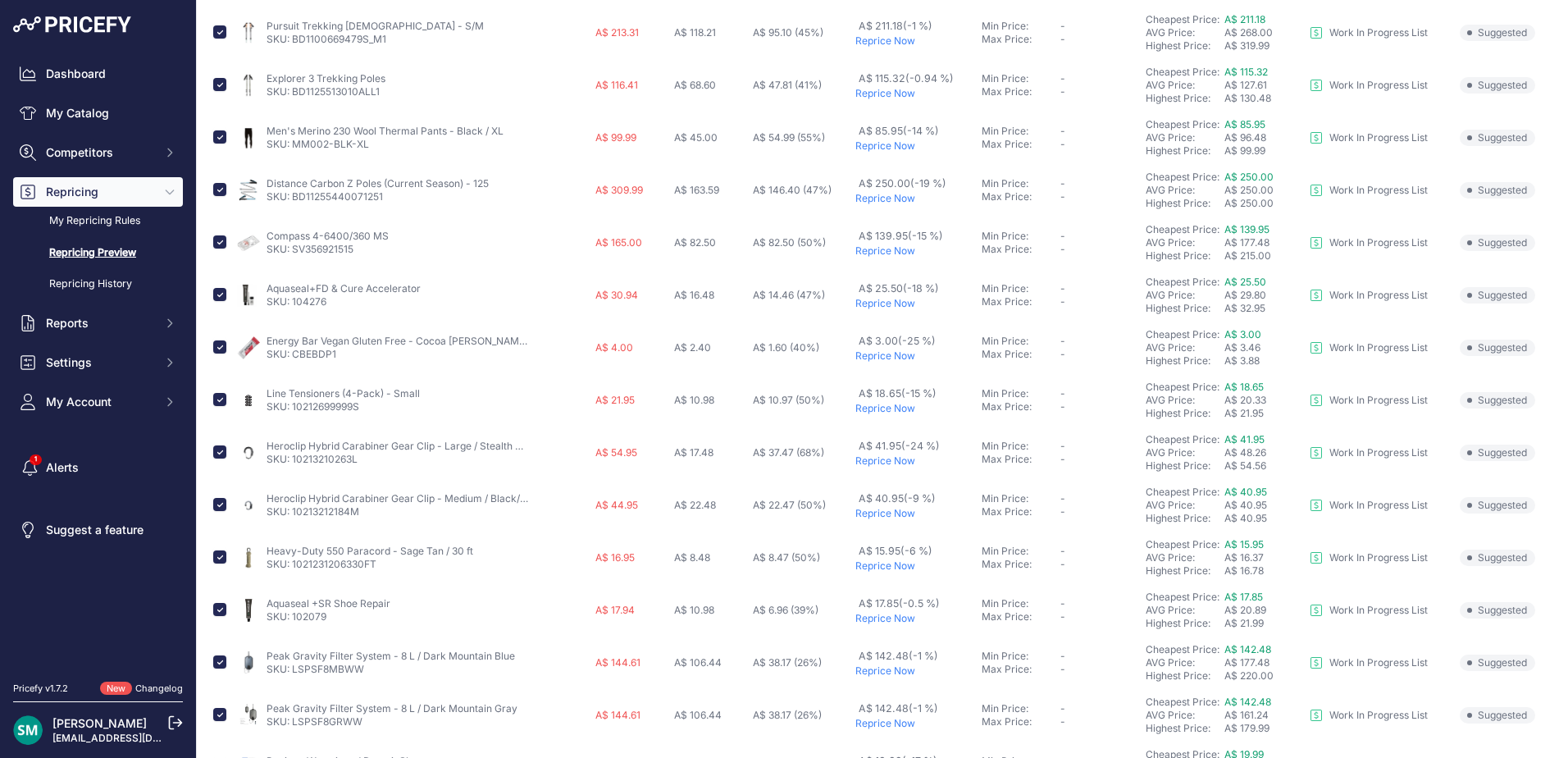
scroll to position [574, 0]
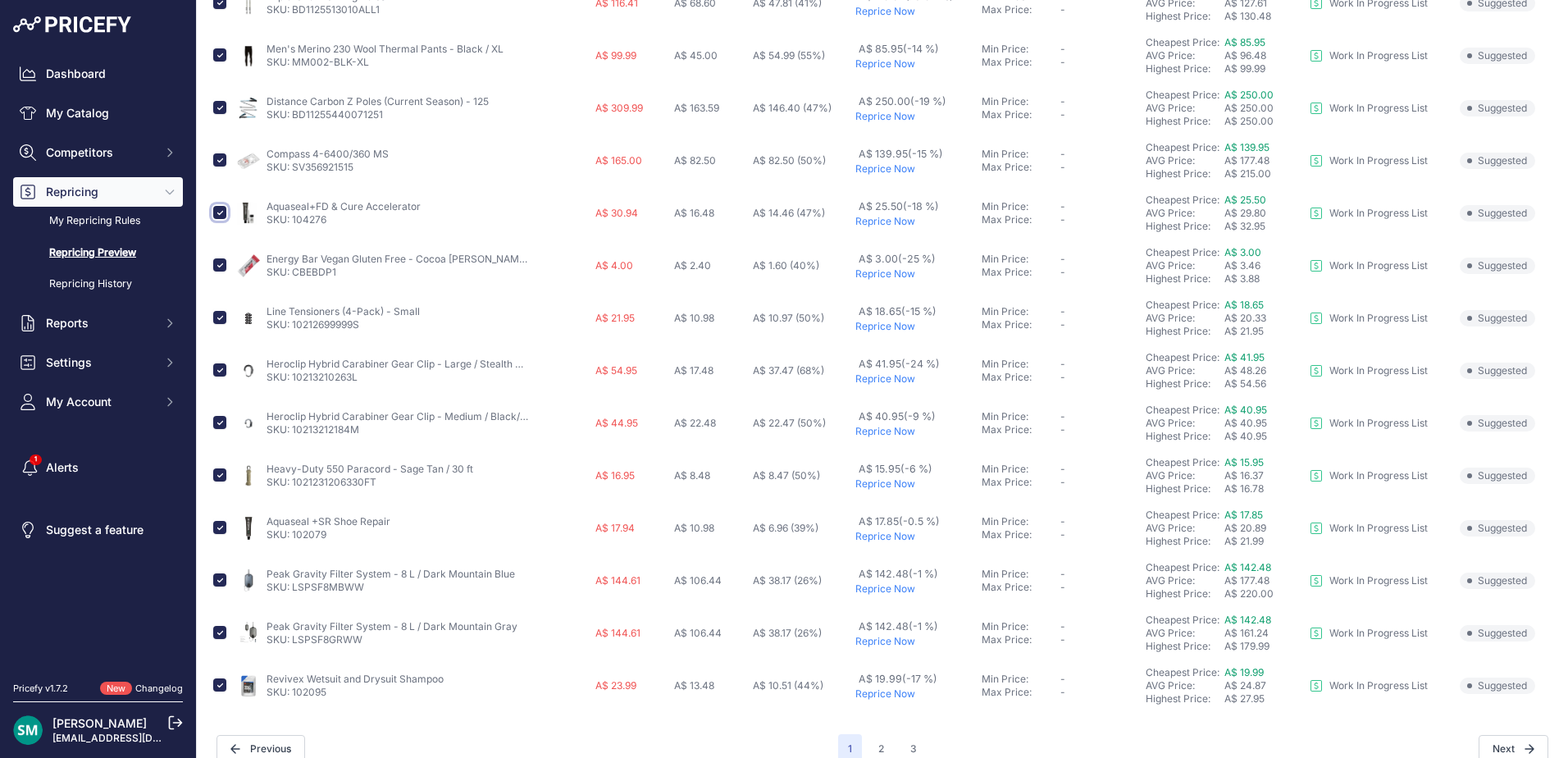
drag, startPoint x: 216, startPoint y: 209, endPoint x: 265, endPoint y: 251, distance: 64.5
click at [216, 209] on input "checkbox" at bounding box center [220, 212] width 13 height 13
checkbox input "false"
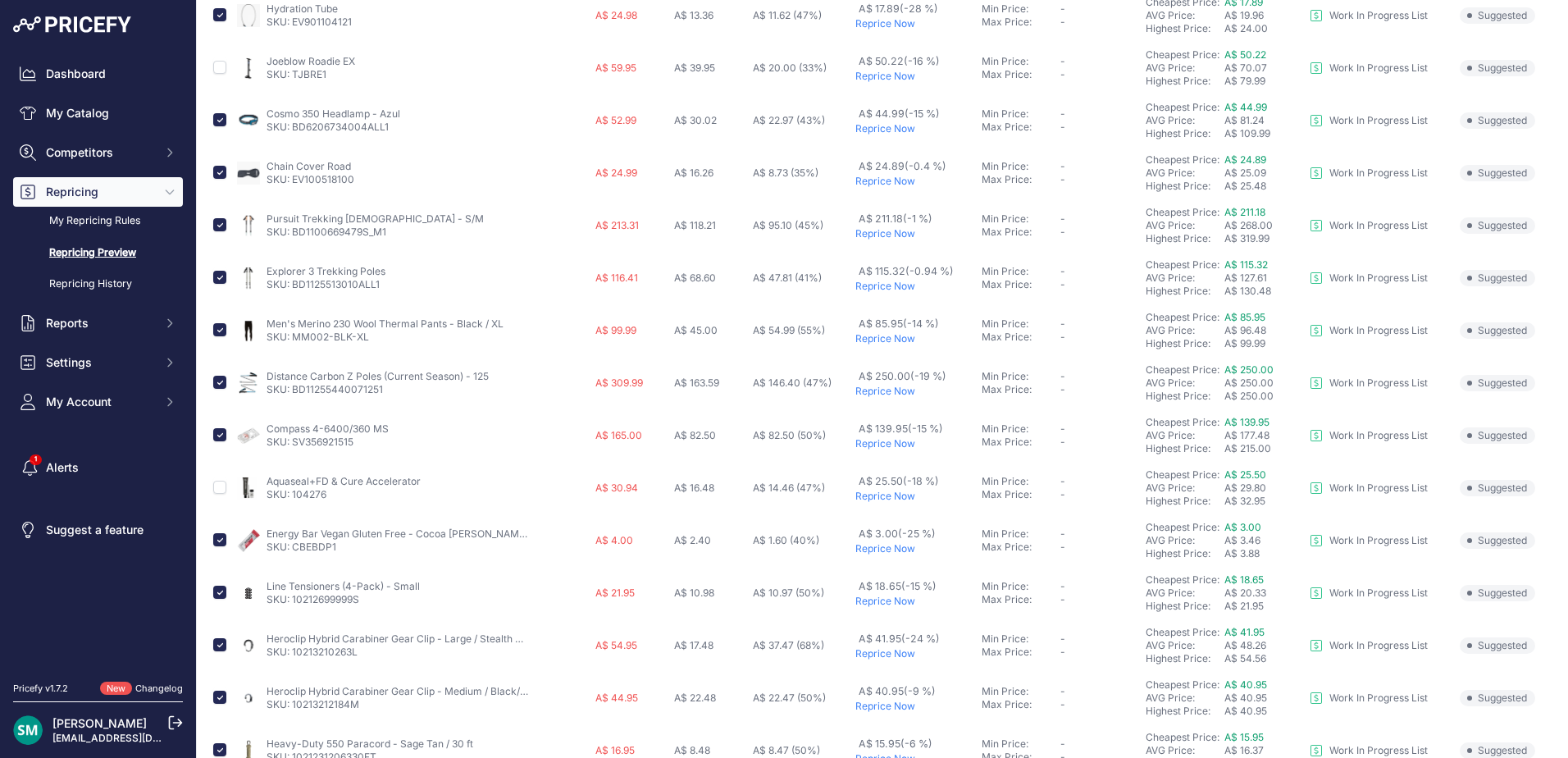
scroll to position [328, 0]
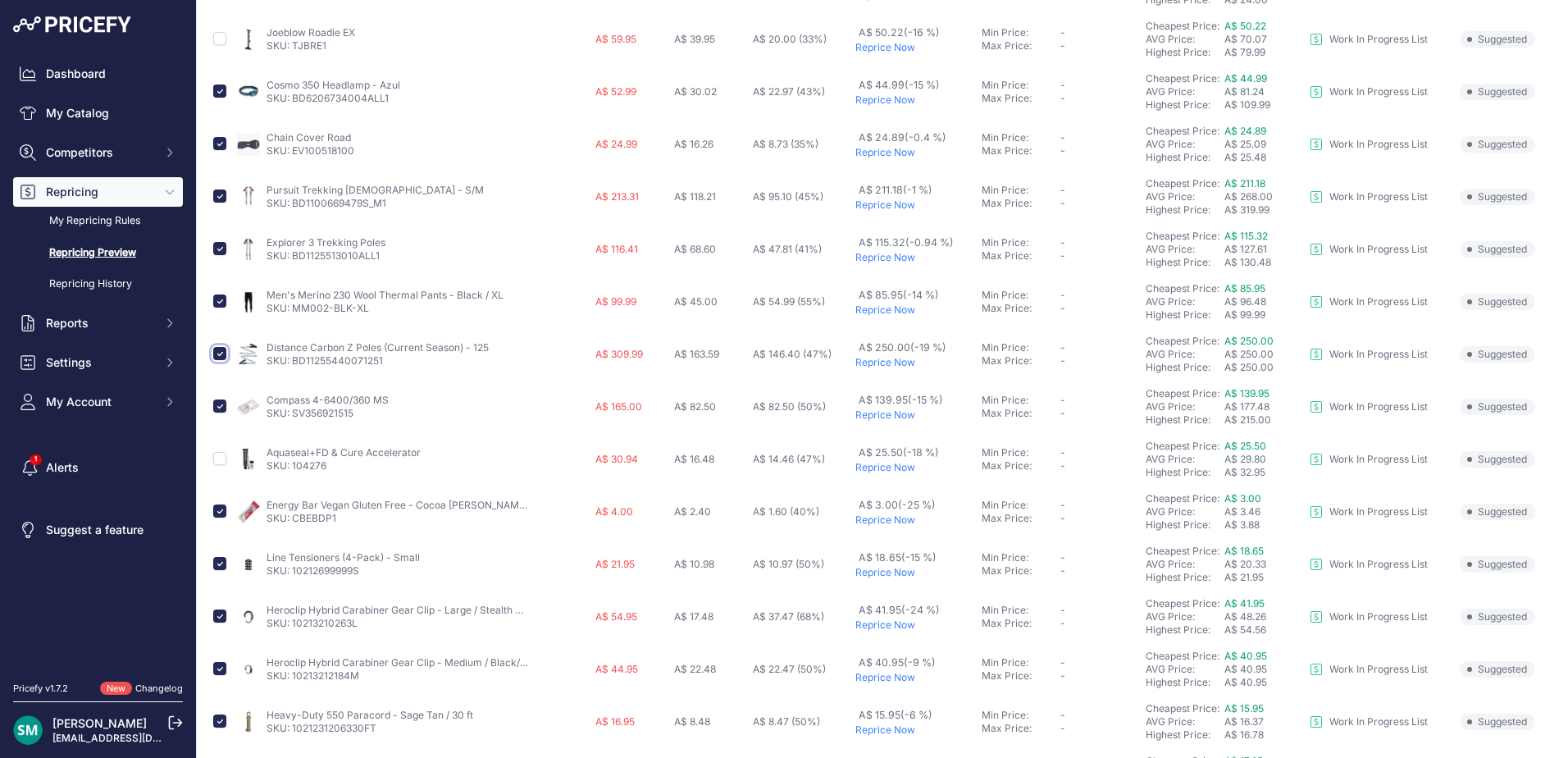
click at [220, 355] on input "checkbox" at bounding box center [220, 354] width 13 height 13
checkbox input "false"
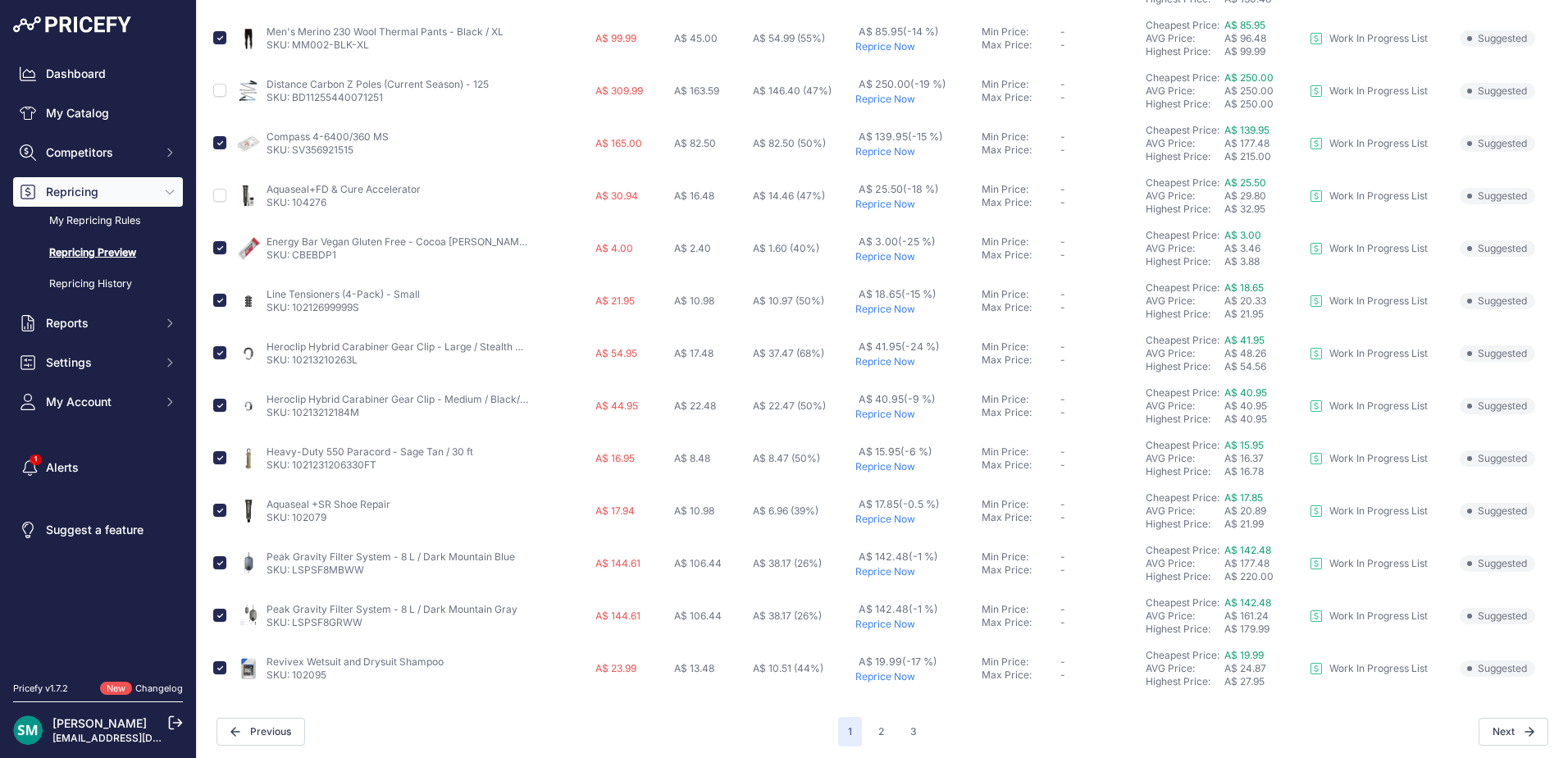
scroll to position [596, 0]
click at [222, 662] on input "checkbox" at bounding box center [220, 662] width 13 height 13
checkbox input "false"
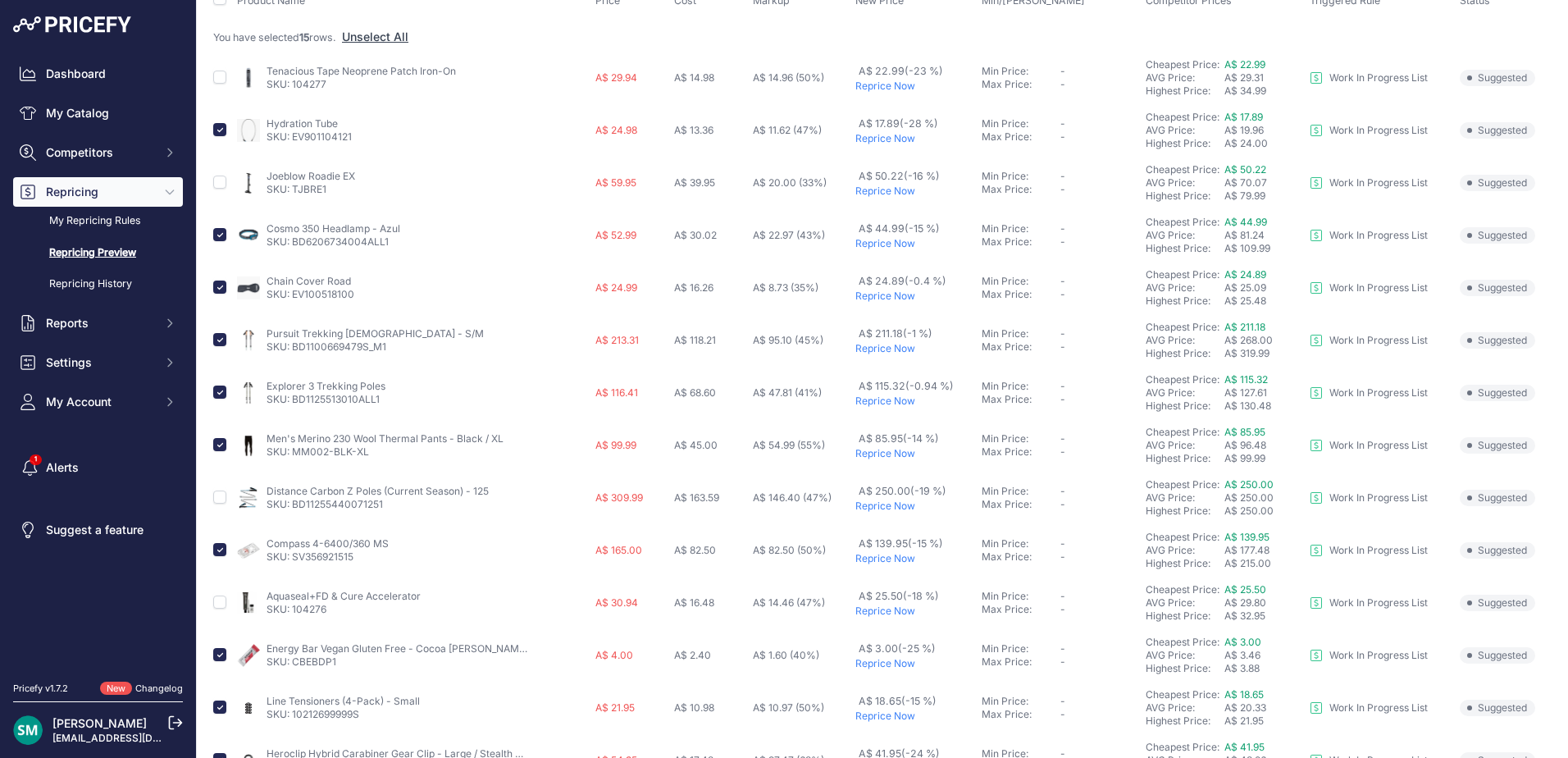
scroll to position [0, 0]
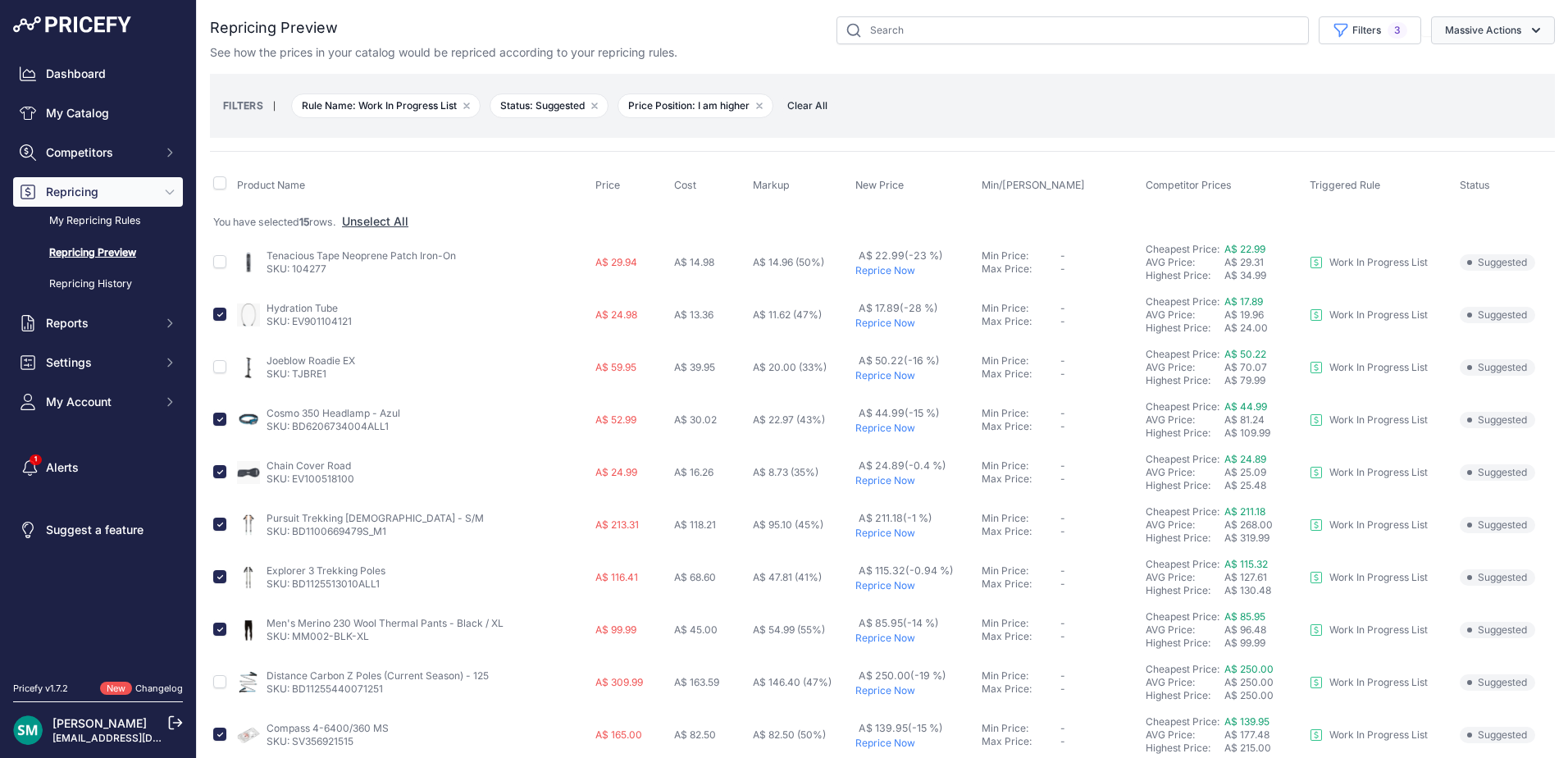
click at [1460, 34] on button "Massive Actions" at bounding box center [1493, 30] width 124 height 28
click at [1480, 76] on button "Reprice Now" at bounding box center [1489, 69] width 131 height 30
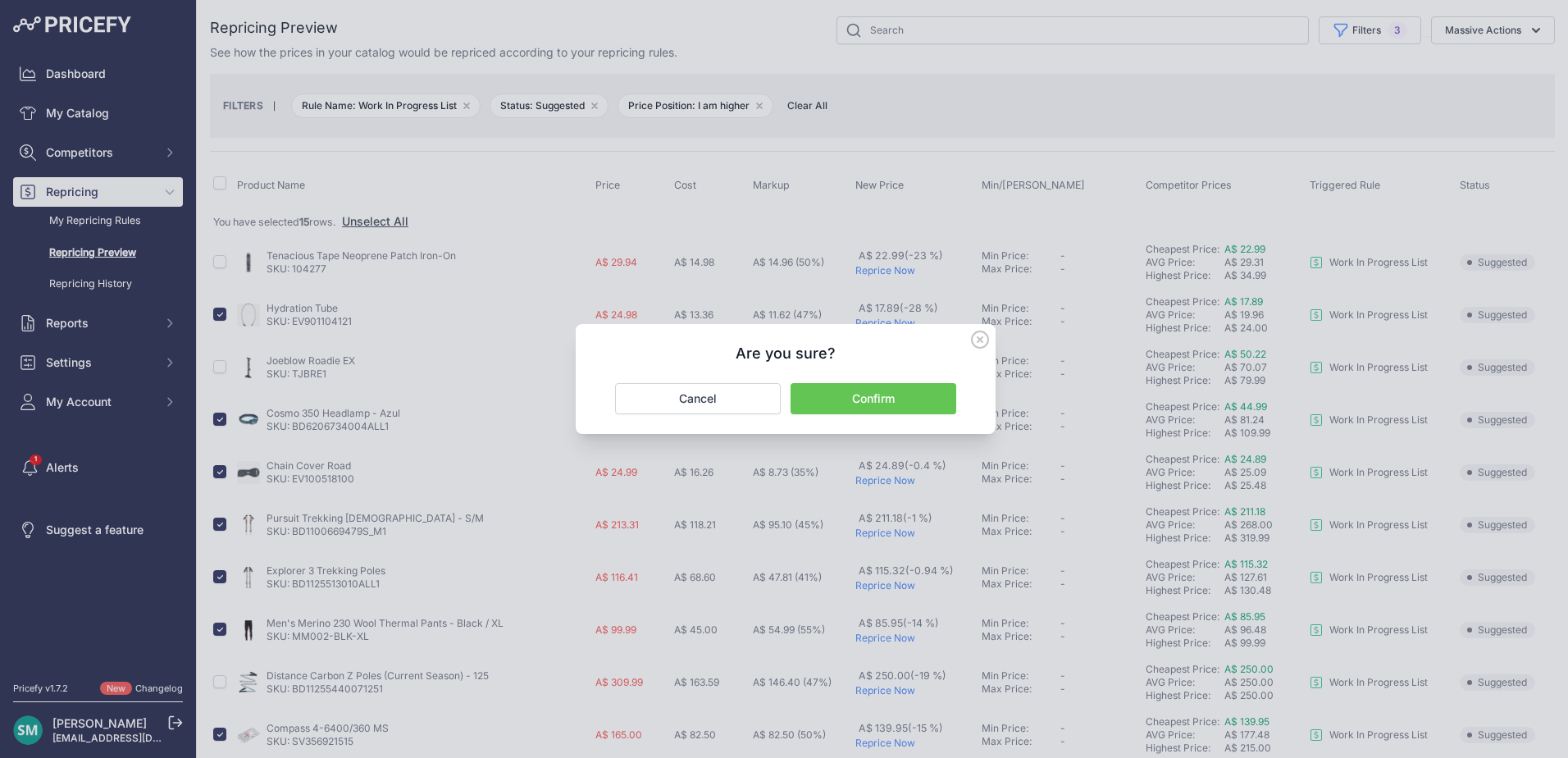
click at [919, 403] on button "Confirm" at bounding box center [873, 399] width 165 height 32
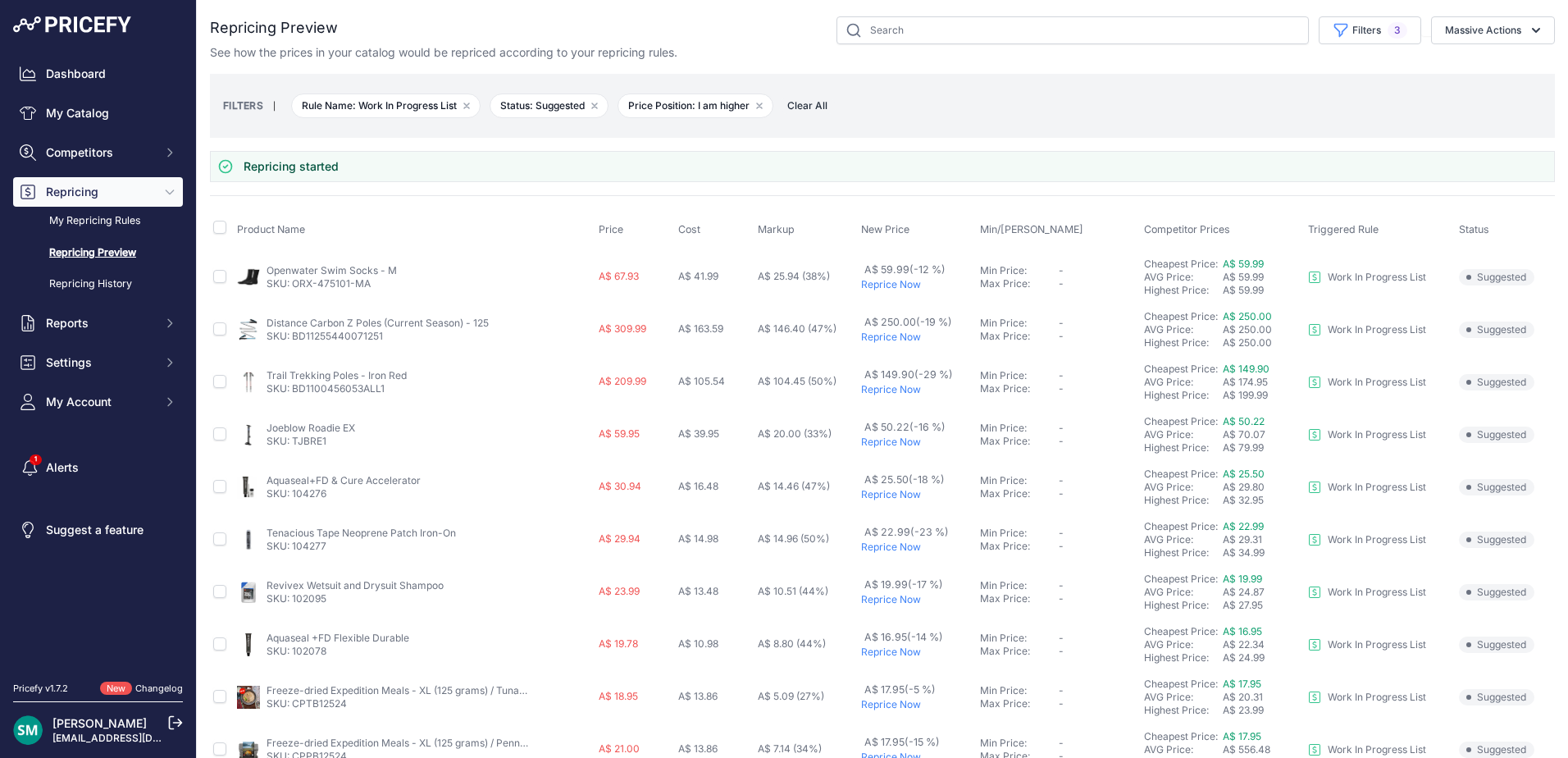
click at [212, 228] on th at bounding box center [222, 229] width 24 height 41
click at [223, 227] on input "checkbox" at bounding box center [220, 227] width 13 height 13
checkbox input "true"
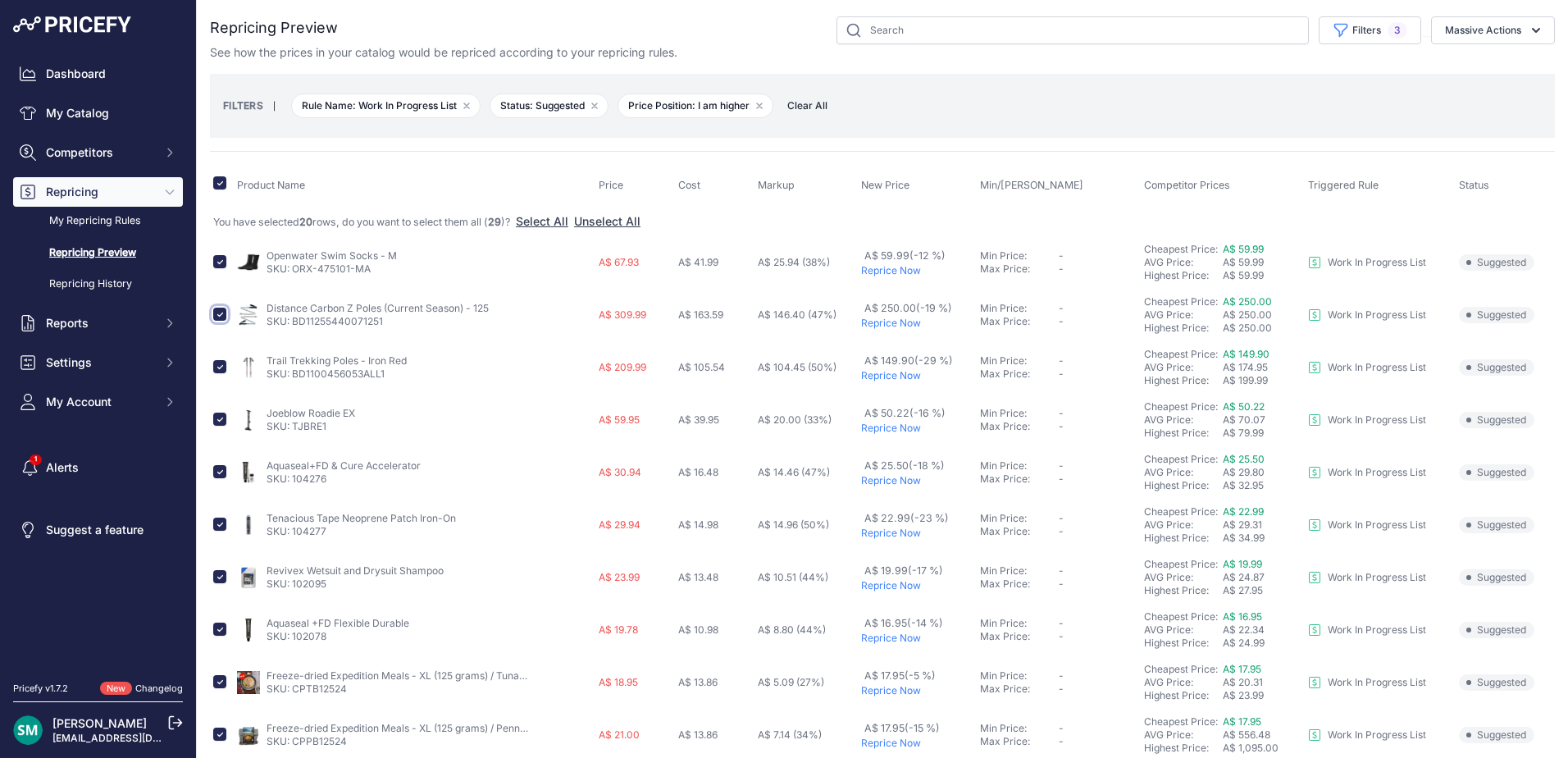
click at [219, 314] on input "checkbox" at bounding box center [220, 314] width 13 height 13
checkbox input "false"
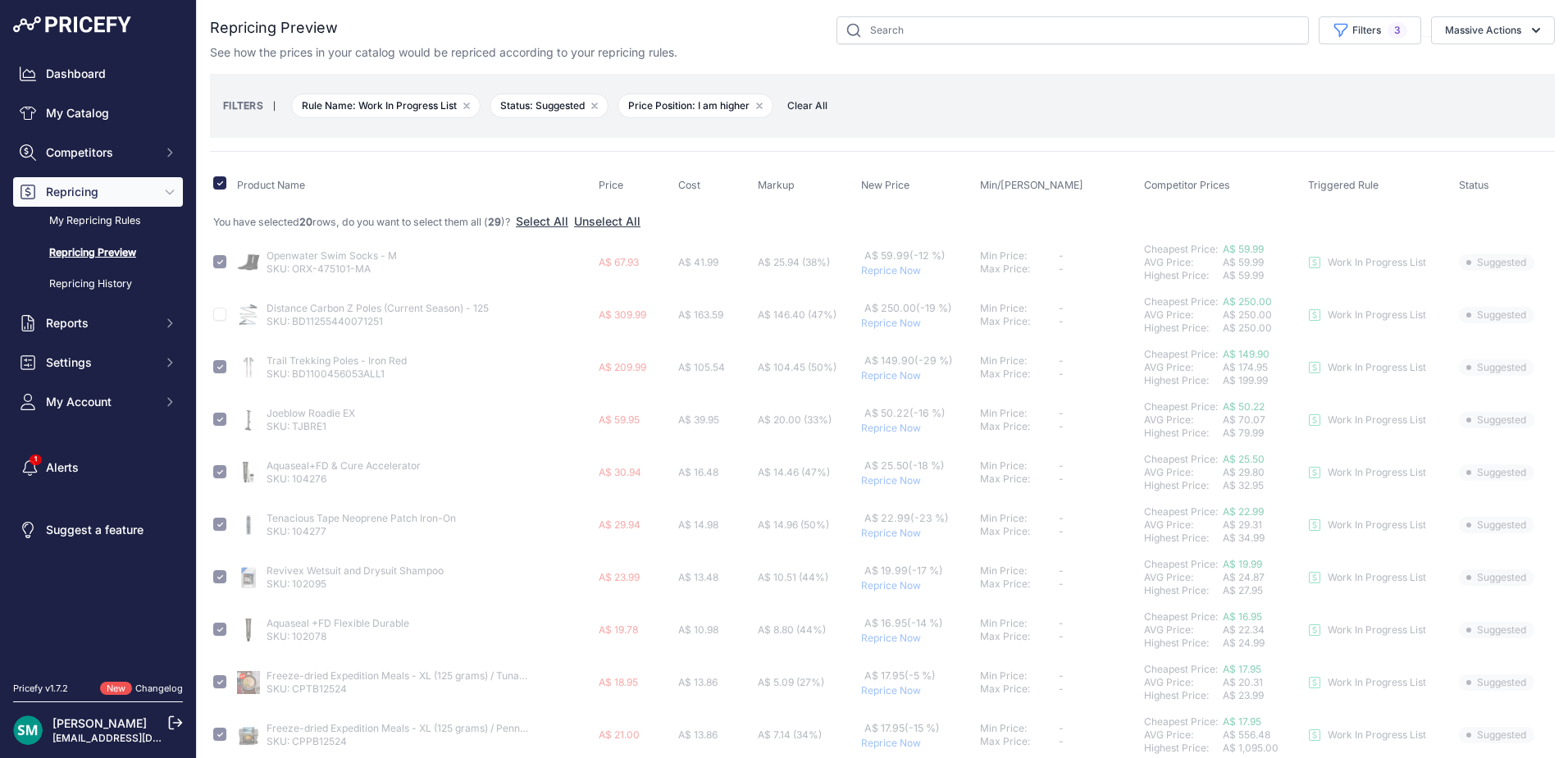
checkbox input "false"
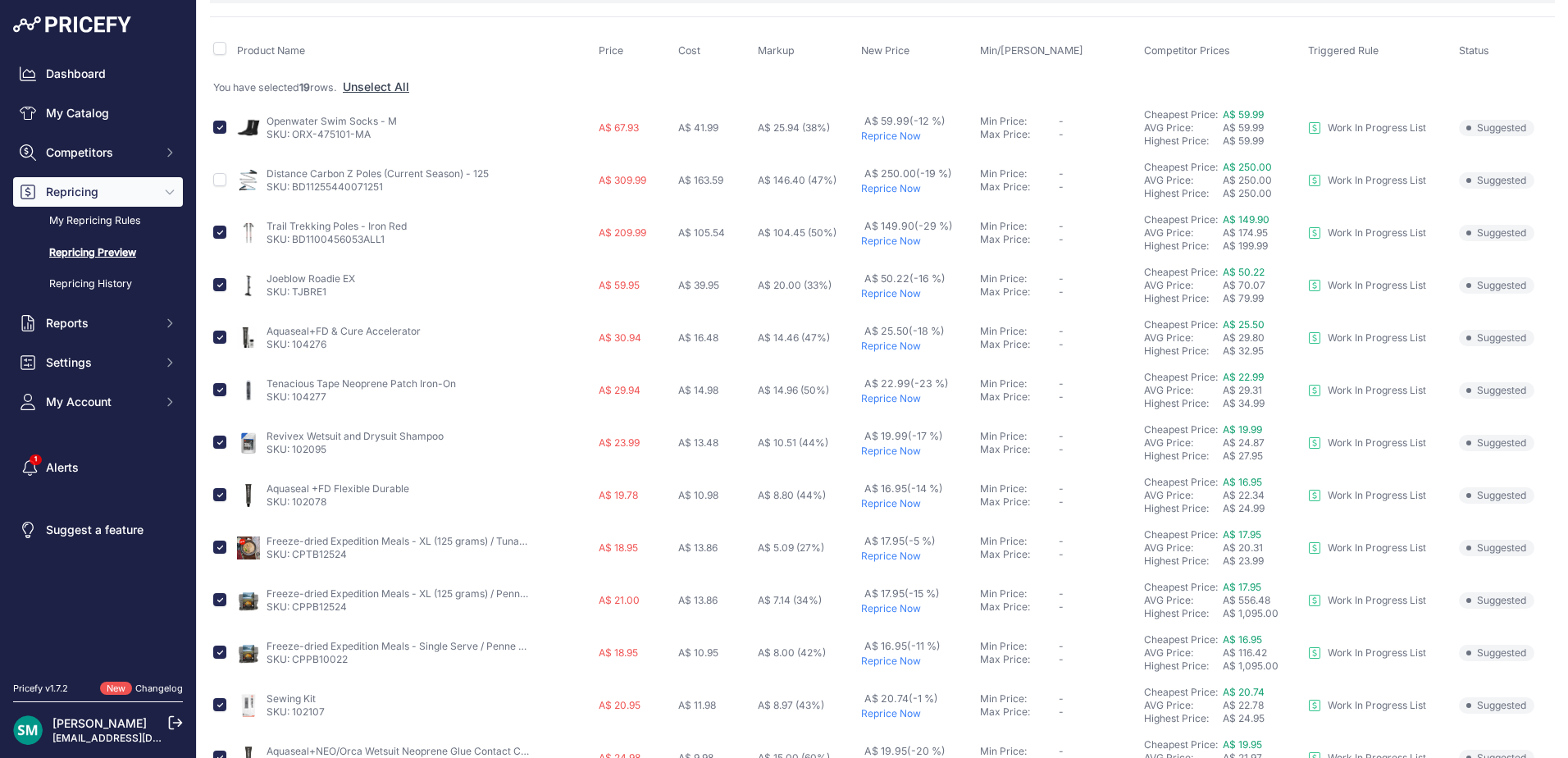
scroll to position [164, 0]
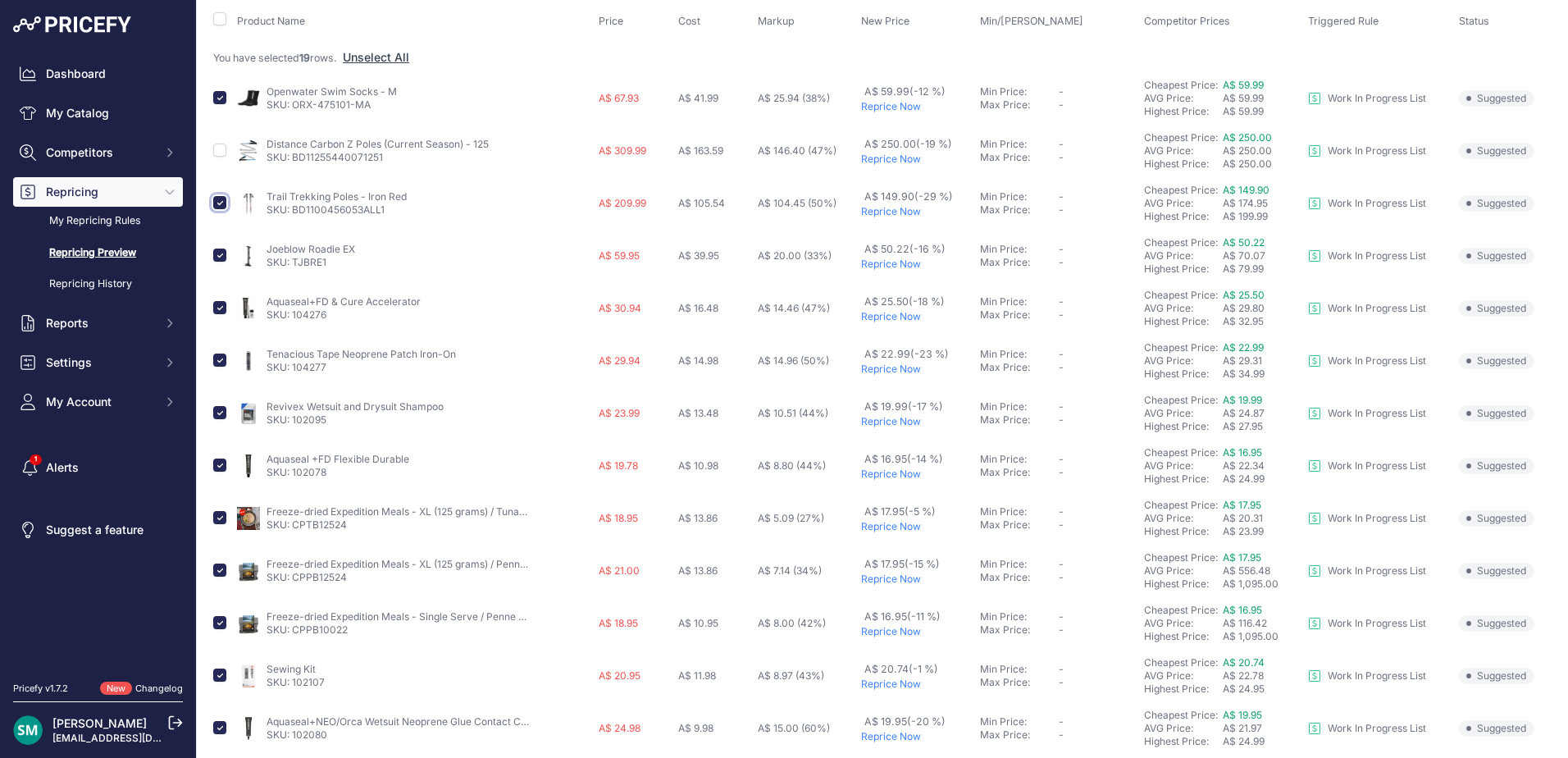
click at [222, 202] on input "checkbox" at bounding box center [220, 203] width 13 height 13
checkbox input "false"
click at [222, 255] on input "checkbox" at bounding box center [220, 255] width 13 height 13
checkbox input "false"
click at [219, 306] on input "checkbox" at bounding box center [220, 308] width 13 height 13
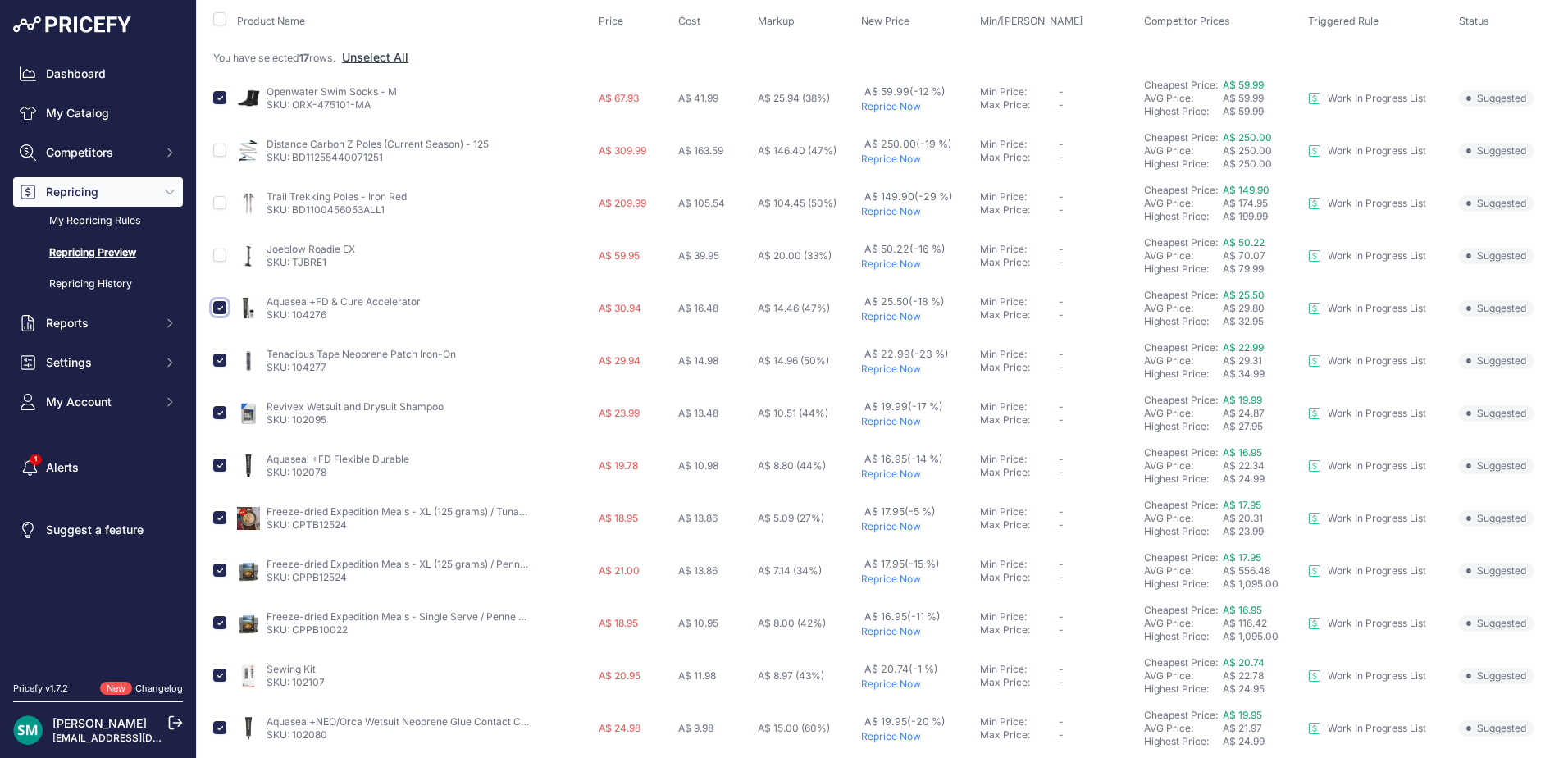
checkbox input "false"
click at [216, 358] on input "checkbox" at bounding box center [220, 360] width 13 height 13
checkbox input "false"
click at [221, 410] on input "checkbox" at bounding box center [220, 413] width 13 height 13
checkbox input "false"
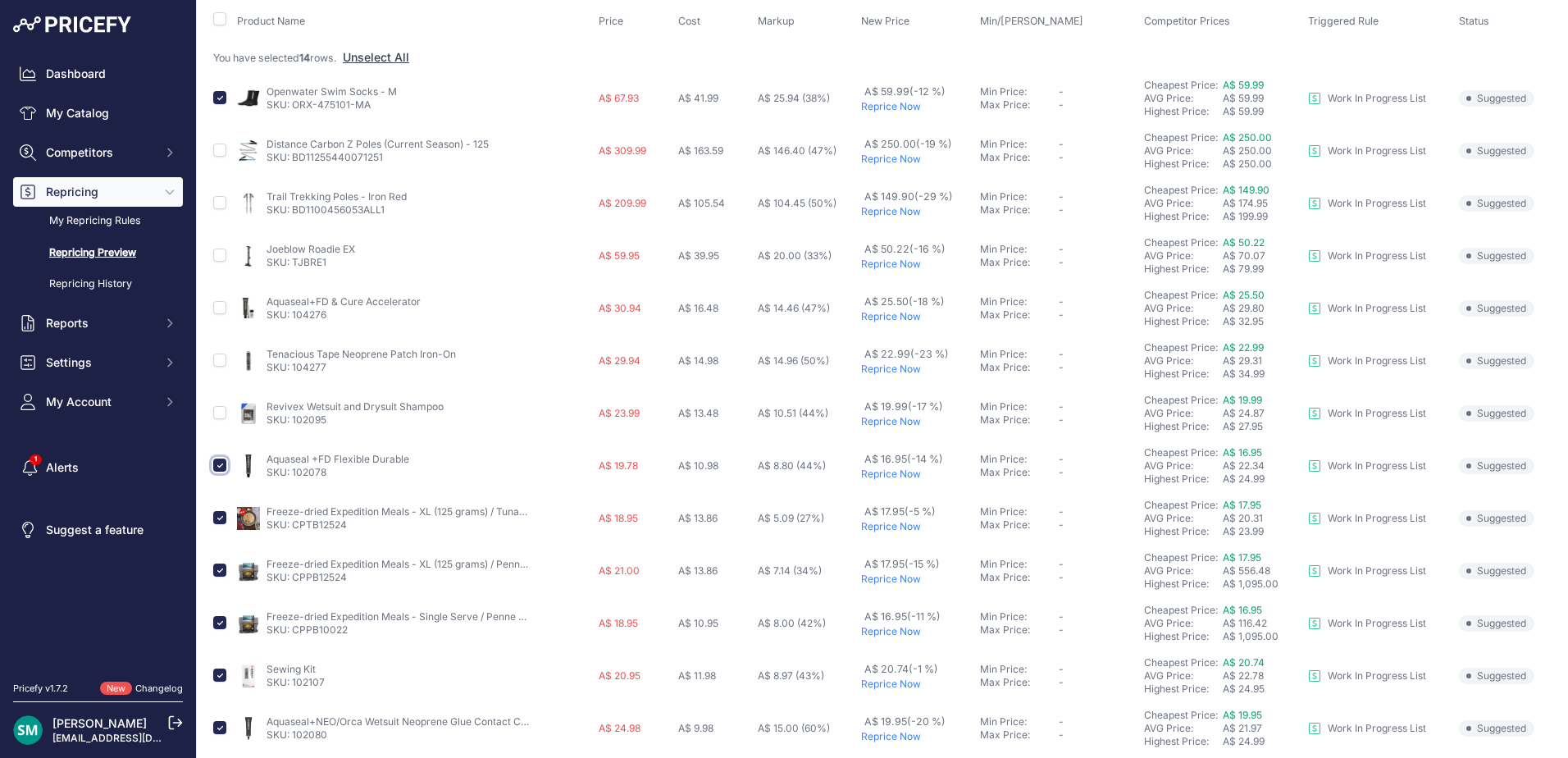
click at [217, 467] on input "checkbox" at bounding box center [220, 466] width 13 height 13
checkbox input "false"
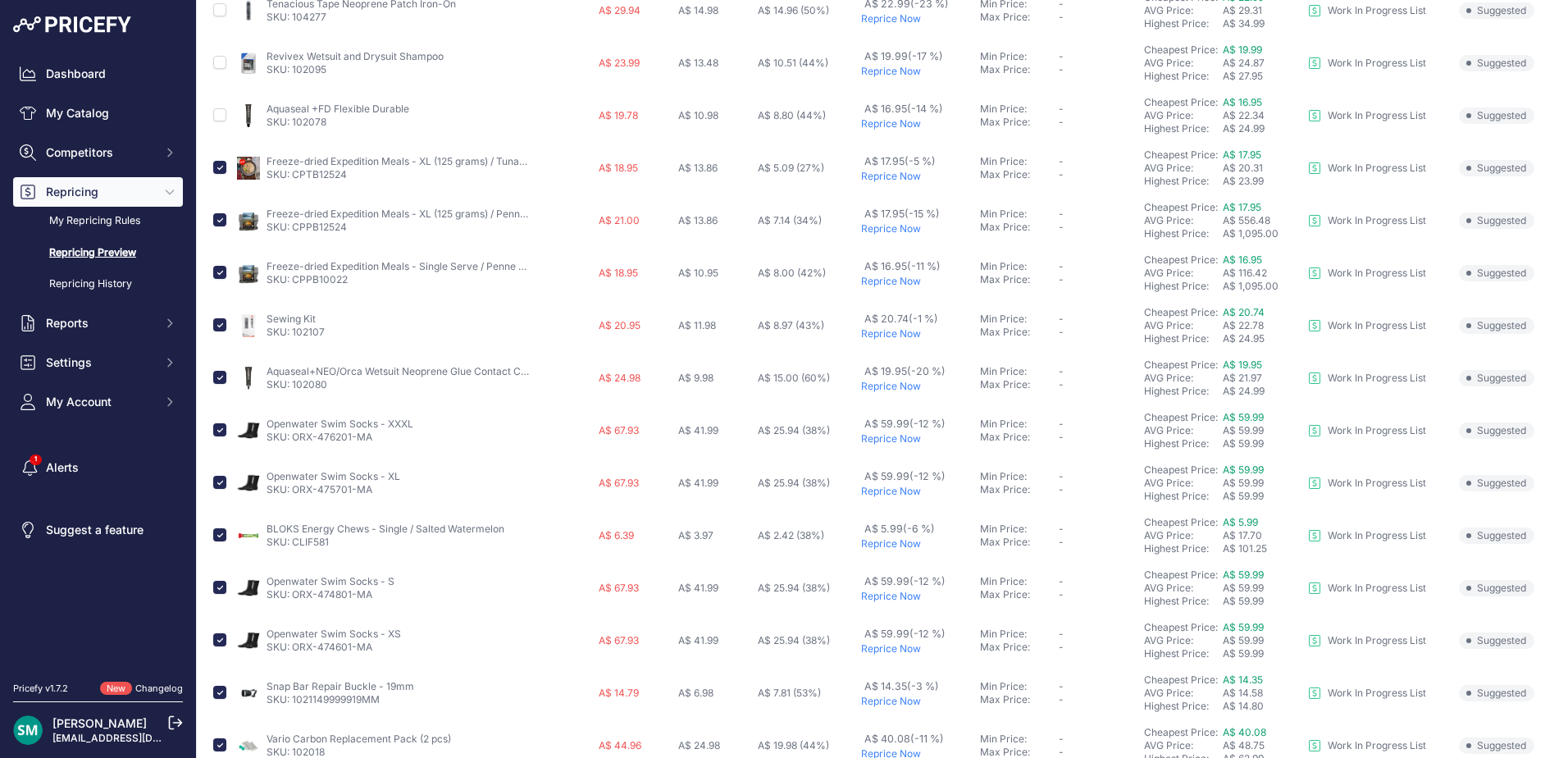
scroll to position [596, 0]
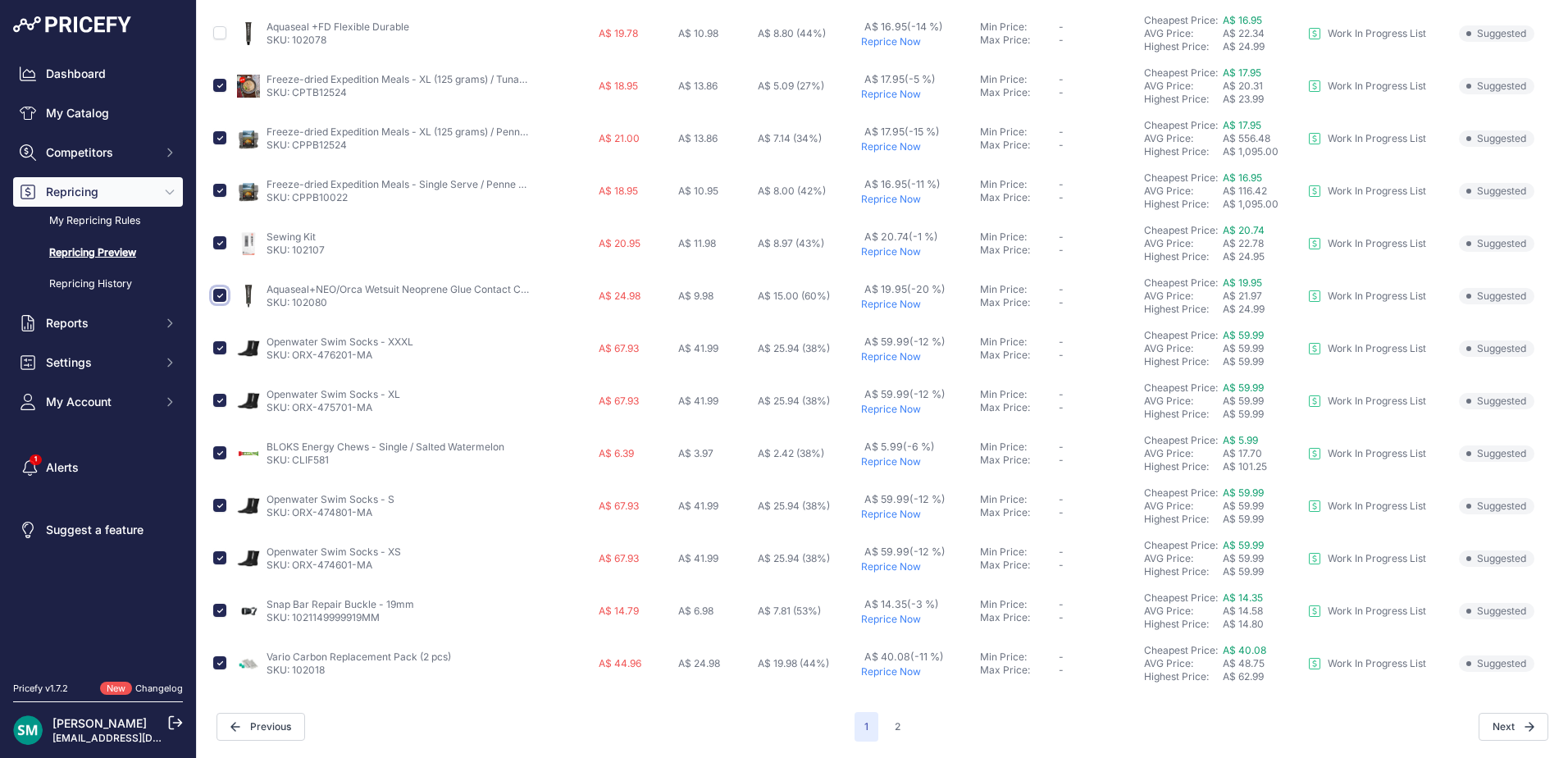
click at [218, 299] on input "checkbox" at bounding box center [220, 295] width 13 height 13
checkbox input "false"
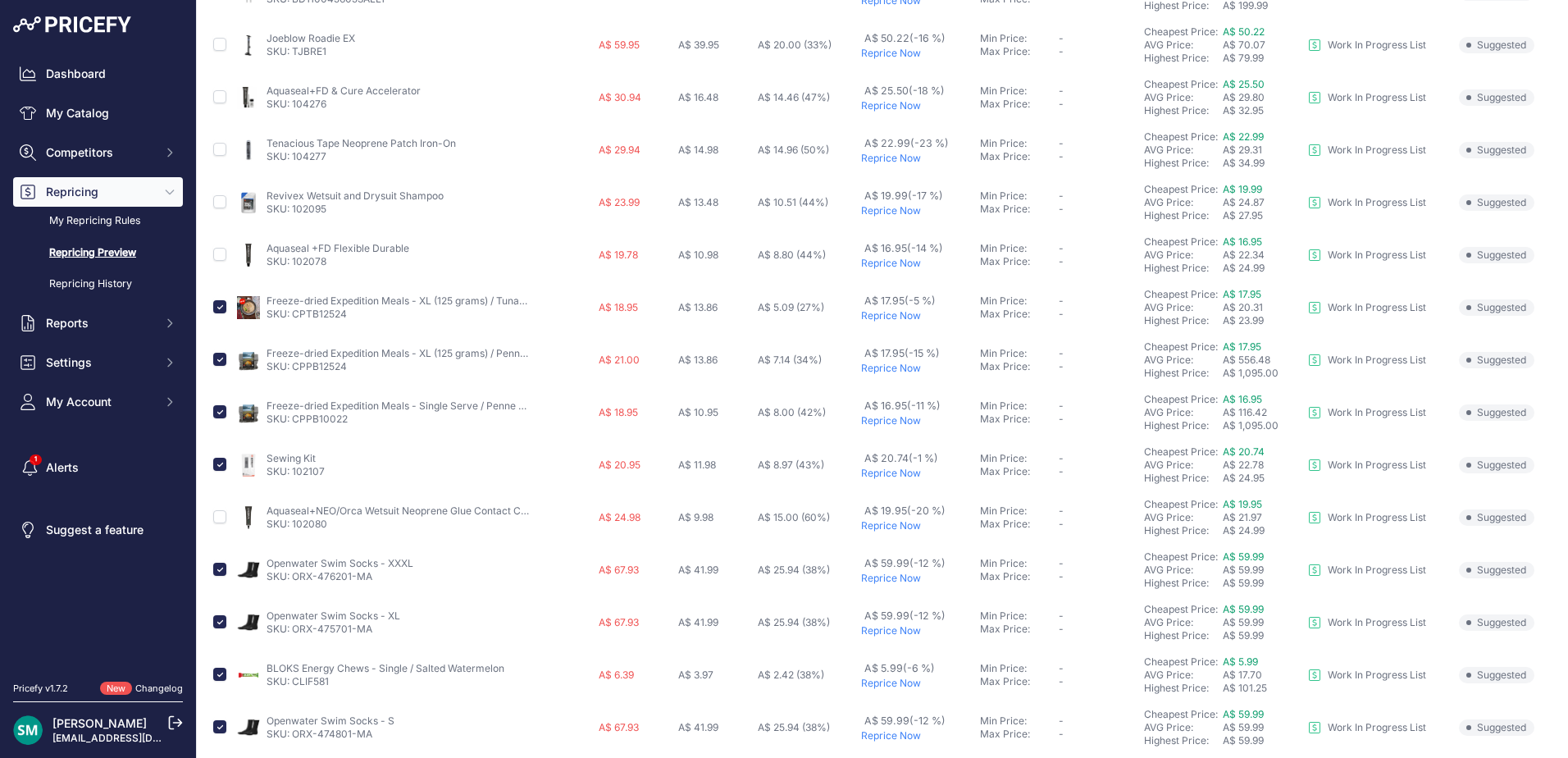
scroll to position [0, 0]
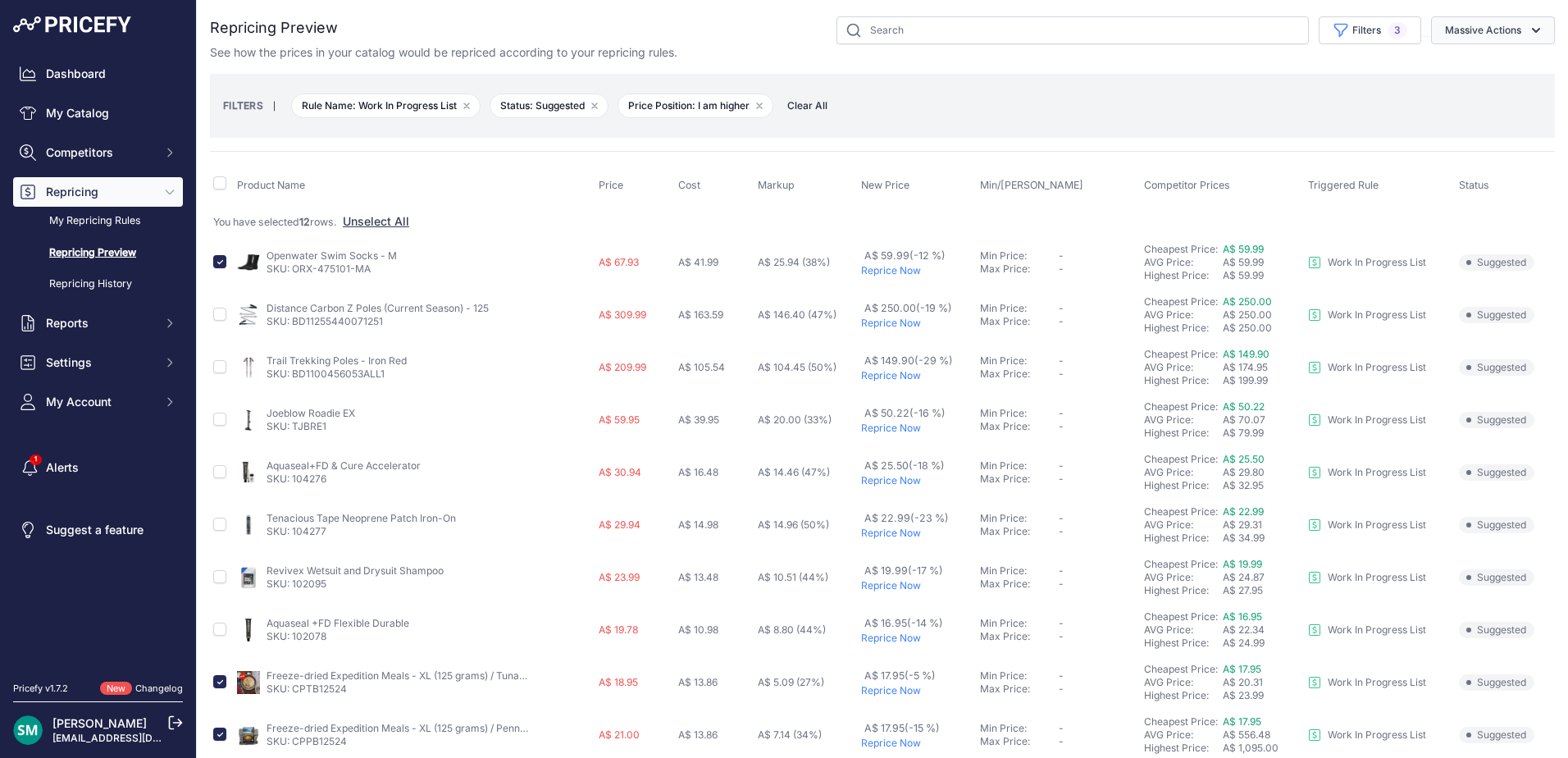
click at [1448, 23] on button "Massive Actions" at bounding box center [1493, 30] width 124 height 28
click at [1483, 72] on span "Reprice Now" at bounding box center [1471, 68] width 69 height 14
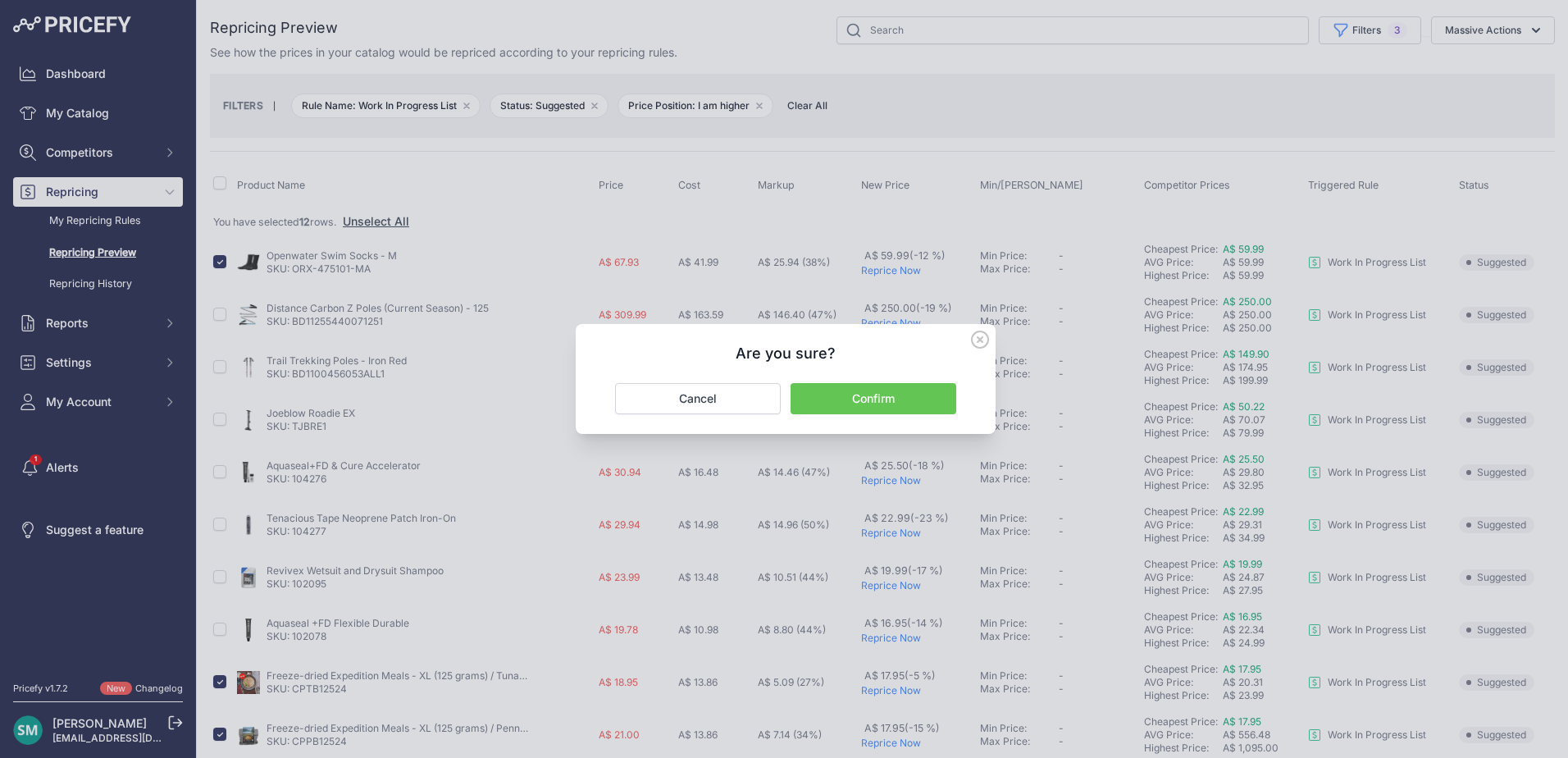
click at [897, 408] on button "Confirm" at bounding box center [873, 399] width 165 height 32
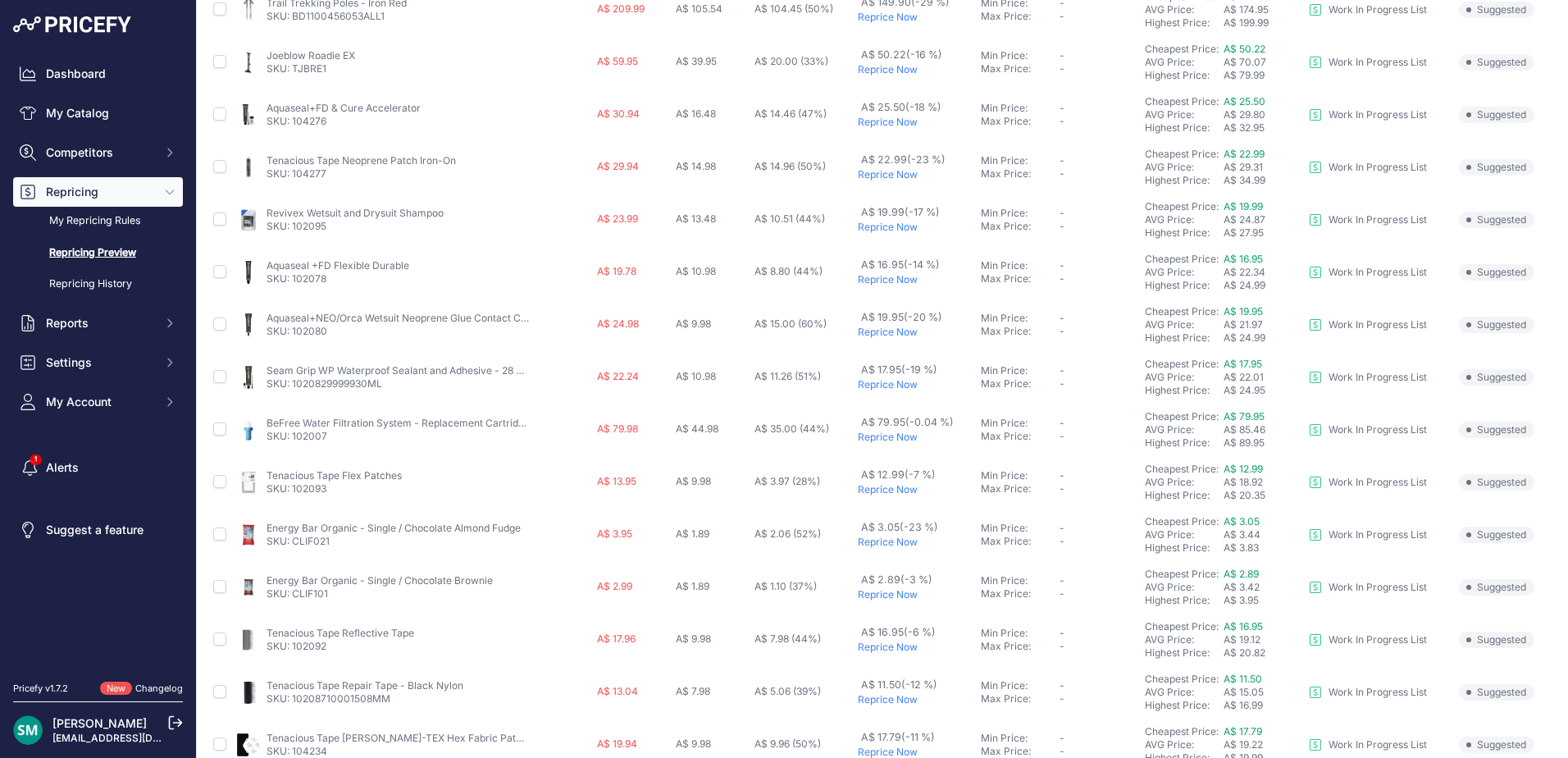
scroll to position [357, 0]
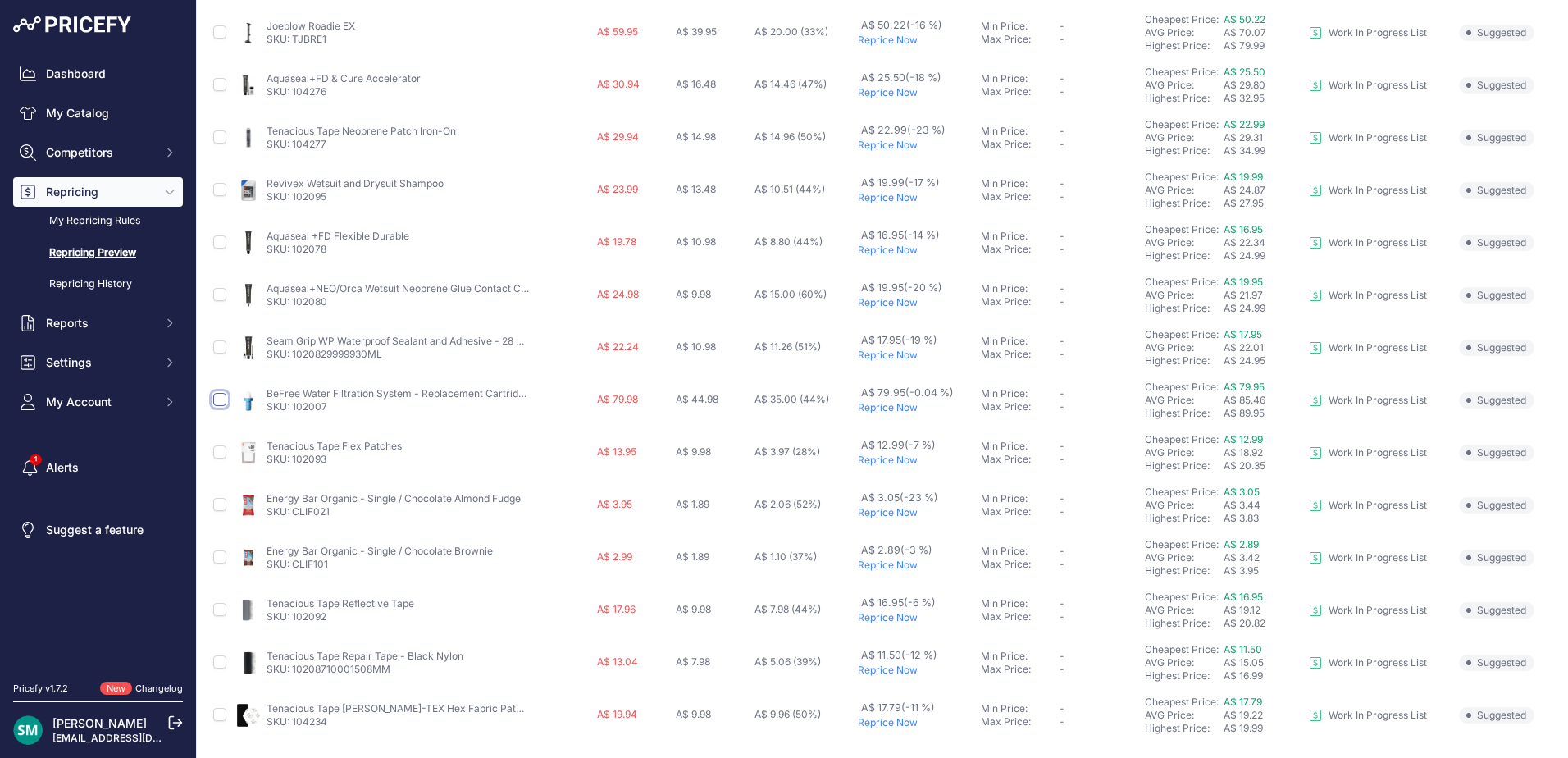
drag, startPoint x: 220, startPoint y: 397, endPoint x: 215, endPoint y: 442, distance: 45.3
click at [220, 397] on input "checkbox" at bounding box center [220, 400] width 13 height 13
checkbox input "true"
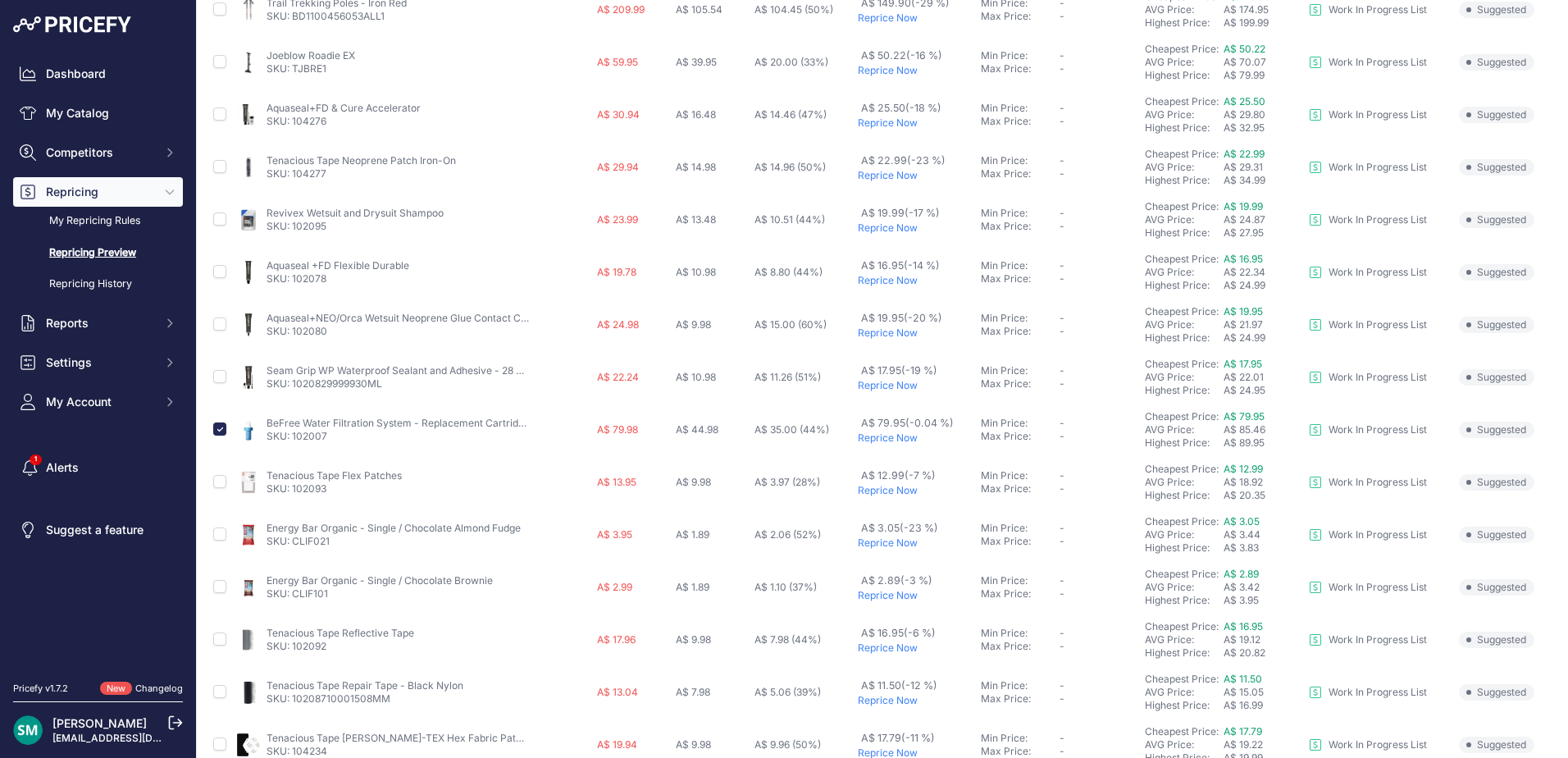
scroll to position [387, 0]
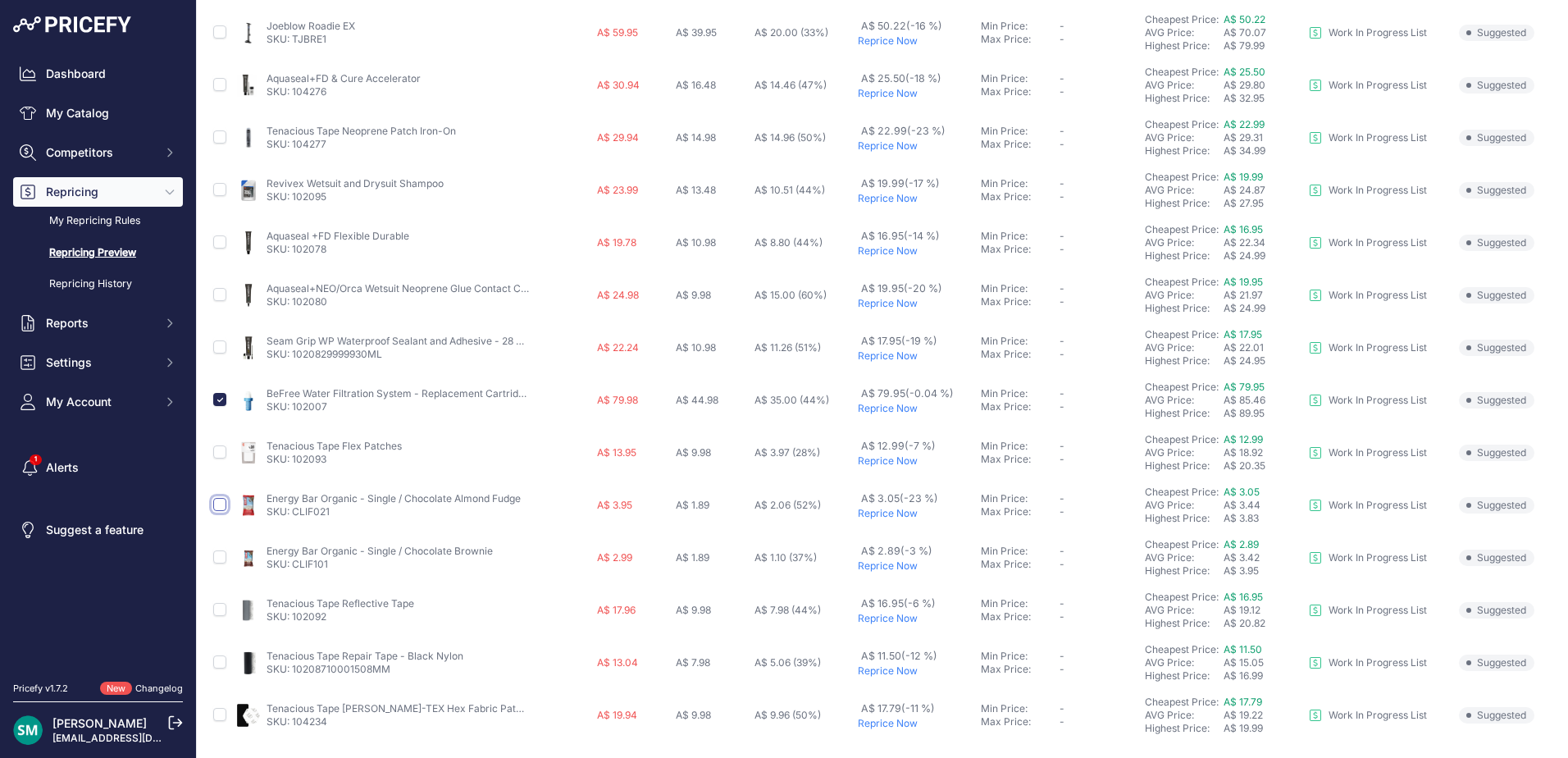
click at [221, 509] on input "checkbox" at bounding box center [220, 505] width 13 height 13
checkbox input "true"
click at [222, 553] on input "checkbox" at bounding box center [220, 557] width 13 height 13
checkbox input "true"
click at [219, 615] on input "checkbox" at bounding box center [220, 609] width 13 height 13
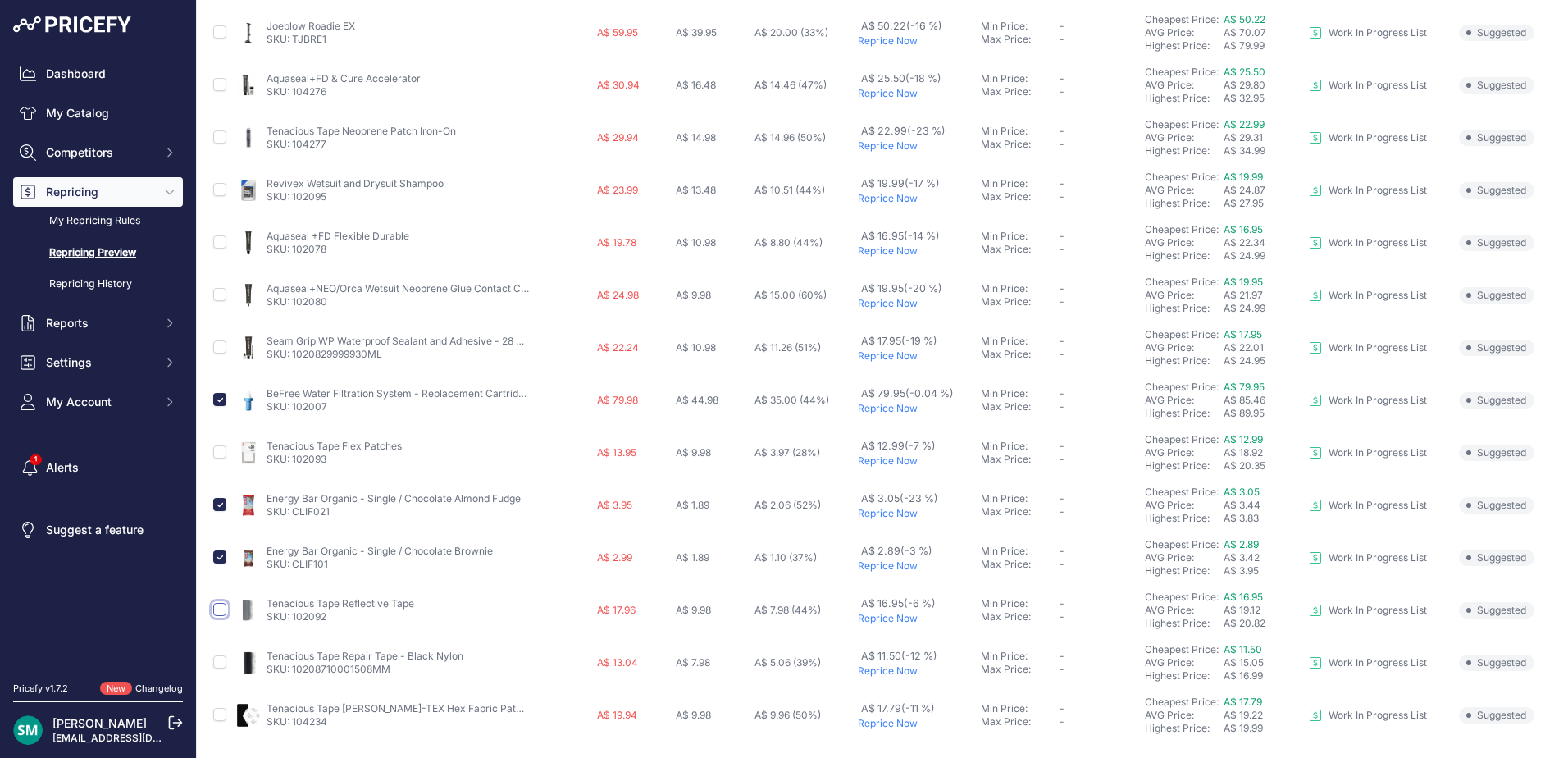
checkbox input "true"
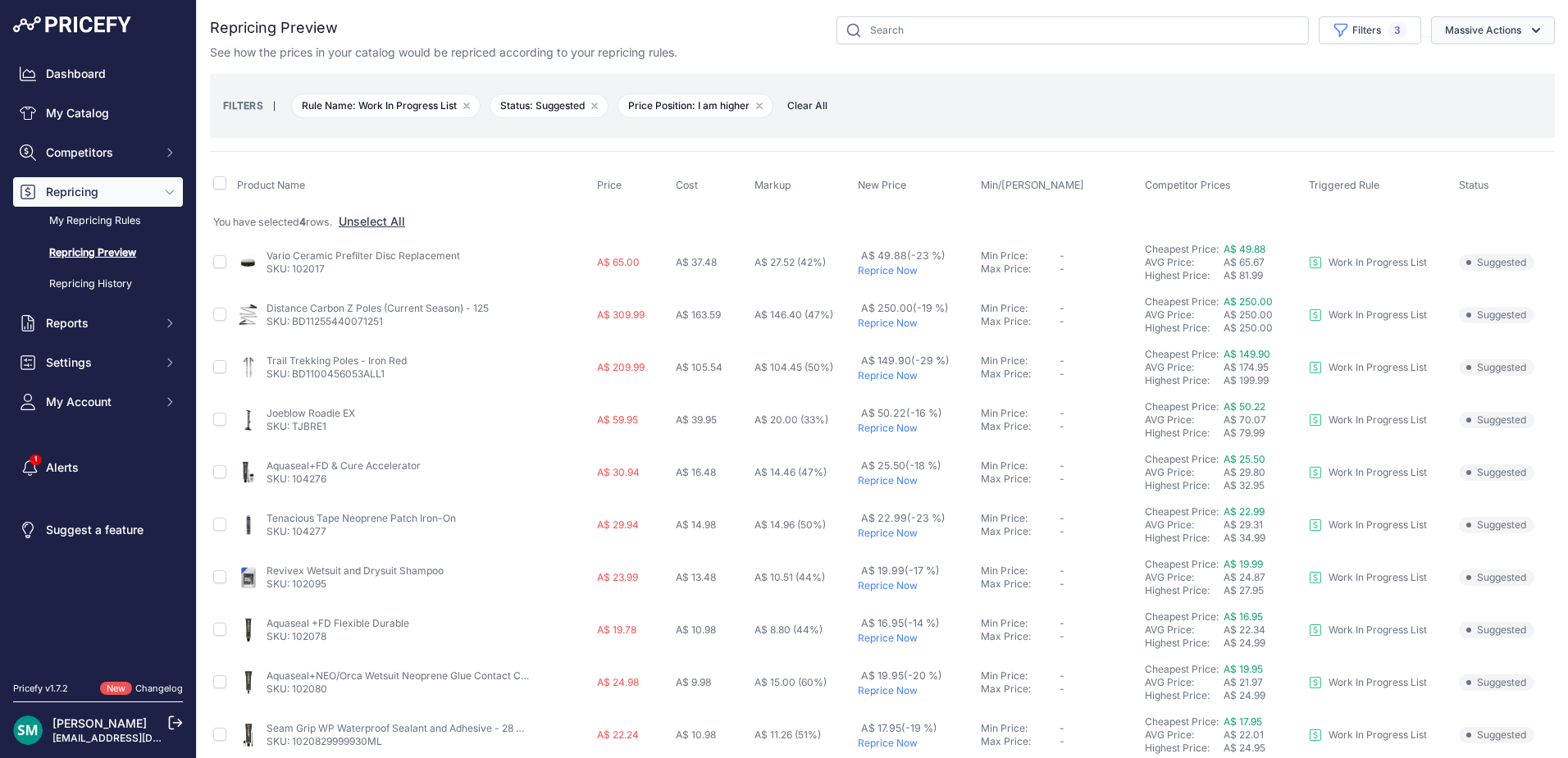
click at [1481, 19] on button "Massive Actions" at bounding box center [1493, 30] width 124 height 28
click at [1482, 67] on span "Reprice Now" at bounding box center [1471, 68] width 69 height 14
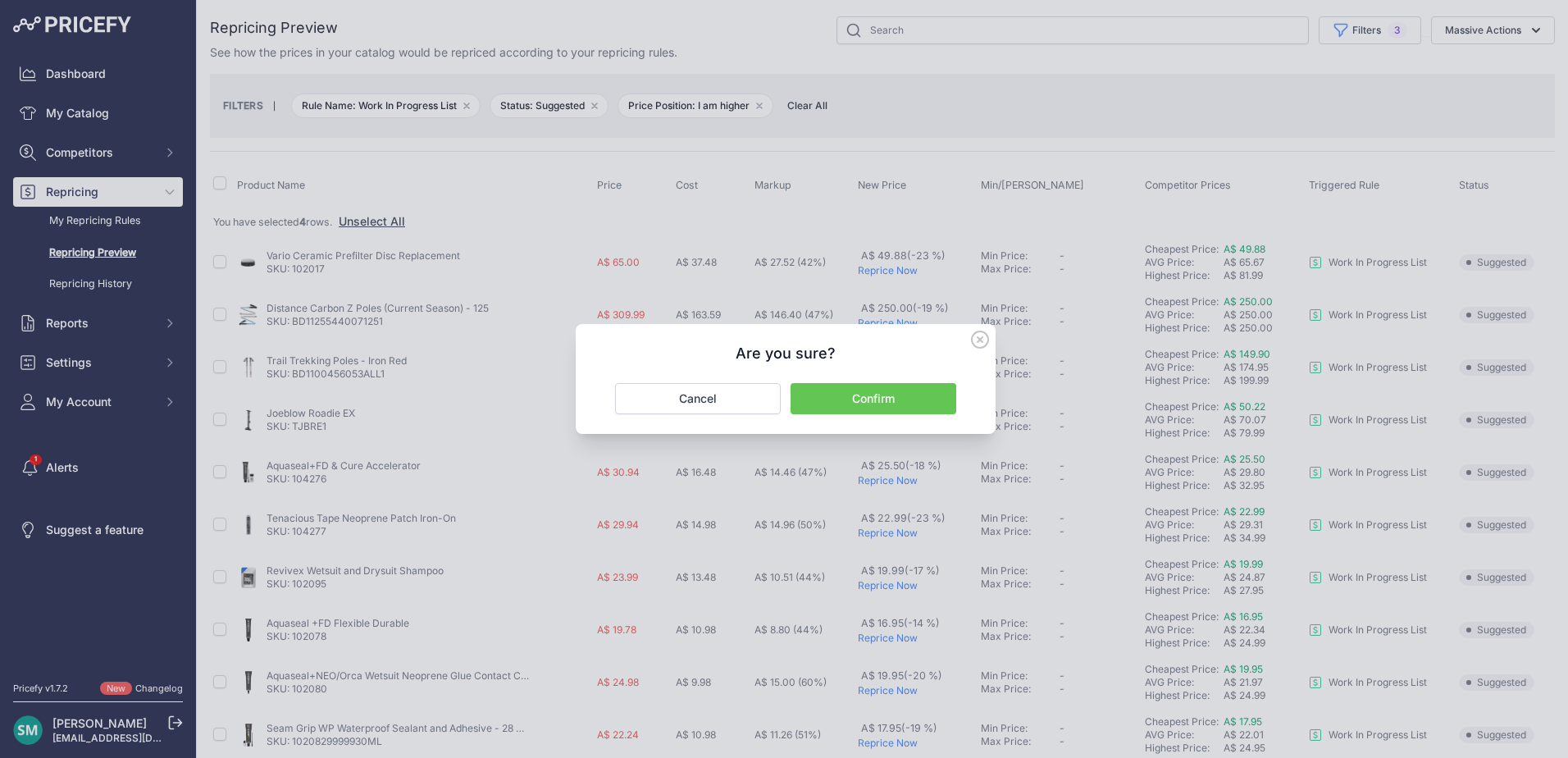
click at [891, 399] on button "Confirm" at bounding box center [873, 399] width 165 height 32
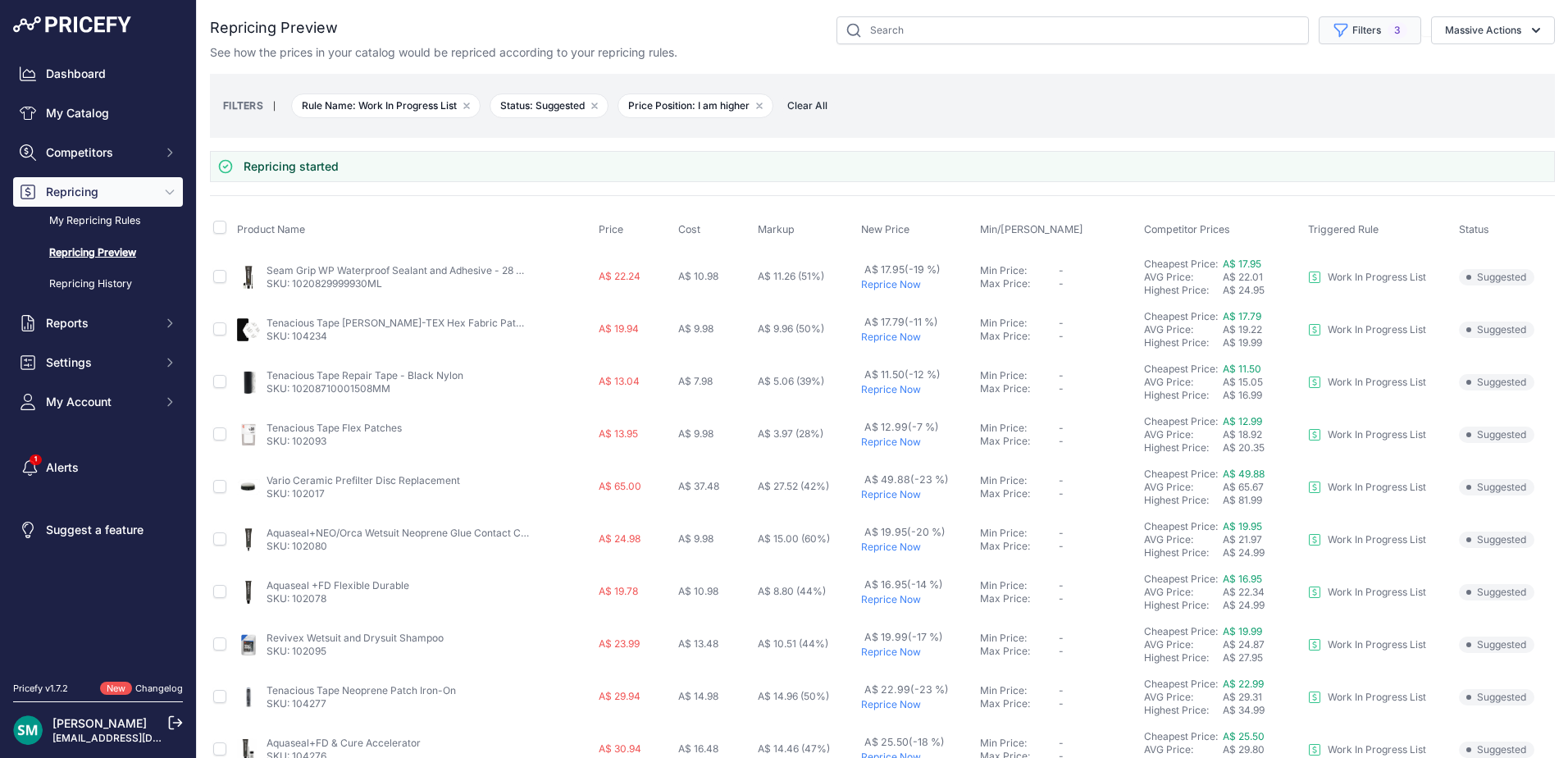
click at [1387, 29] on span "3" at bounding box center [1397, 30] width 20 height 16
drag, startPoint x: 1309, startPoint y: 93, endPoint x: 1319, endPoint y: 105, distance: 15.6
click at [1309, 93] on select "Select an option Orca Abus Black Diamond XTM All Completed Rematching Brands Re…" at bounding box center [1329, 94] width 158 height 28
select select "9286"
click at [1251, 80] on select "Select an option Orca Abus Black Diamond XTM All Completed Rematching Brands Re…" at bounding box center [1329, 94] width 158 height 28
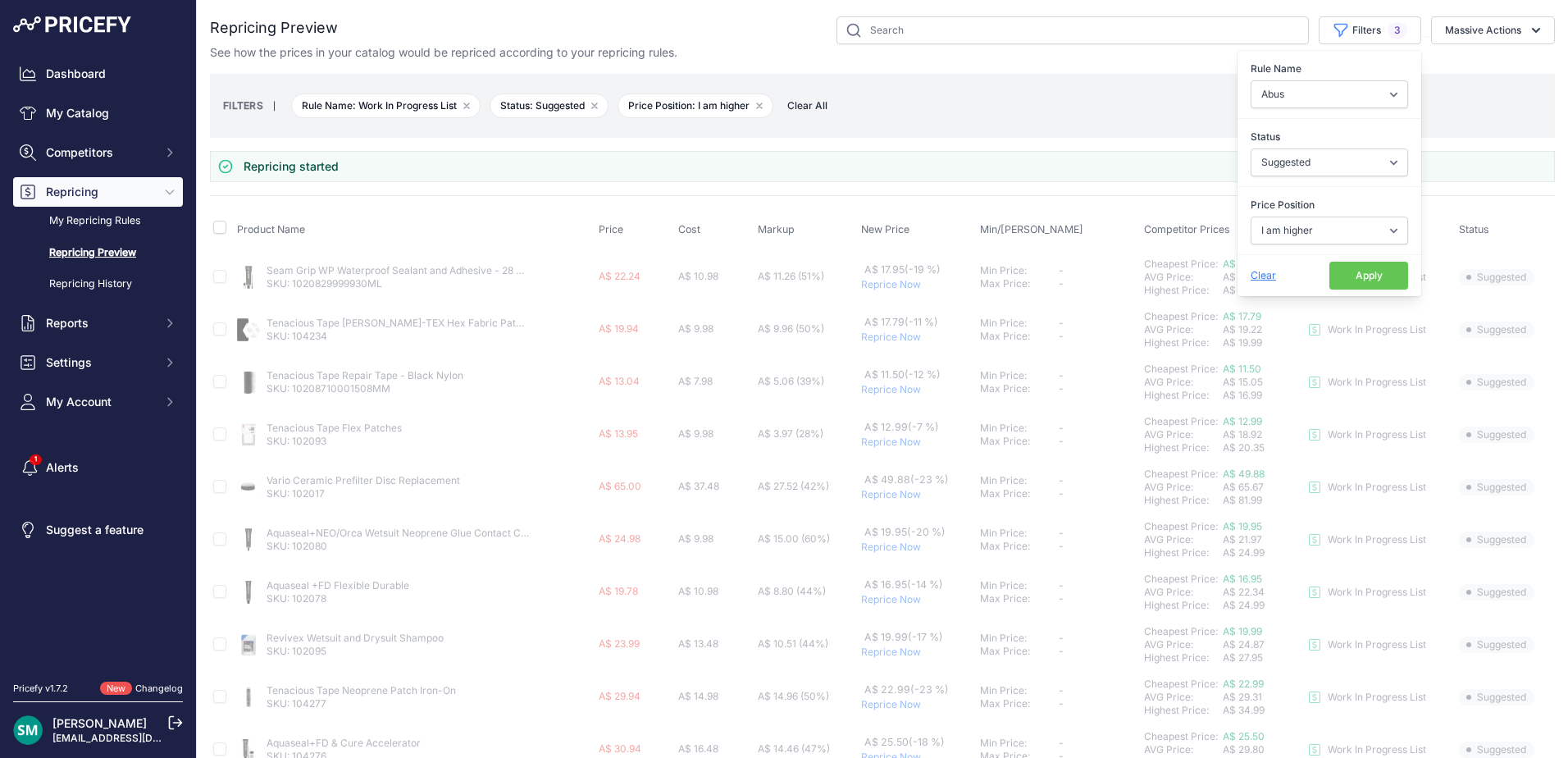
click at [1358, 282] on button "Apply" at bounding box center [1369, 275] width 78 height 28
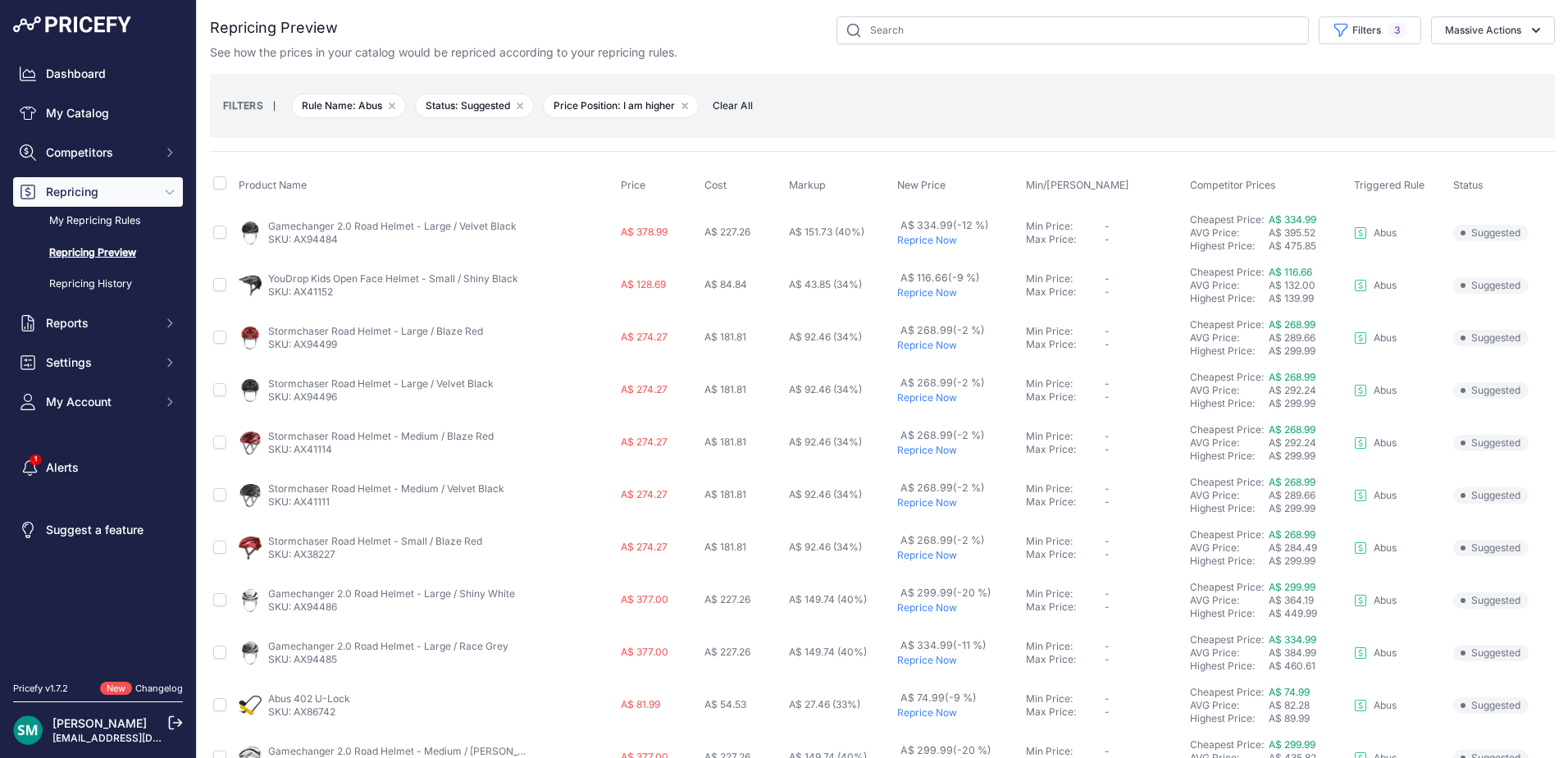
click at [209, 177] on div "You are not connected to the internet. Repricing Preview" at bounding box center [882, 557] width 1371 height 1115
click at [215, 183] on input "checkbox" at bounding box center [220, 183] width 13 height 13
checkbox input "true"
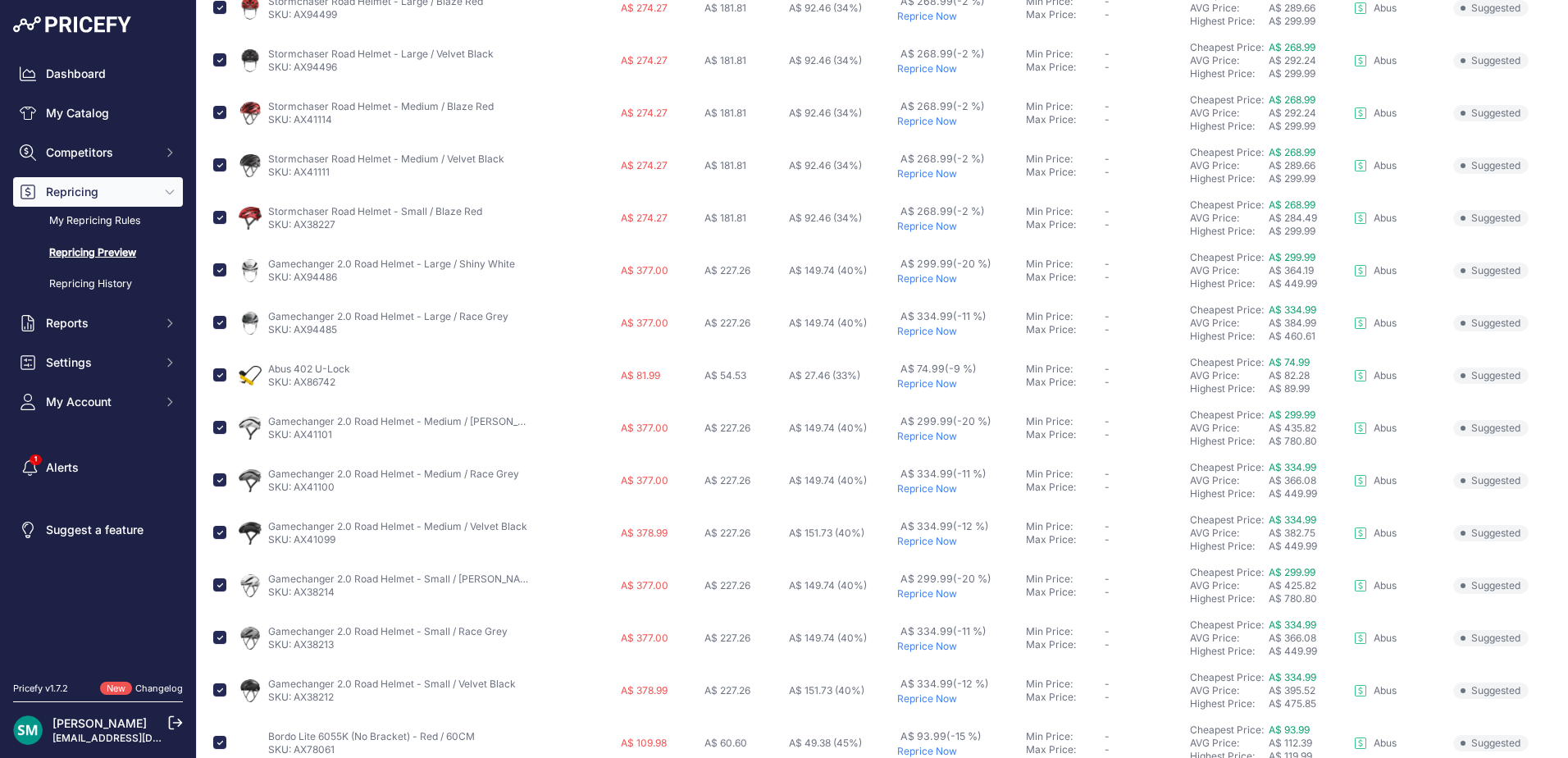
scroll to position [387, 0]
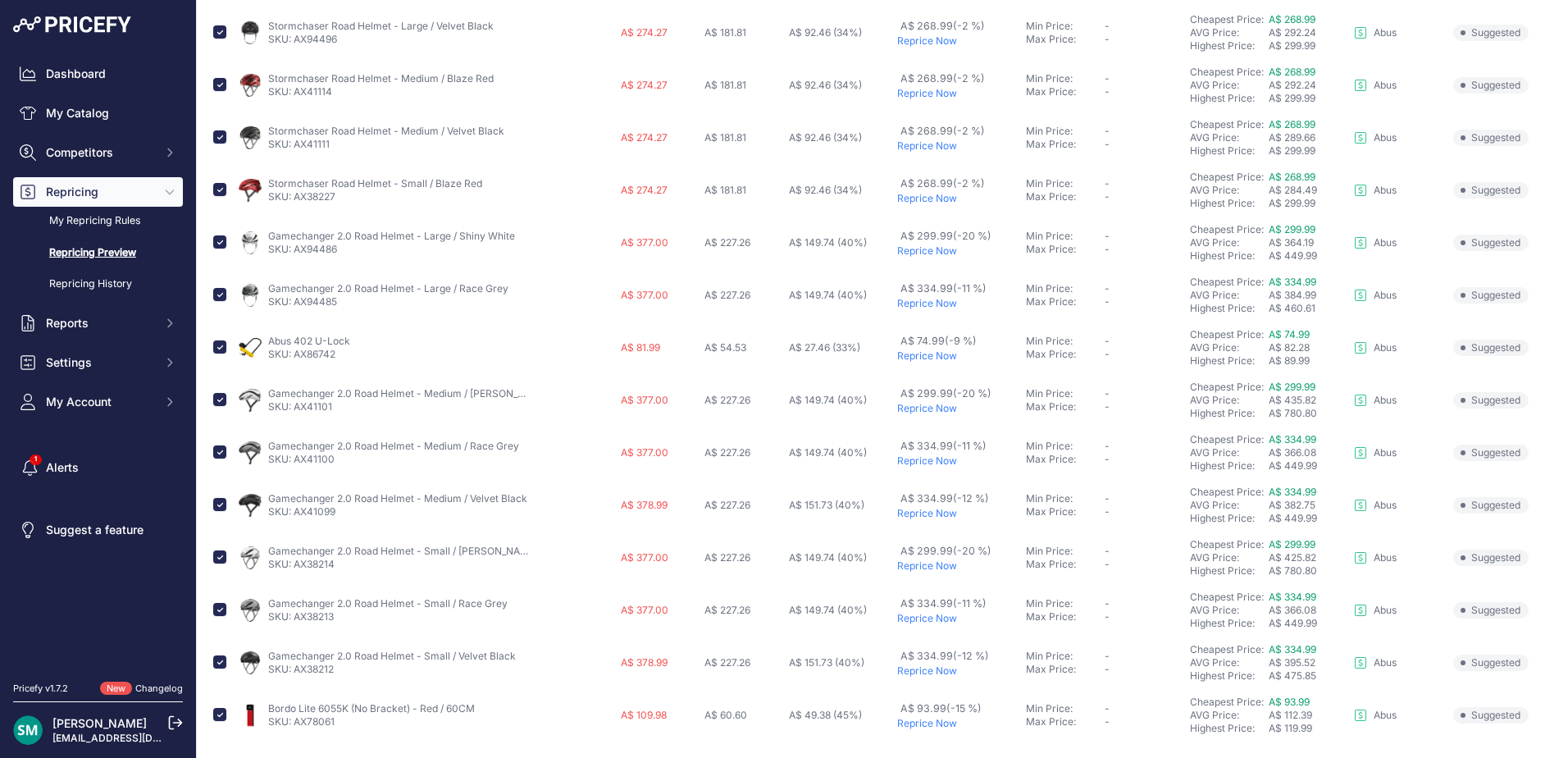
drag, startPoint x: 210, startPoint y: 243, endPoint x: 211, endPoint y: 251, distance: 8.1
click at [210, 243] on td at bounding box center [223, 242] width 26 height 53
click at [218, 243] on input "checkbox" at bounding box center [220, 242] width 13 height 13
checkbox input "false"
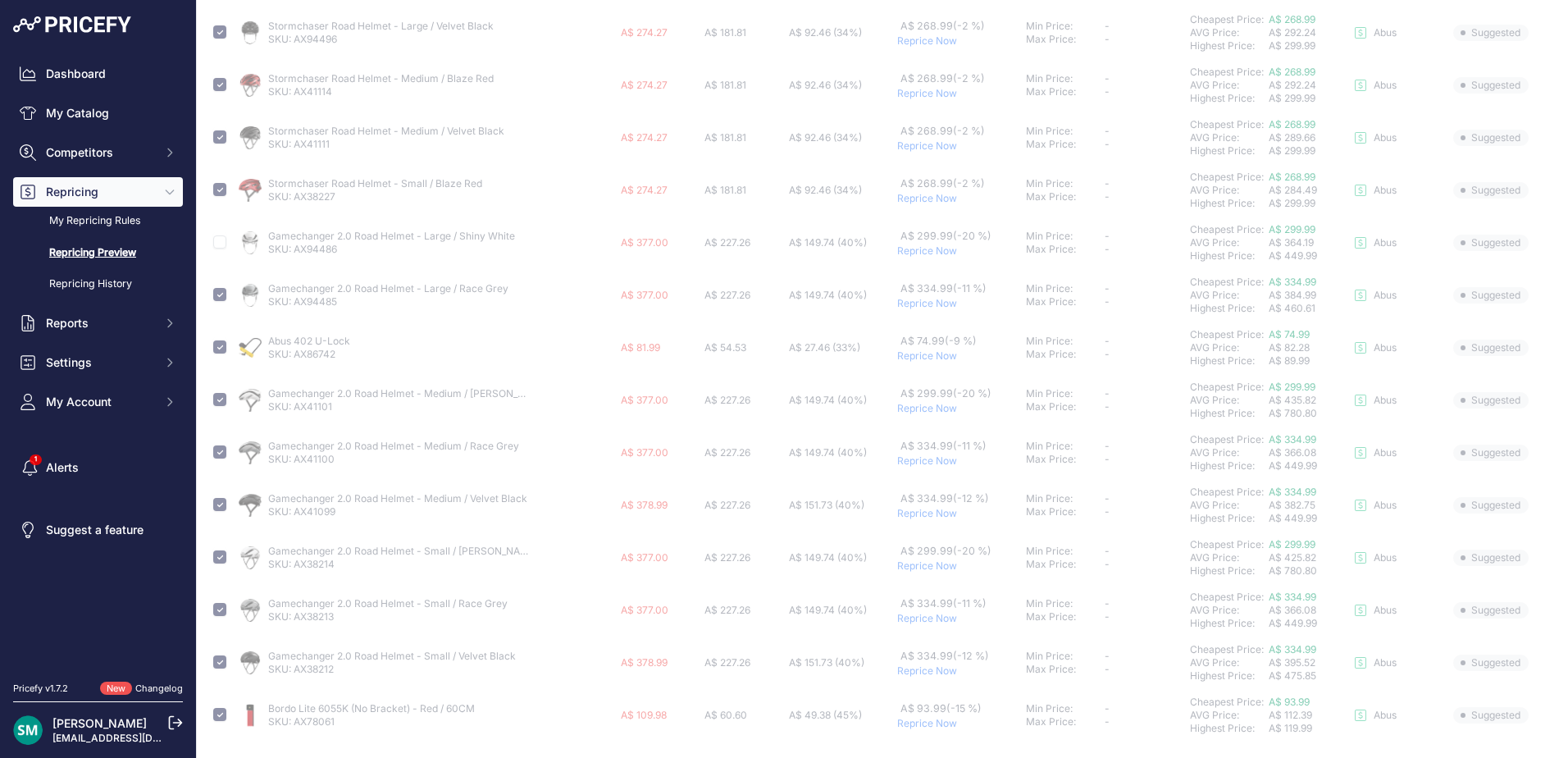
checkbox input "false"
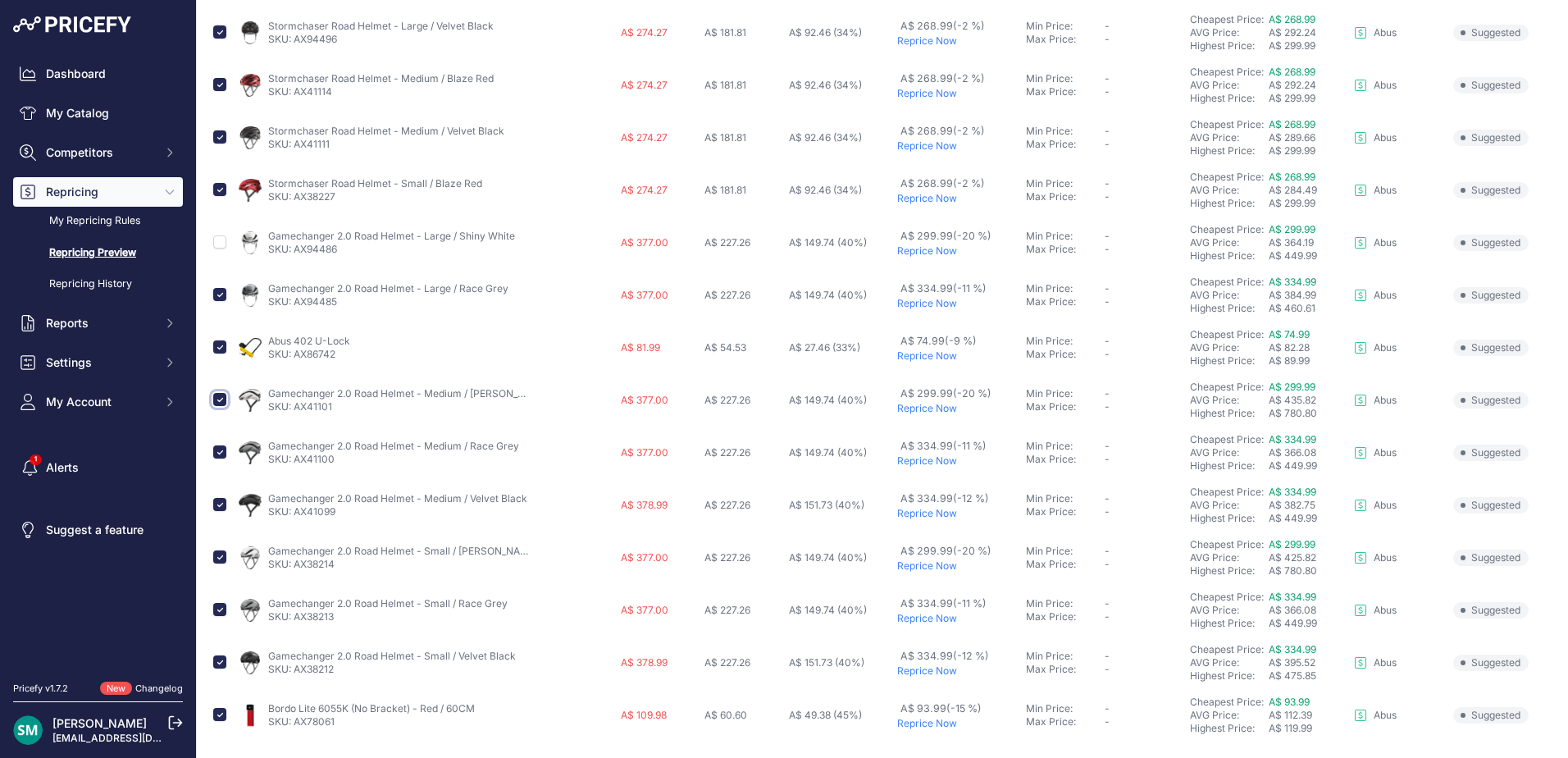
click at [216, 396] on input "checkbox" at bounding box center [220, 400] width 13 height 13
checkbox input "false"
click at [220, 553] on input "checkbox" at bounding box center [220, 557] width 13 height 13
checkbox input "false"
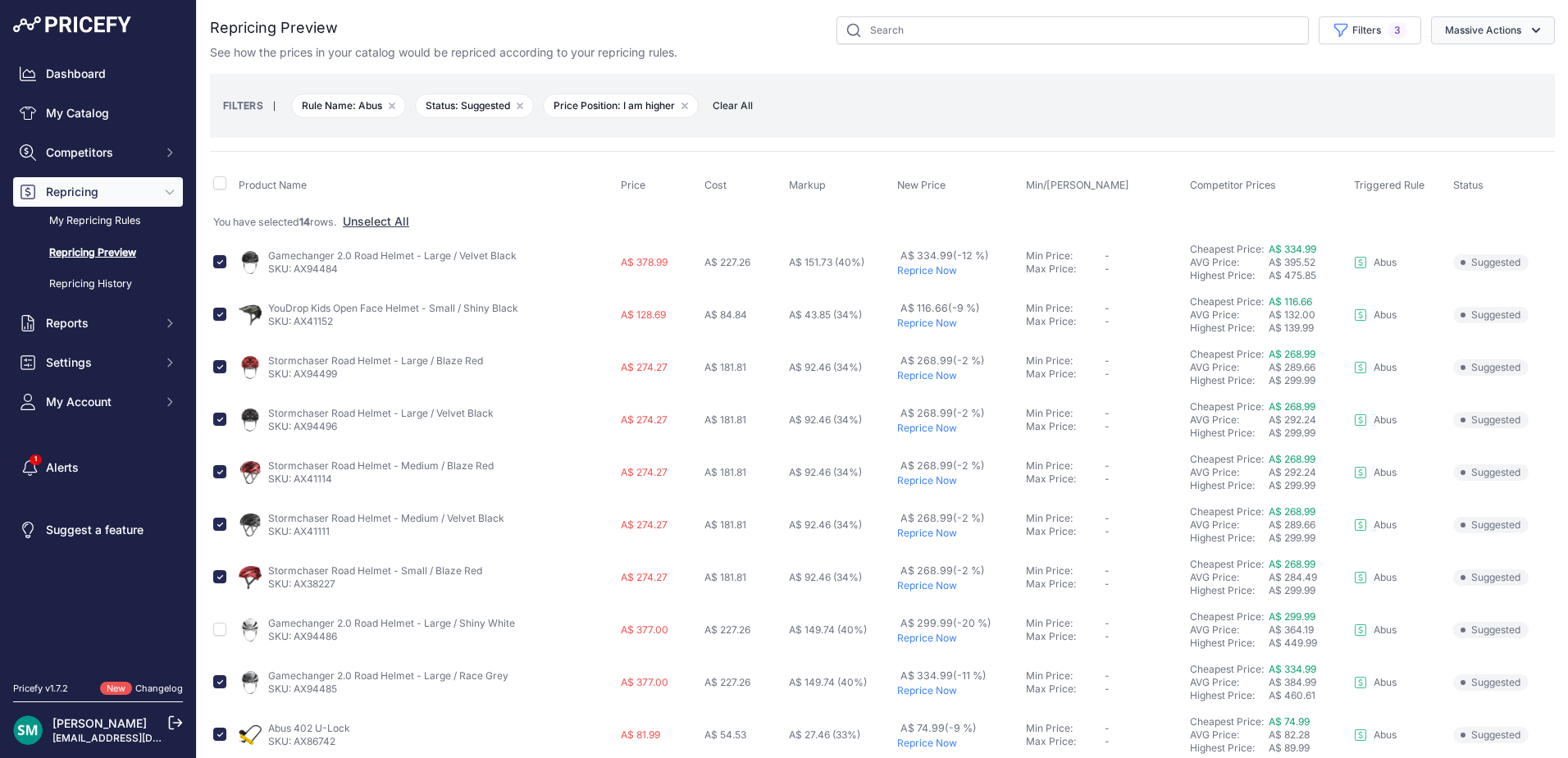
click at [1468, 27] on button "Massive Actions" at bounding box center [1493, 30] width 124 height 28
click at [1486, 73] on span "Reprice Now" at bounding box center [1471, 68] width 69 height 14
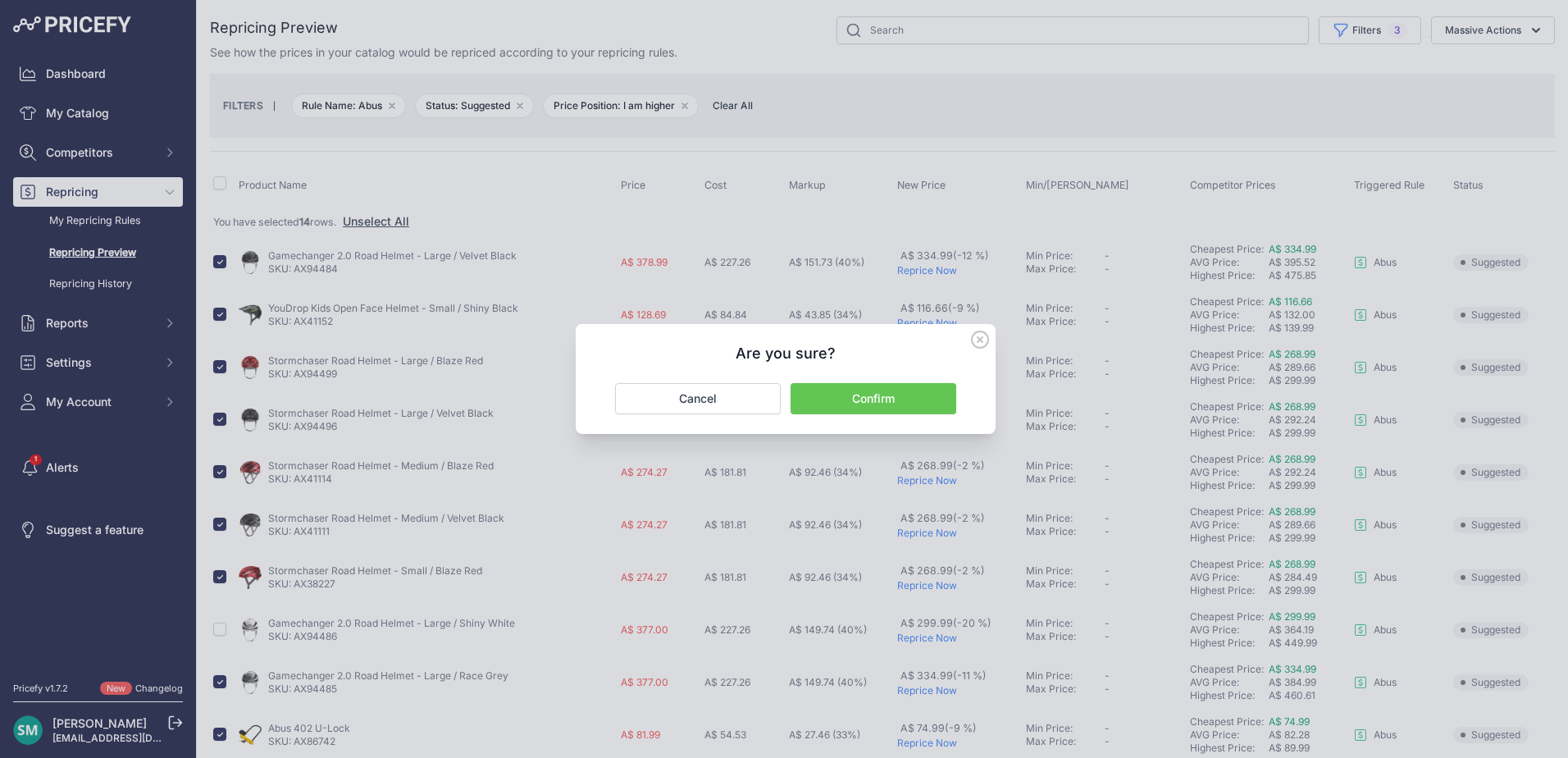
click at [910, 385] on button "Confirm" at bounding box center [873, 399] width 165 height 32
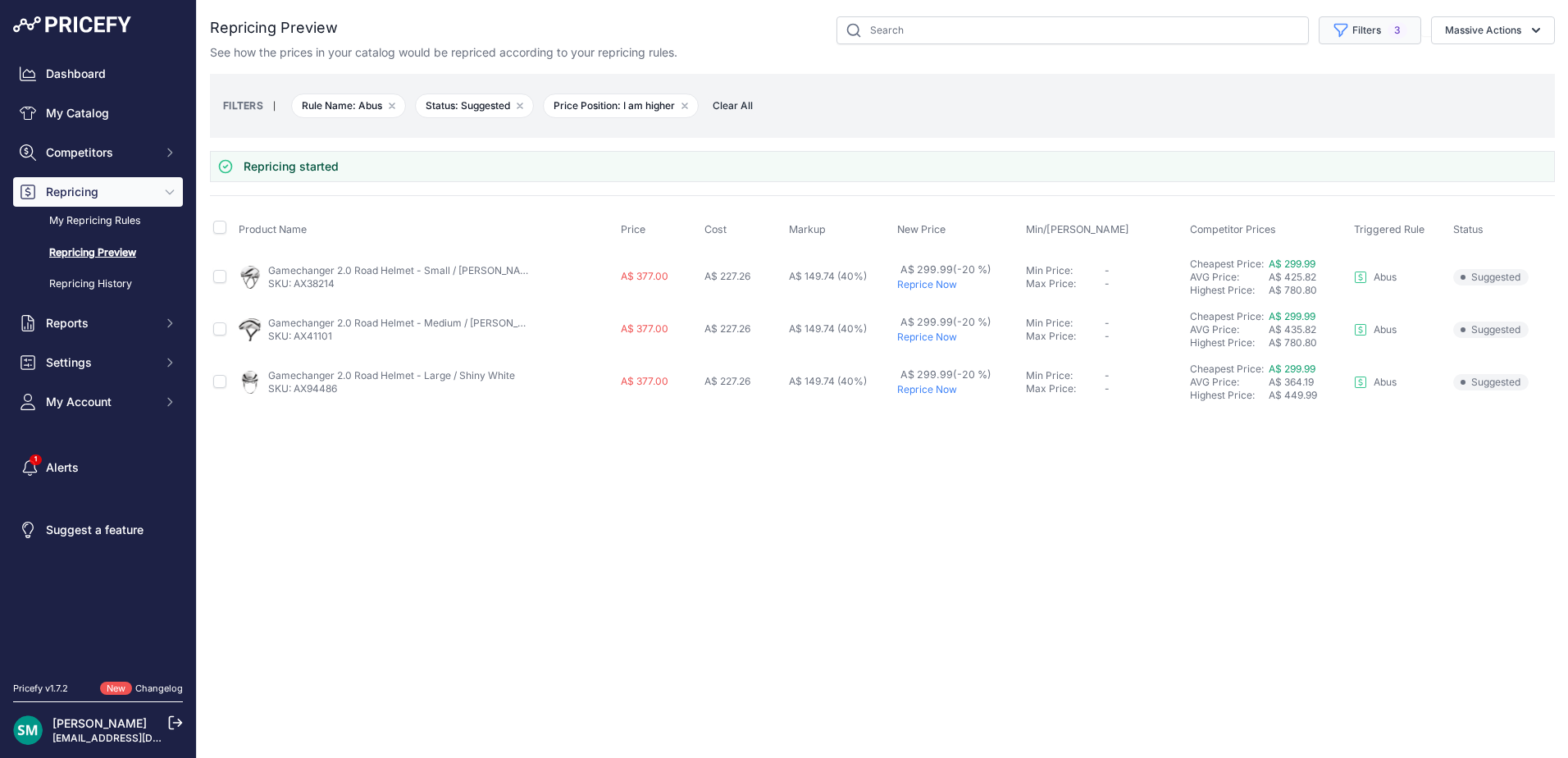
click at [1385, 27] on button "Filters 3" at bounding box center [1369, 30] width 102 height 28
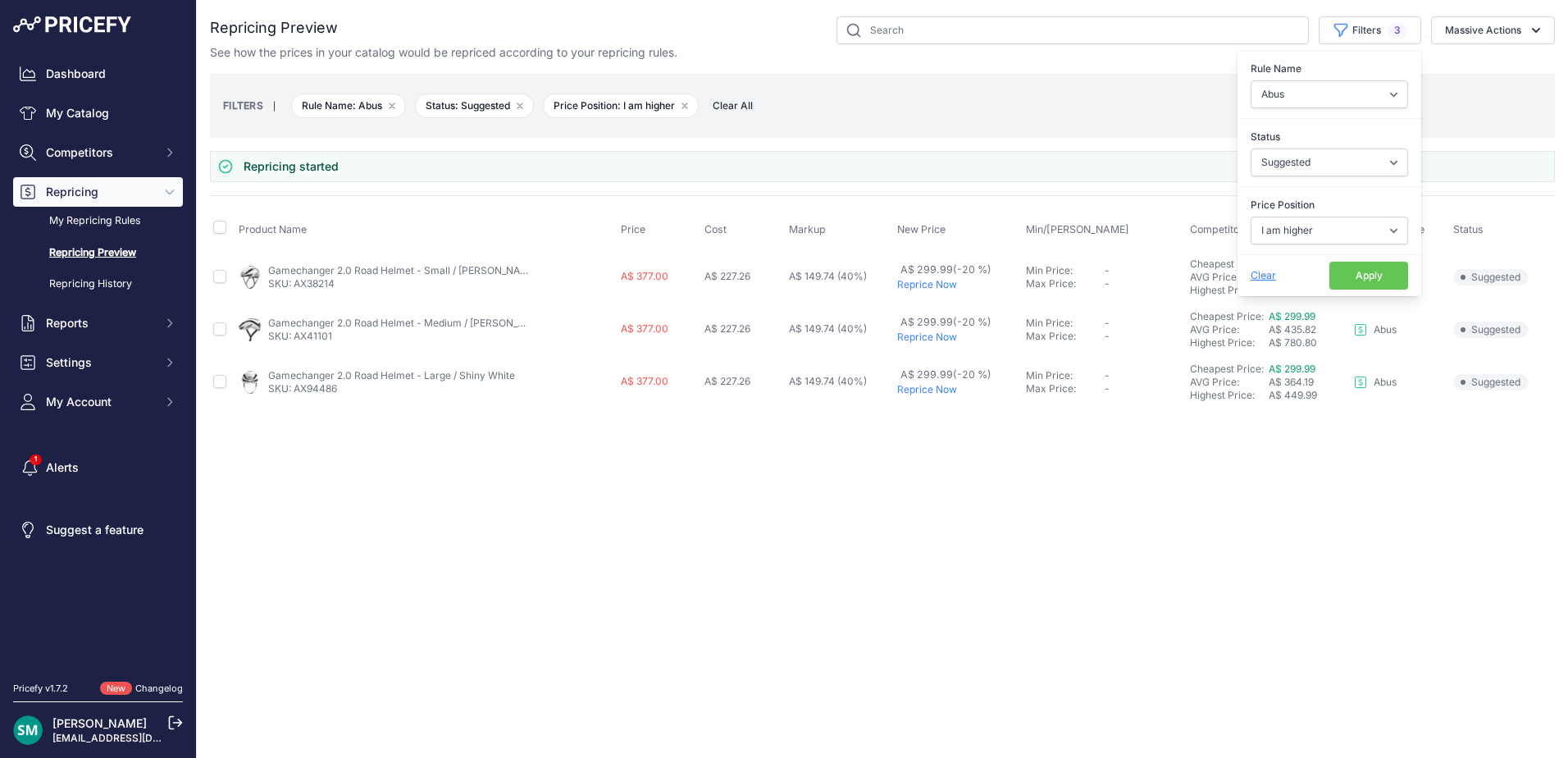
click at [1358, 114] on div "Rule Name Select an option Orca Abus Black Diamond XTM All Completed Rematching…" at bounding box center [1329, 84] width 184 height 60
click at [1365, 96] on select "Select an option Orca Abus Black Diamond XTM All Completed Rematching Brands Re…" at bounding box center [1329, 94] width 158 height 28
select select "9476"
click at [1251, 80] on select "Select an option Orca Abus Black Diamond XTM All Completed Rematching Brands Re…" at bounding box center [1329, 94] width 158 height 28
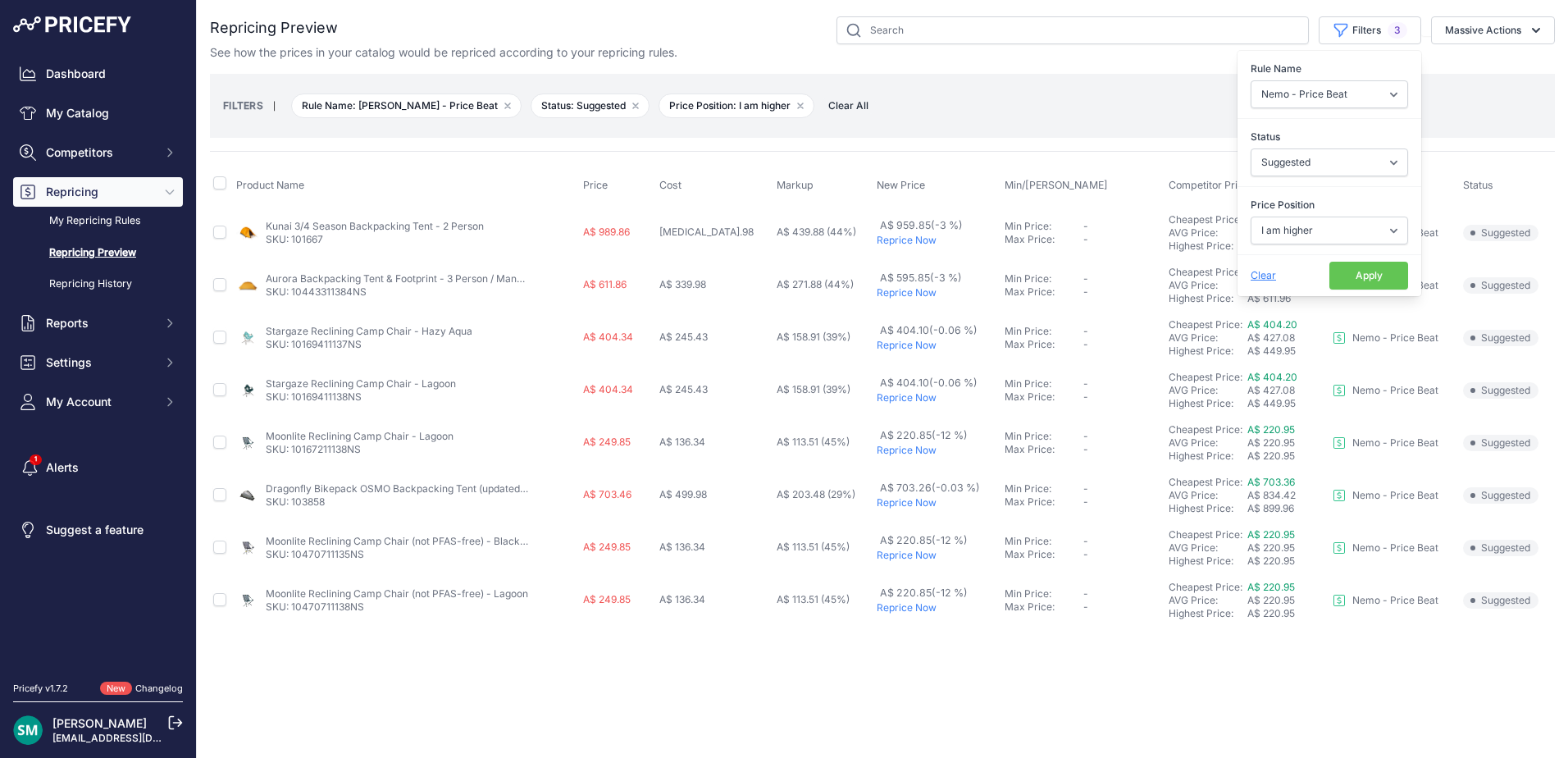
click at [1370, 275] on button "Apply" at bounding box center [1369, 275] width 78 height 28
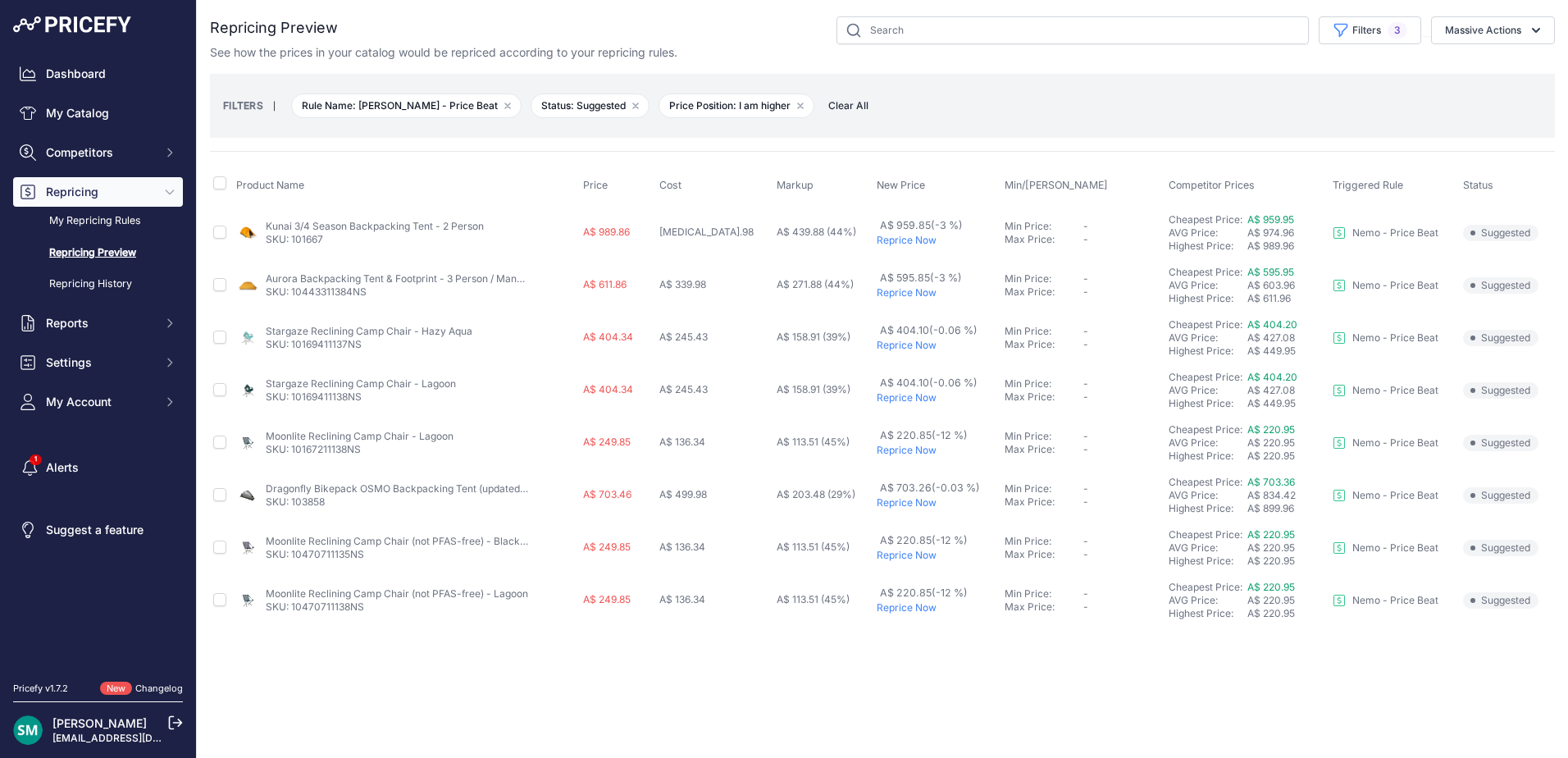
click at [917, 506] on p "Reprice Now" at bounding box center [937, 503] width 121 height 13
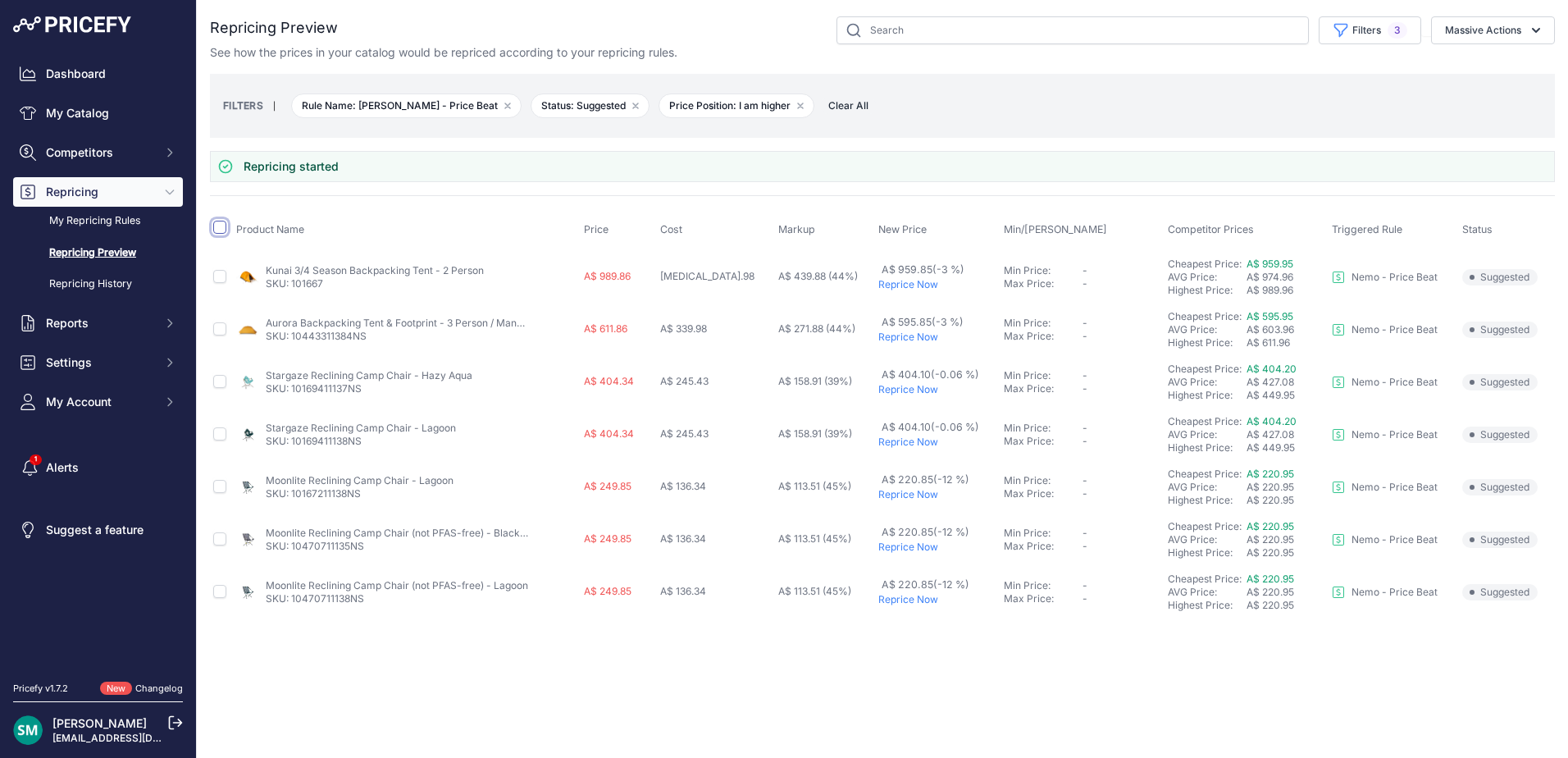
click at [217, 229] on input "checkbox" at bounding box center [220, 227] width 13 height 13
checkbox input "true"
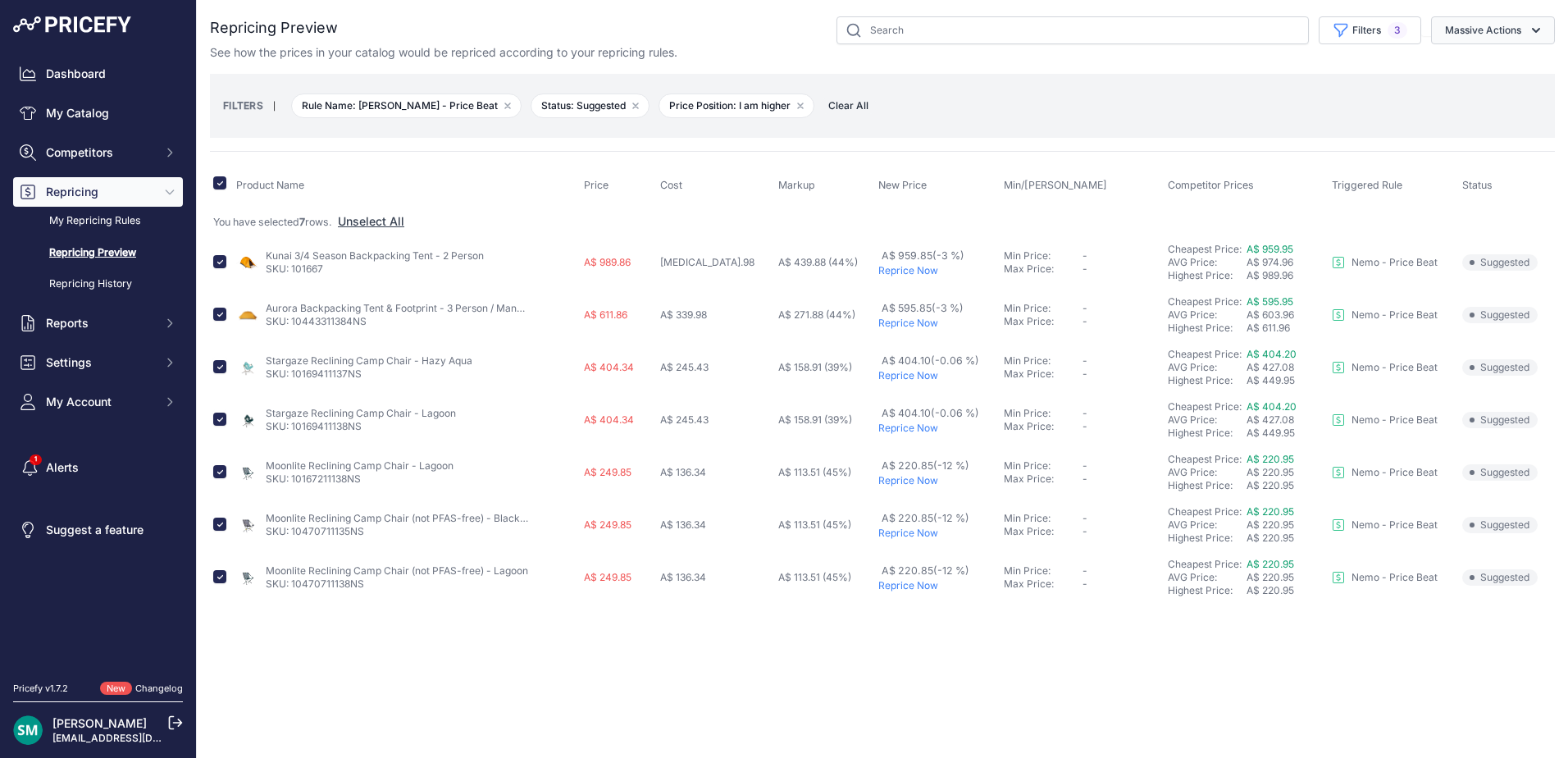
click at [1486, 26] on button "Massive Actions" at bounding box center [1493, 30] width 124 height 28
click at [1497, 66] on span "Reprice Now" at bounding box center [1471, 68] width 69 height 14
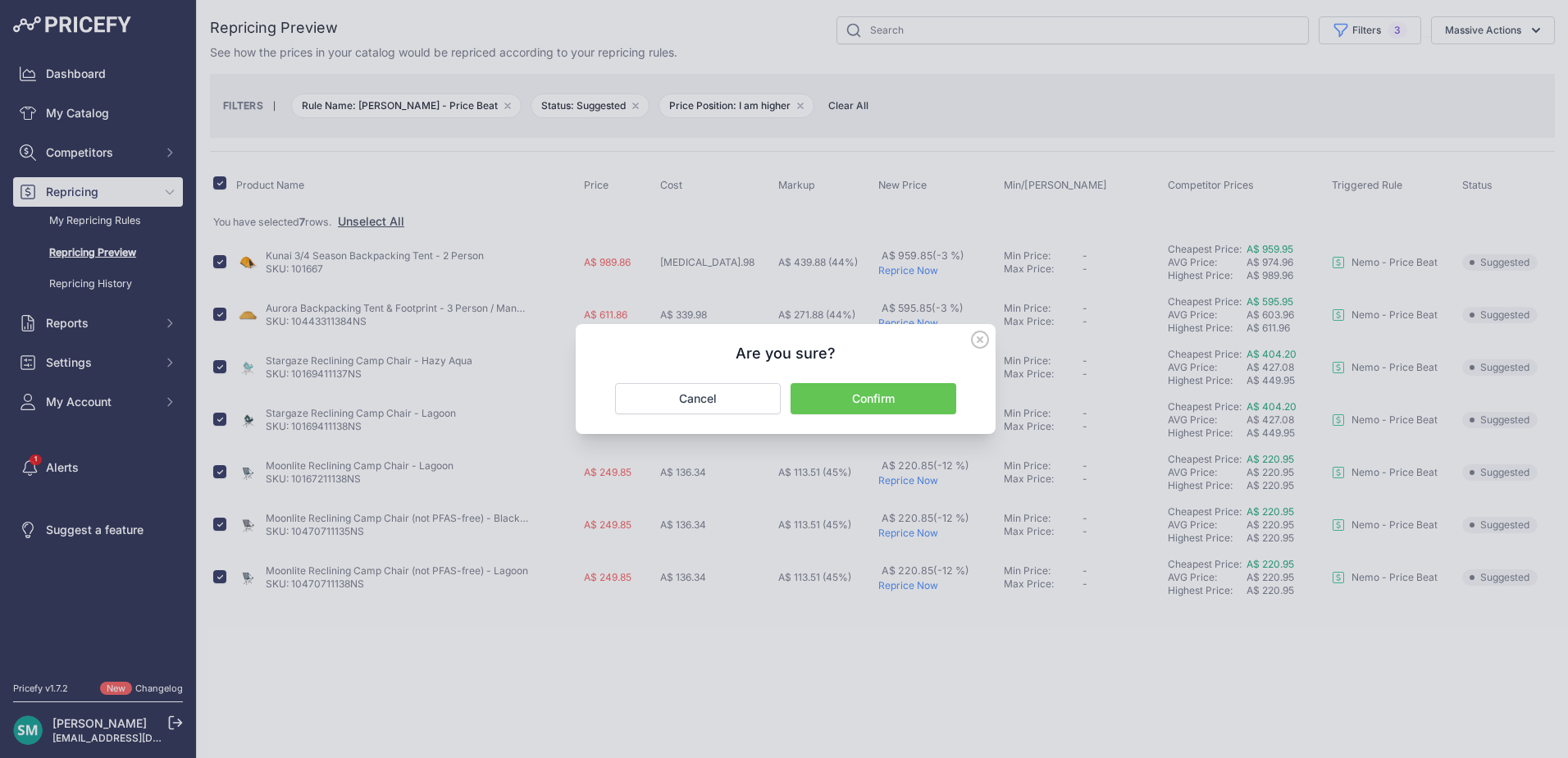
click at [869, 381] on div "Are you sure? Confirm Cancel" at bounding box center [785, 379] width 420 height 110
click at [868, 395] on button "Confirm" at bounding box center [873, 399] width 165 height 32
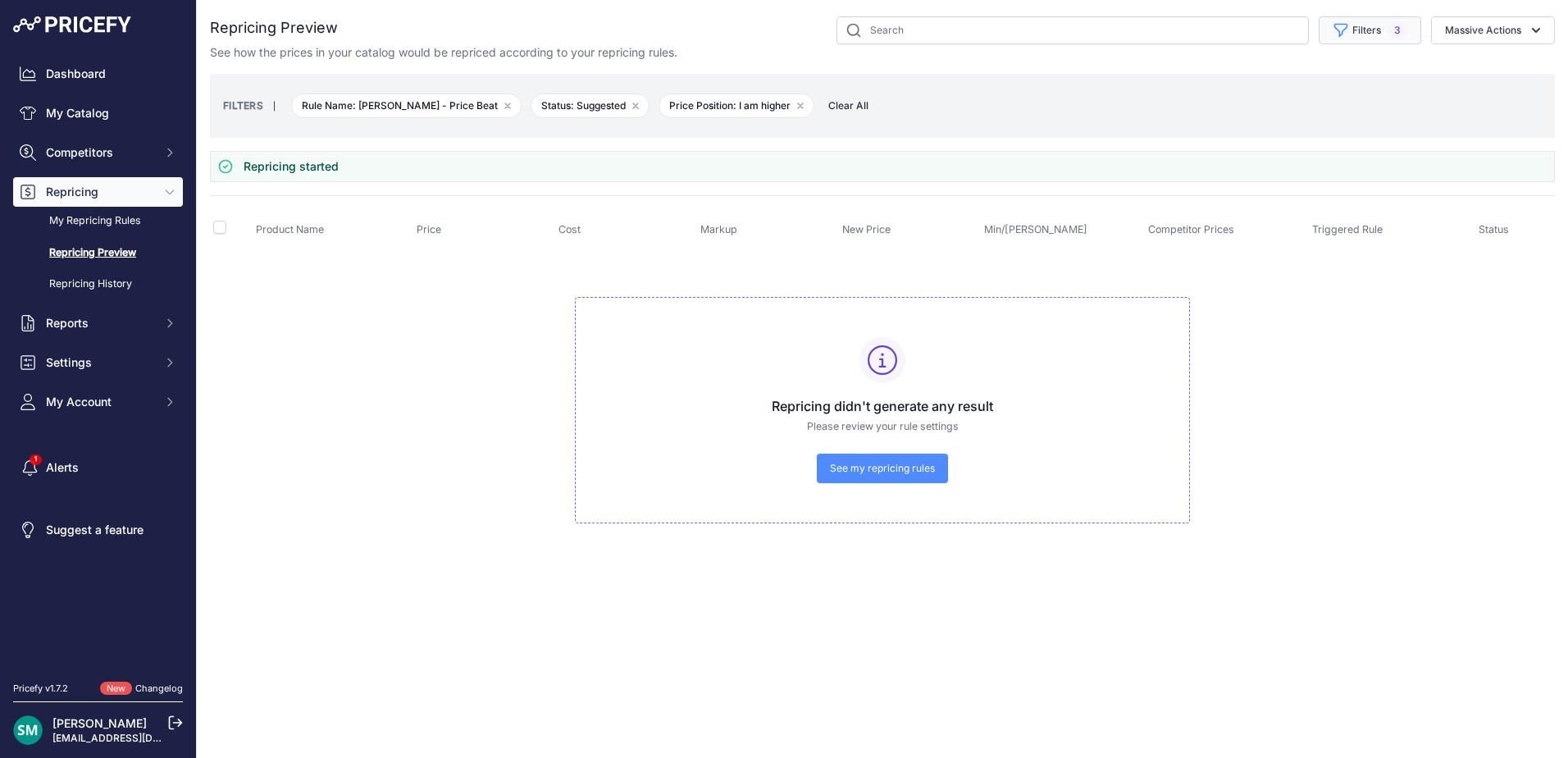
click at [1384, 30] on button "Filters 3" at bounding box center [1369, 30] width 102 height 28
click at [1358, 100] on select "Select an option Orca Abus Black Diamond XTM All Completed Rematching Brands Re…" at bounding box center [1329, 94] width 158 height 28
select select "9322"
click at [1251, 80] on select "Select an option Orca Abus Black Diamond XTM All Completed Rematching Brands Re…" at bounding box center [1329, 94] width 158 height 28
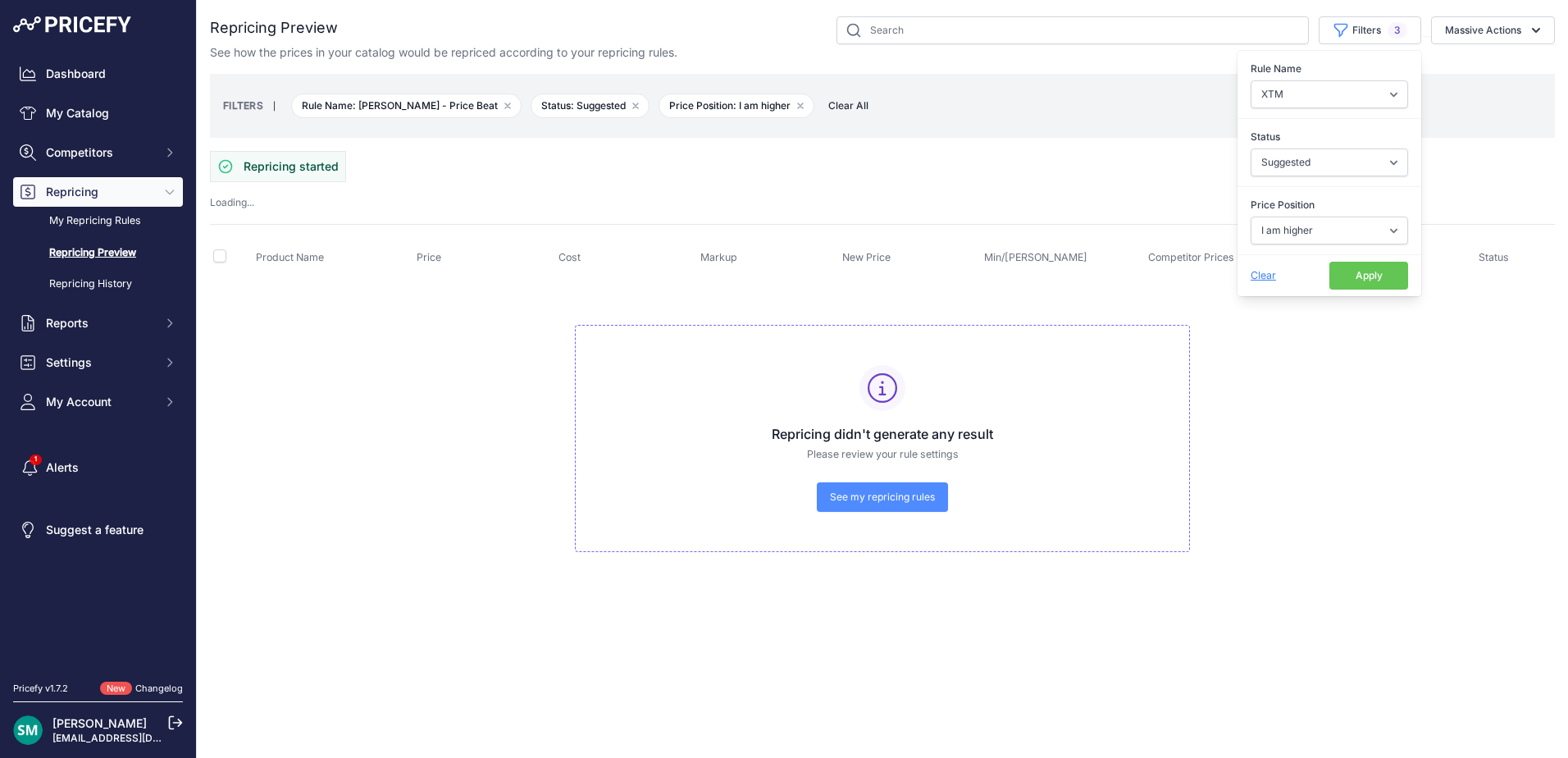
click at [1384, 278] on button "Apply" at bounding box center [1369, 275] width 78 height 28
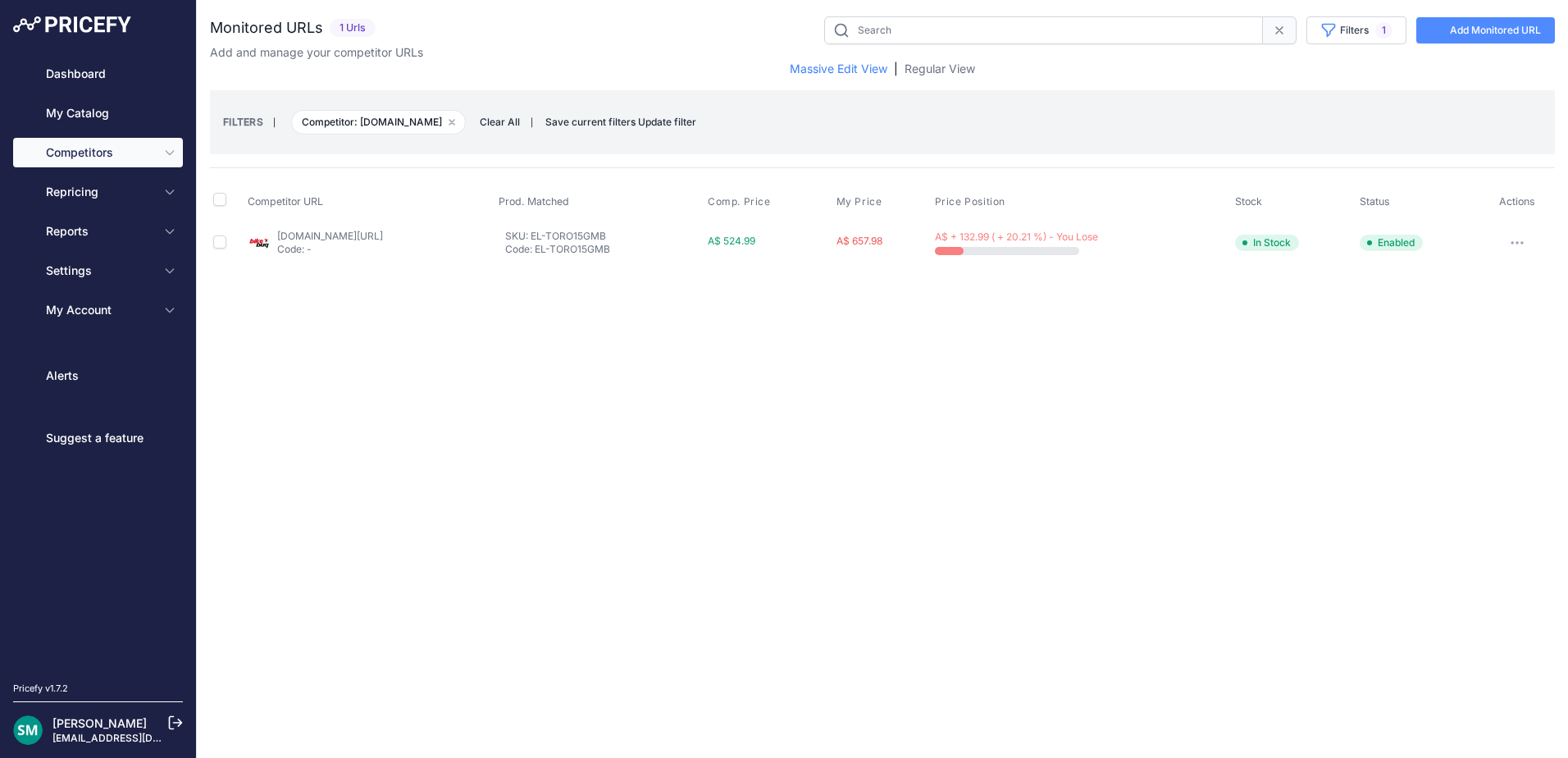
type input "EL-TORO15GMB"
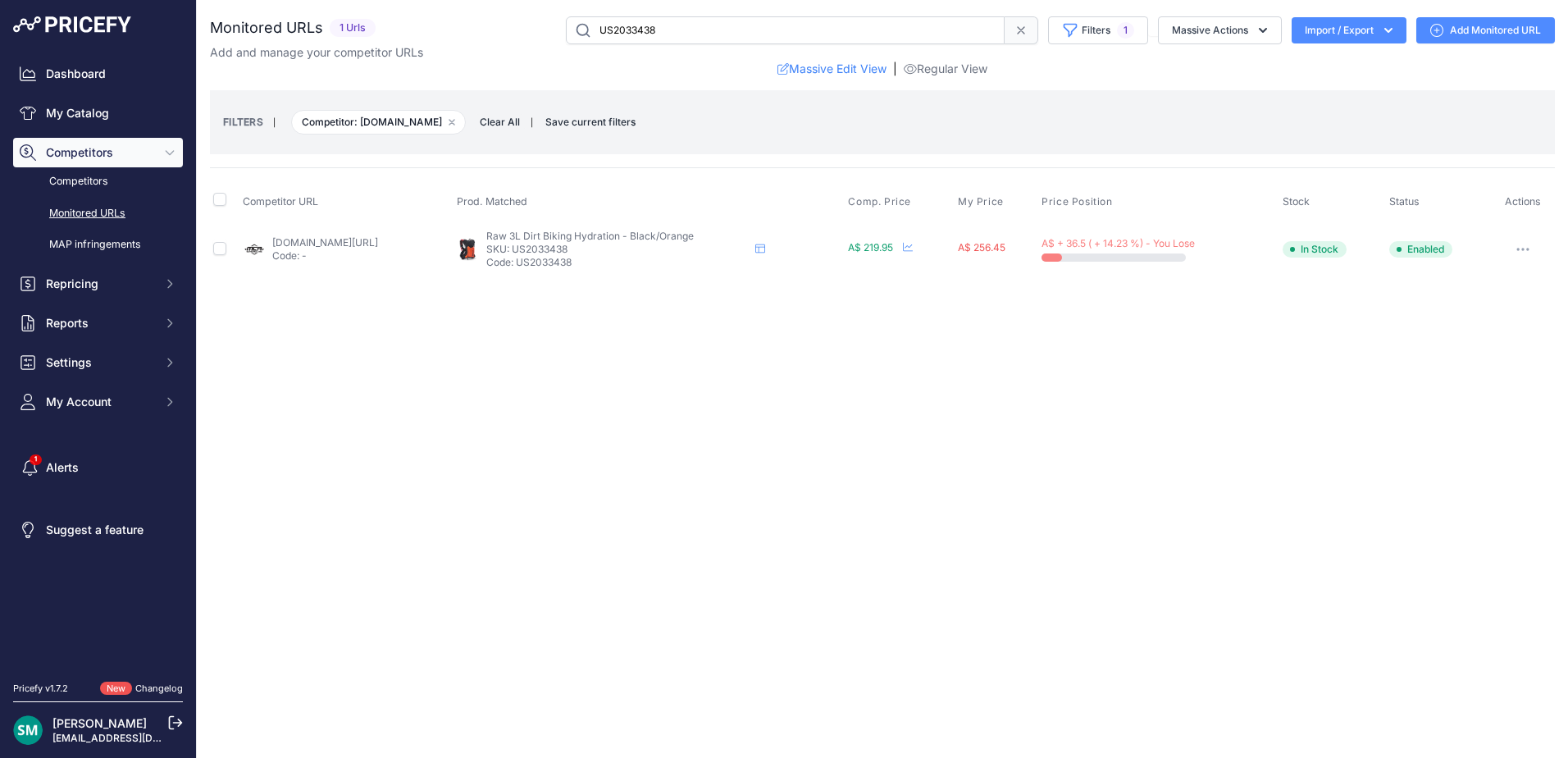
drag, startPoint x: 355, startPoint y: 249, endPoint x: 365, endPoint y: 246, distance: 10.4
click at [1533, 251] on button "button" at bounding box center [1522, 249] width 33 height 23
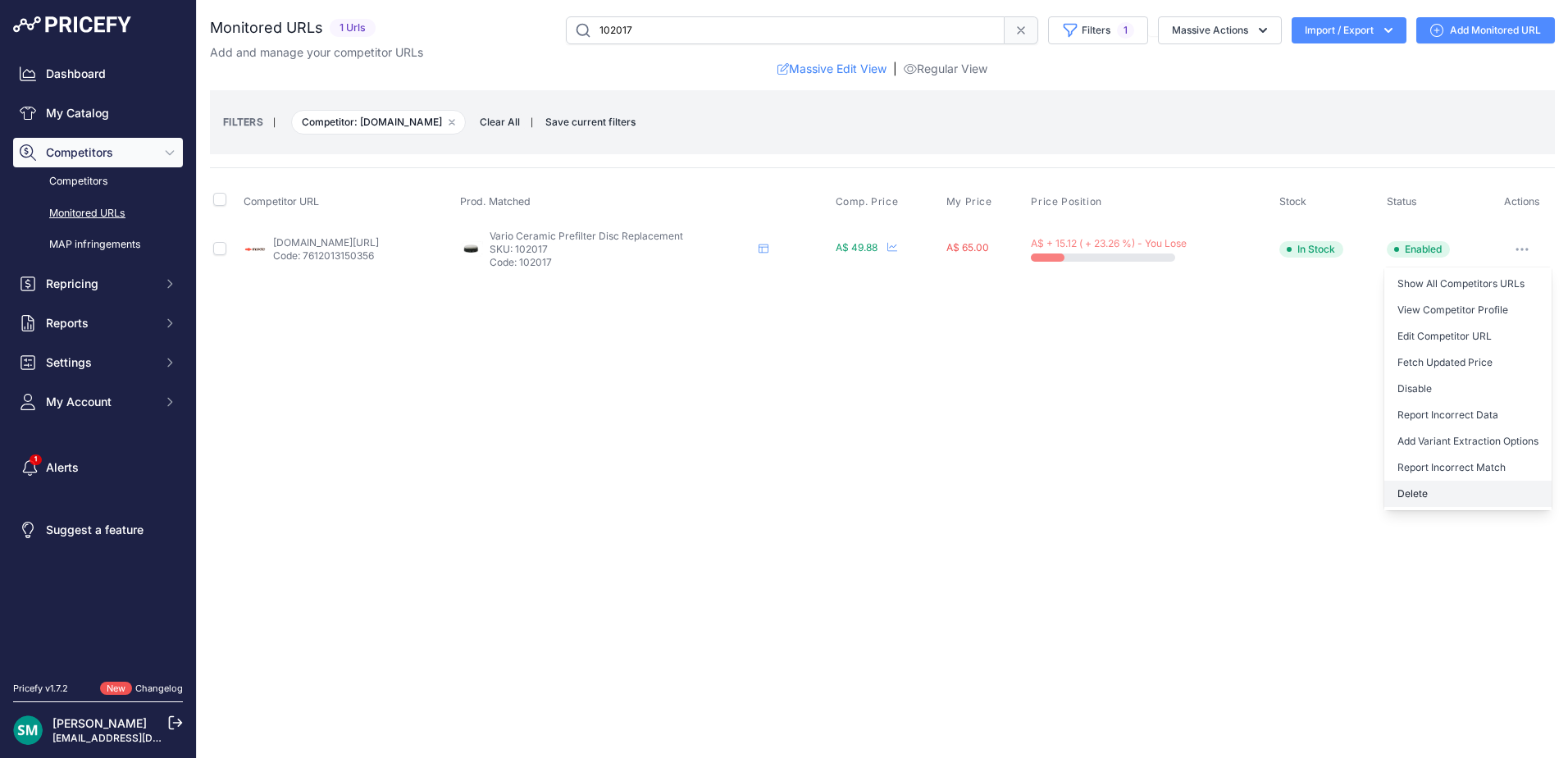
click at [1460, 489] on button "Delete" at bounding box center [1468, 493] width 167 height 26
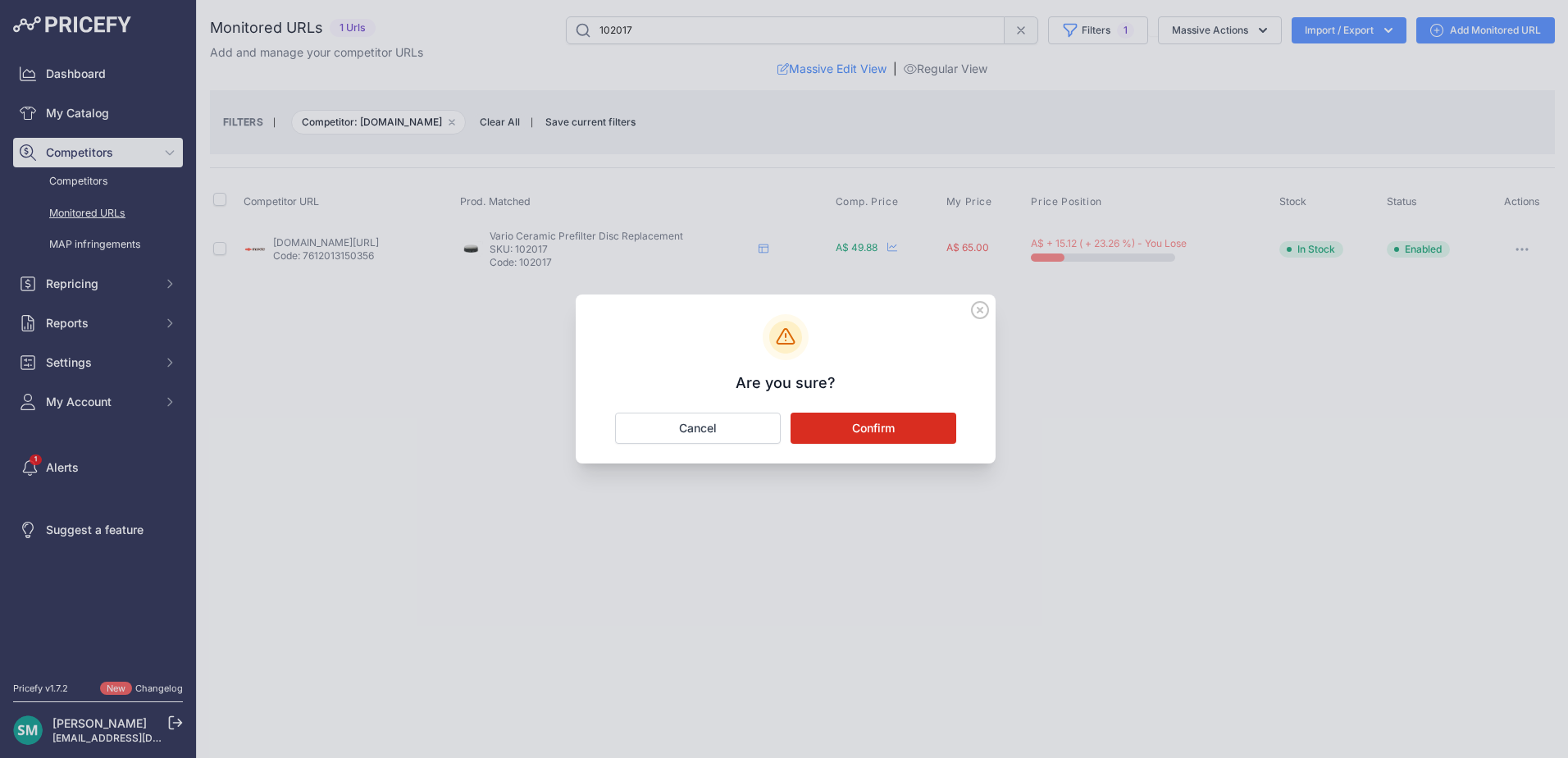
click at [871, 429] on button "Confirm" at bounding box center [873, 427] width 165 height 32
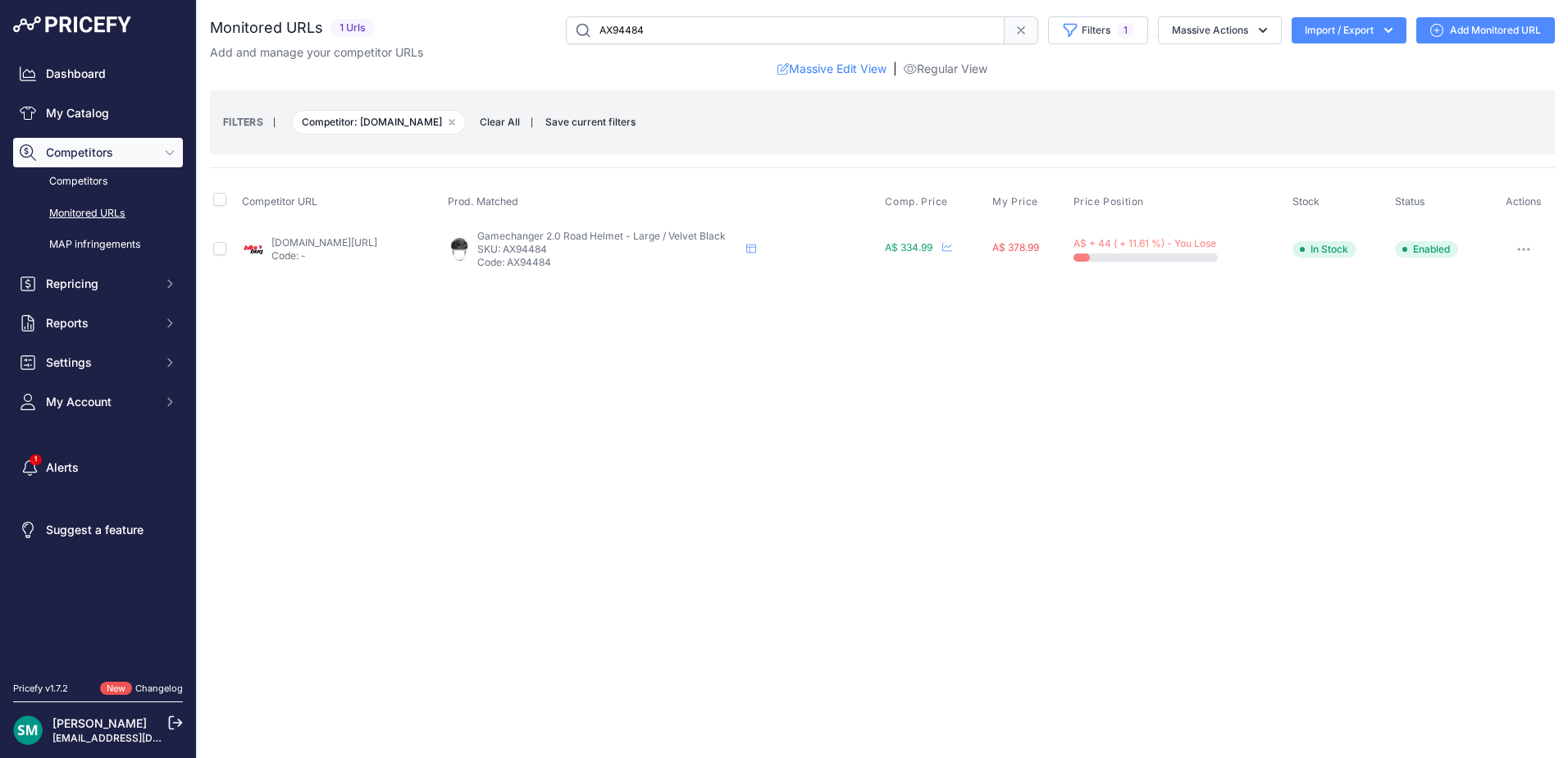
drag, startPoint x: 0, startPoint y: 0, endPoint x: 273, endPoint y: 247, distance: 368.2
